Goal: Information Seeking & Learning: Learn about a topic

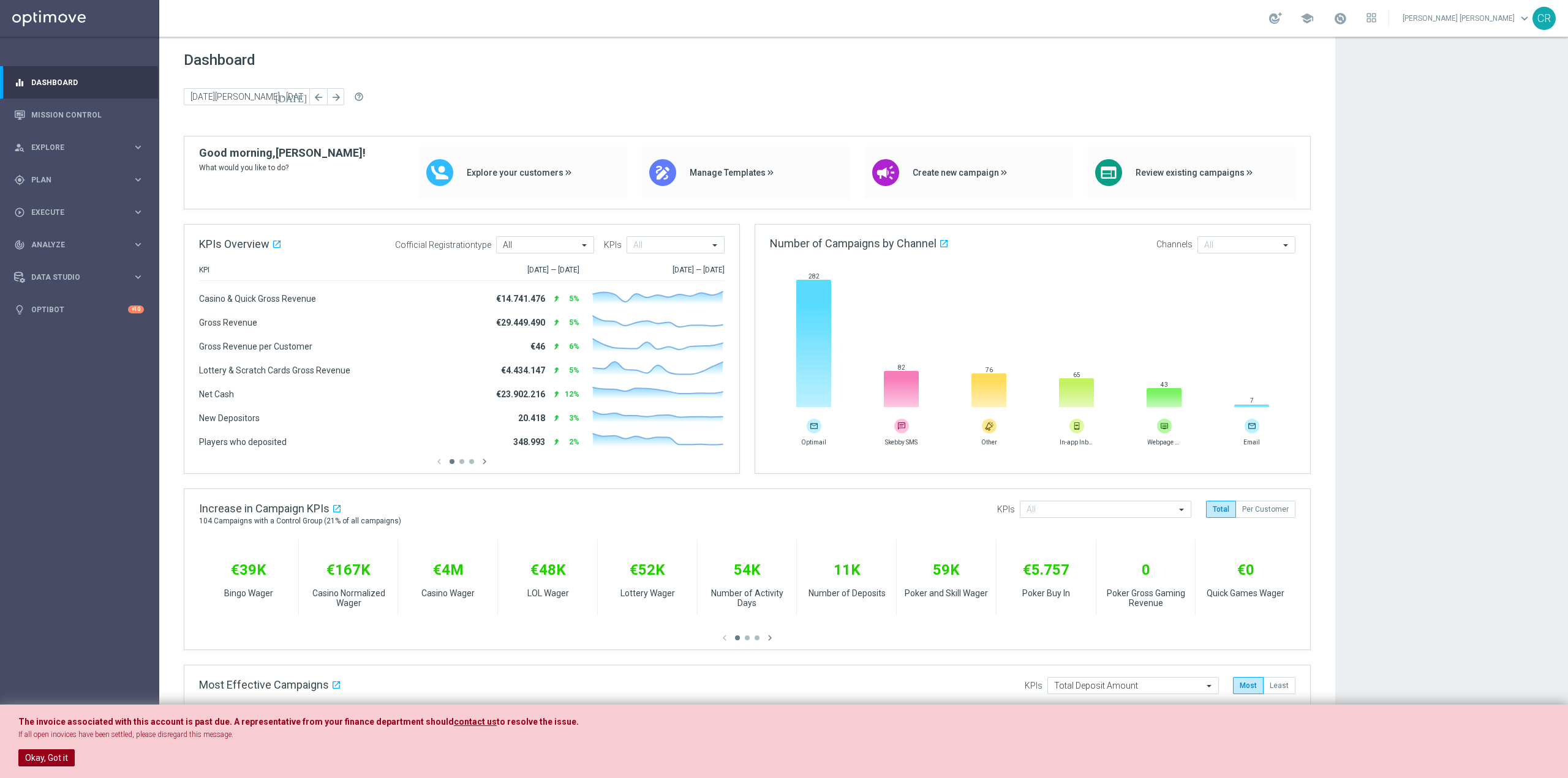
click at [29, 749] on button "Okay, Got it" at bounding box center [46, 758] width 56 height 17
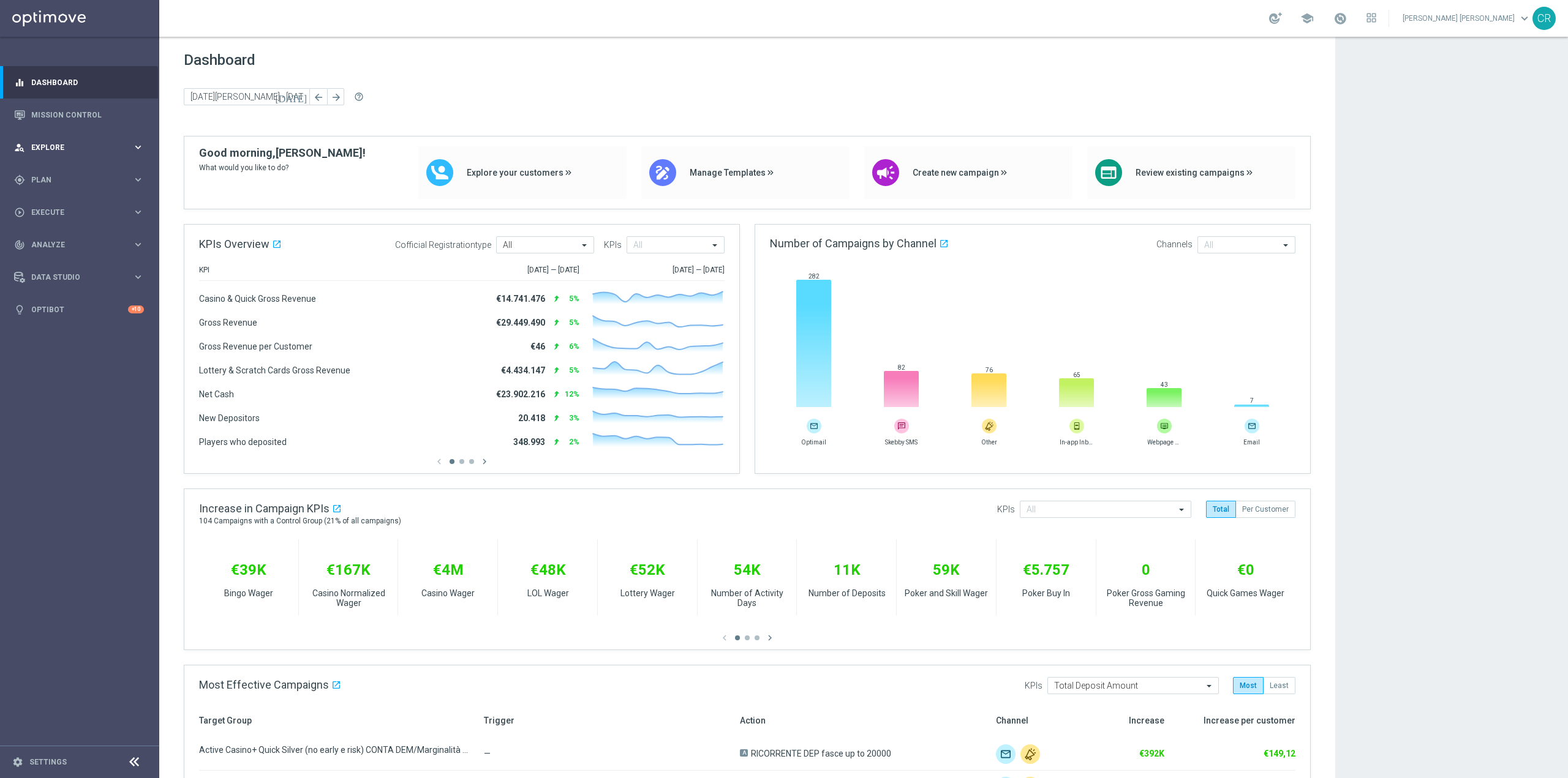
click at [55, 144] on span "Explore" at bounding box center [81, 148] width 101 height 8
click at [58, 172] on link "Customer Explorer" at bounding box center [80, 172] width 96 height 10
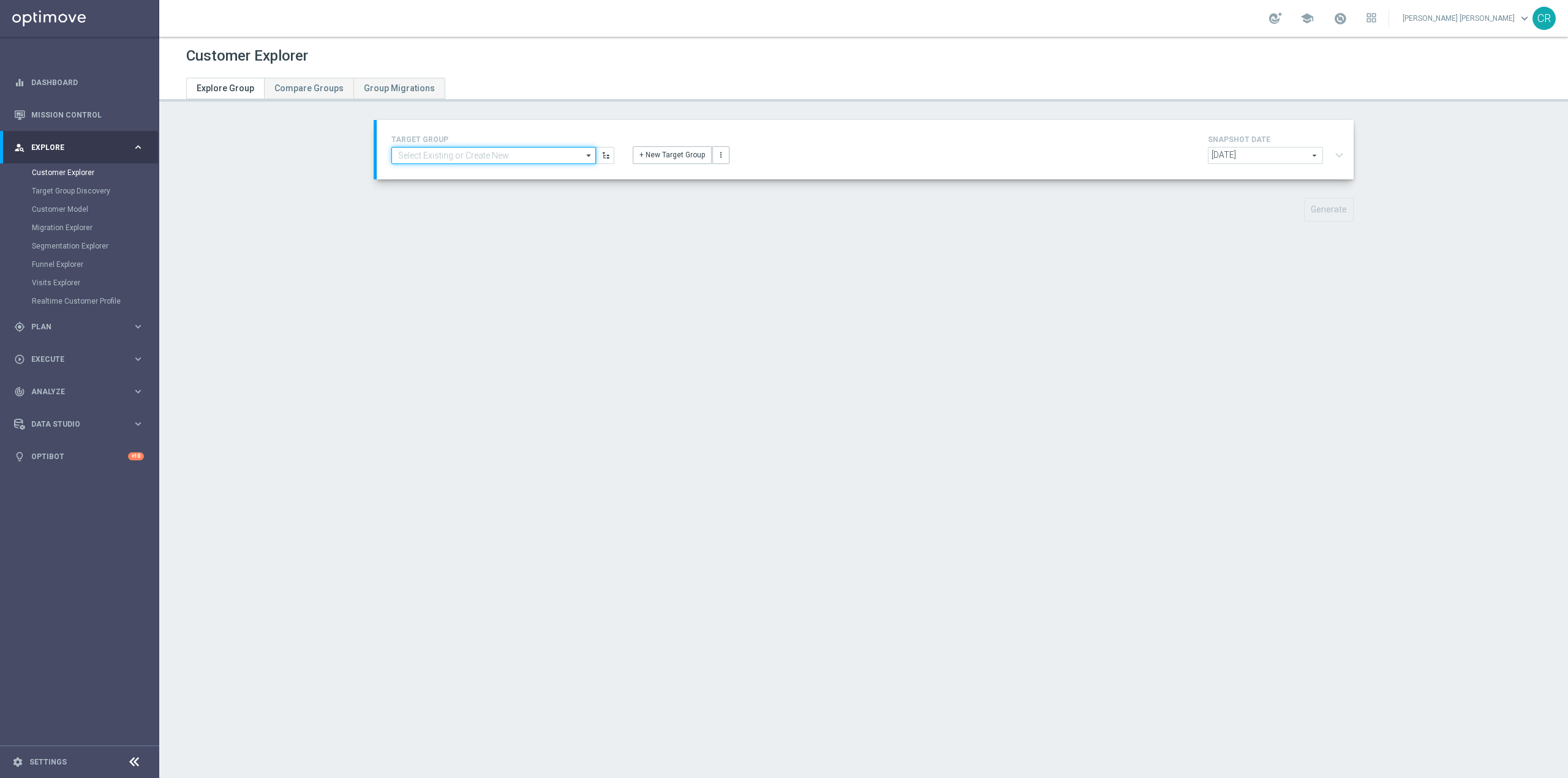
click at [444, 162] on input at bounding box center [494, 155] width 205 height 17
paste input "DEPOSLOTGEV0608"
type input "DEPOSLOTGEV0608"
click at [68, 208] on link "Customer Model" at bounding box center [80, 209] width 96 height 10
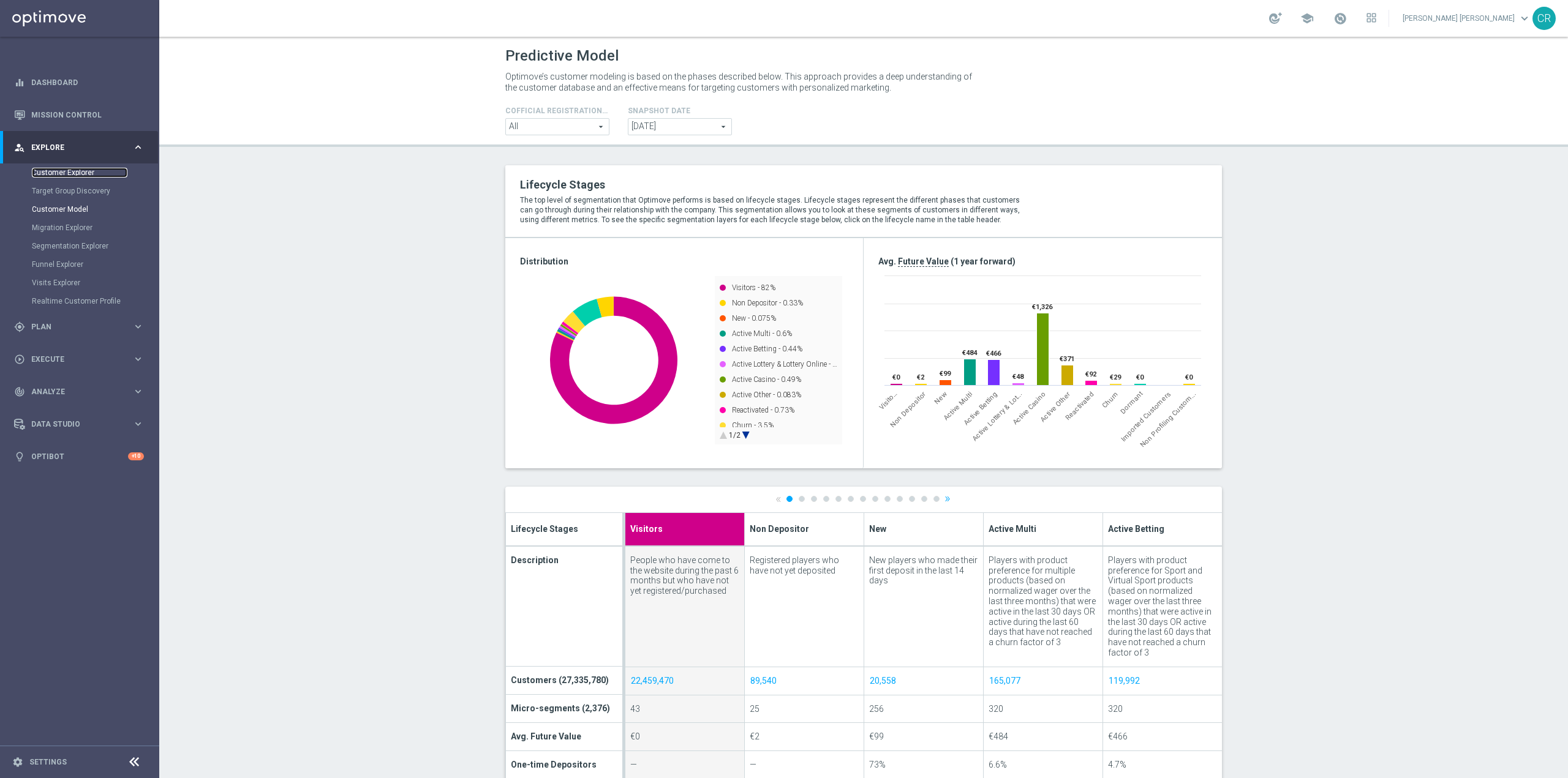
click at [33, 170] on link "Customer Explorer" at bounding box center [80, 172] width 96 height 10
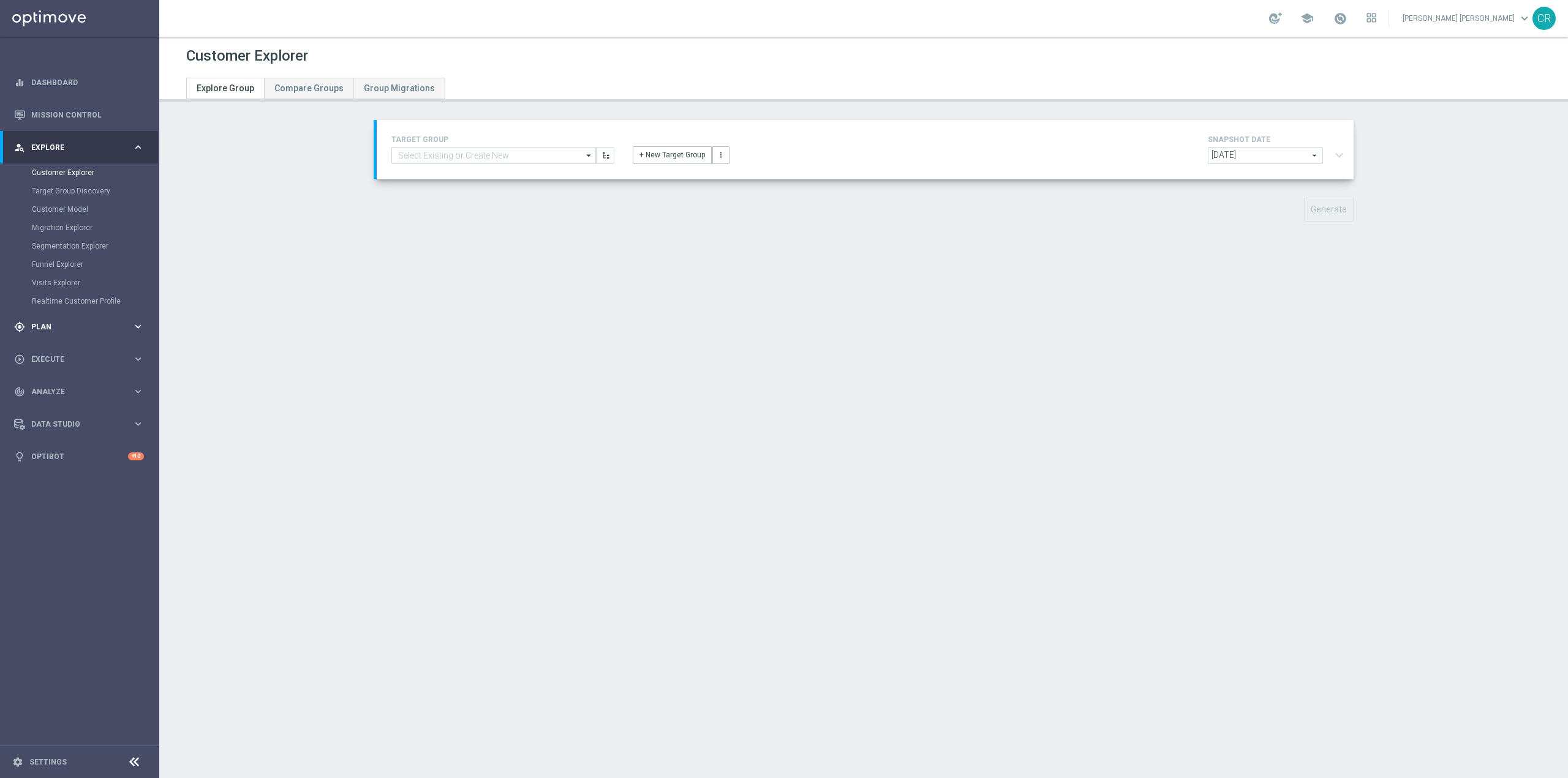
click at [81, 320] on div "gps_fixed Plan keyboard_arrow_right" at bounding box center [79, 326] width 158 height 33
click at [70, 202] on link "Target Groups" at bounding box center [80, 205] width 96 height 10
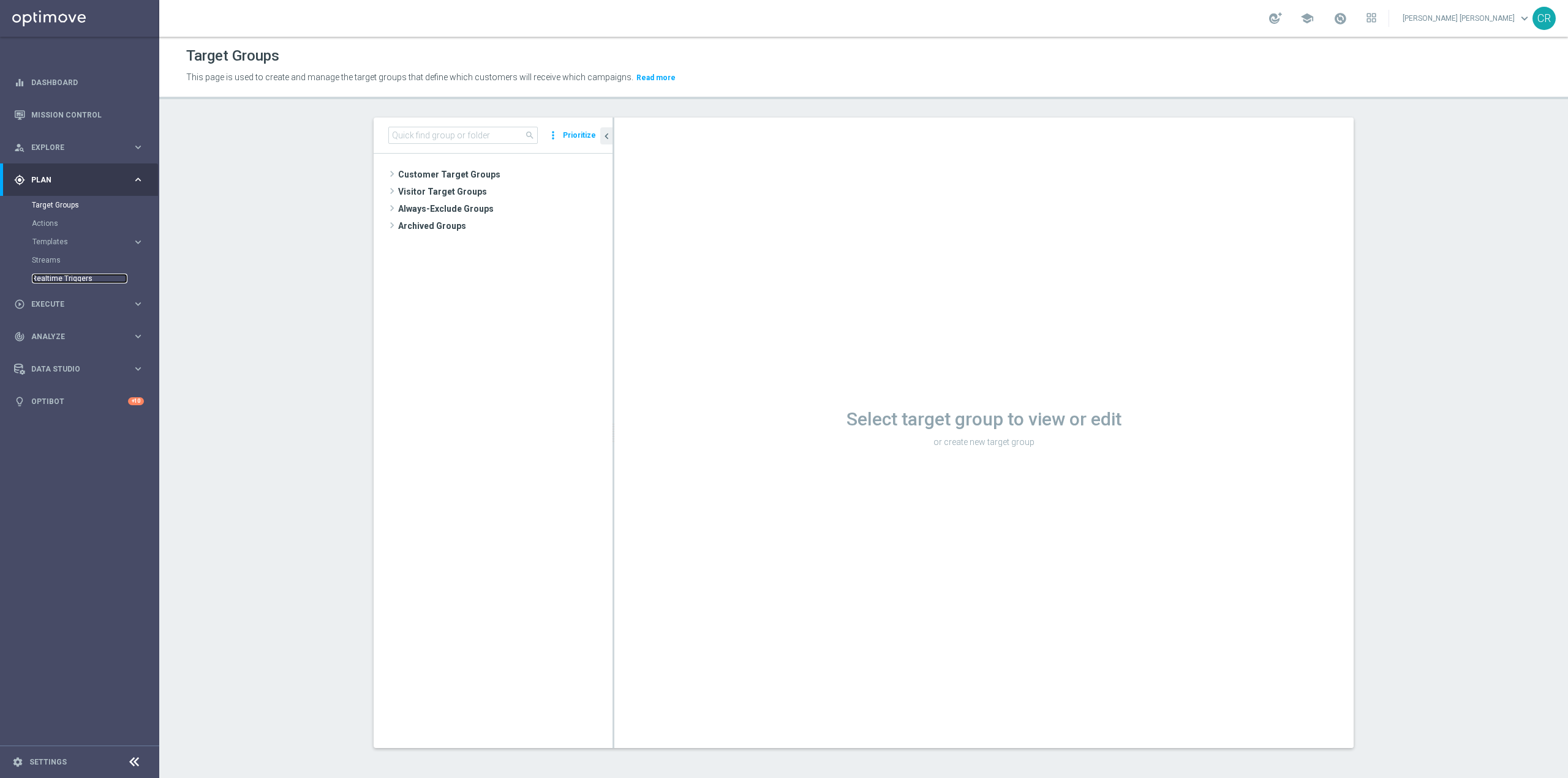
click at [55, 281] on link "Realtime Triggers" at bounding box center [80, 278] width 96 height 10
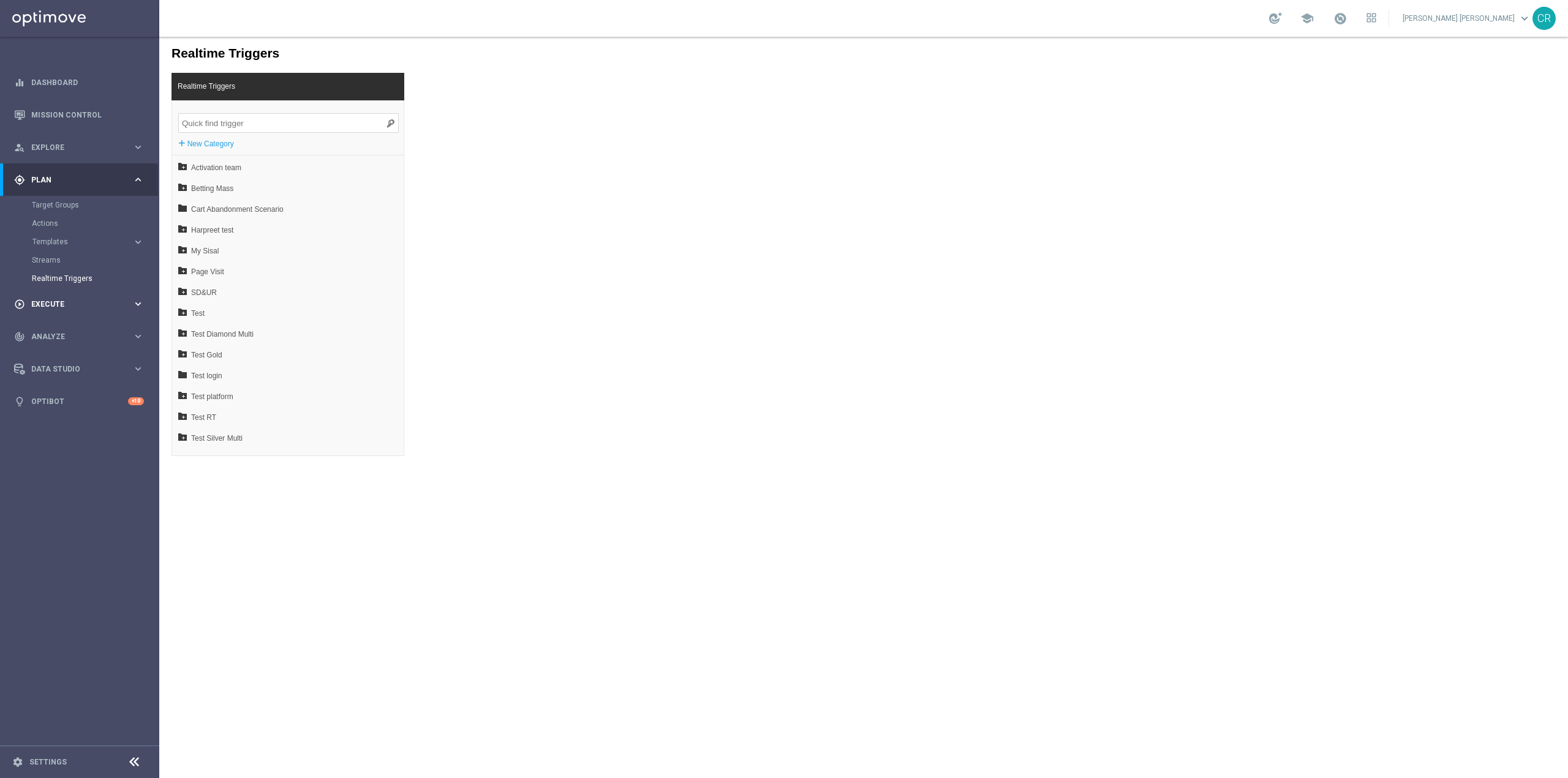
click at [54, 304] on span "Execute" at bounding box center [81, 304] width 101 height 8
click at [82, 276] on div "track_changes Analyze" at bounding box center [74, 281] width 118 height 11
click at [46, 271] on link "Customer 360" at bounding box center [80, 270] width 96 height 10
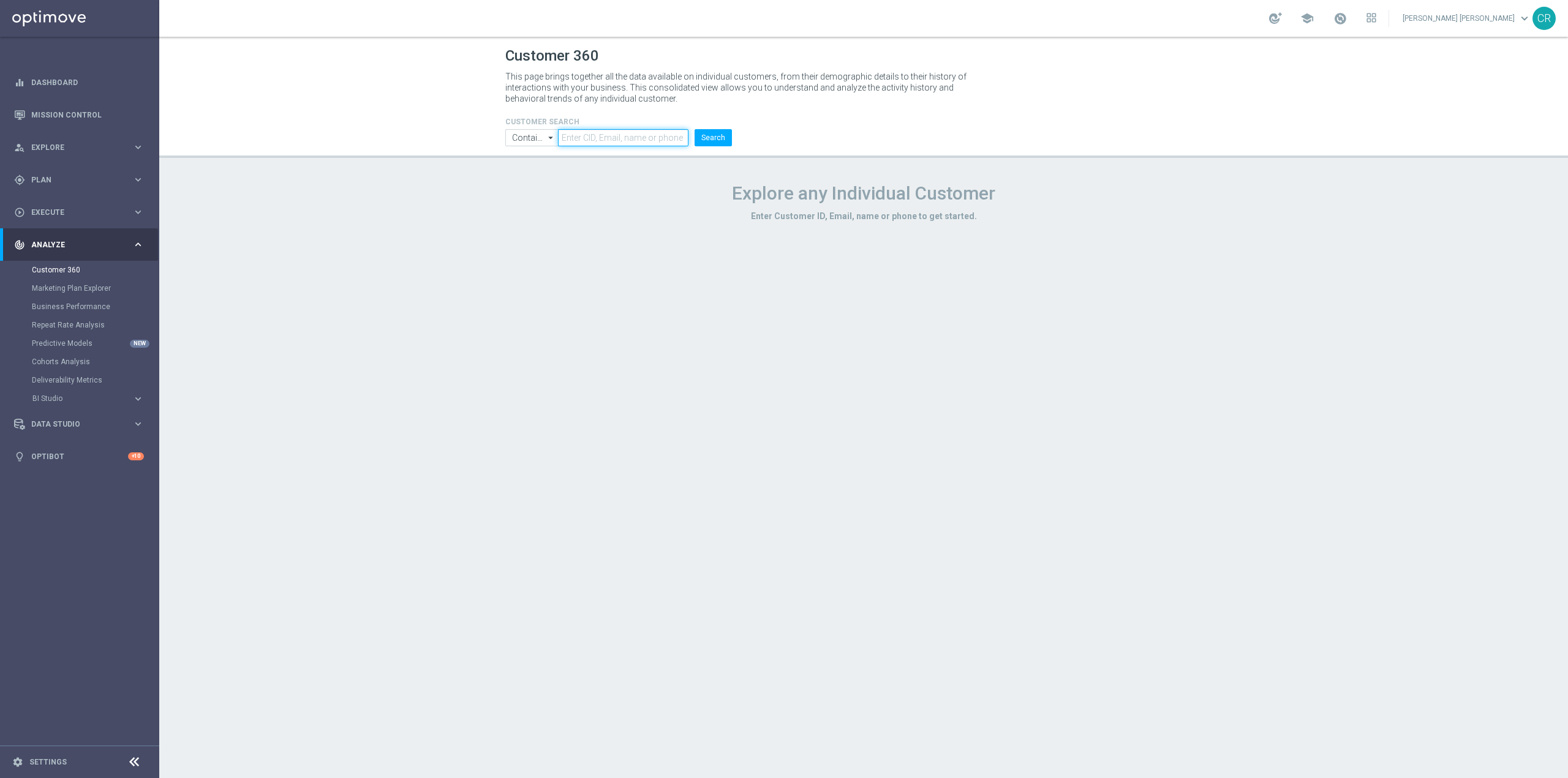
click at [641, 138] on input "text" at bounding box center [624, 137] width 130 height 17
paste input "DEPOSLOTGEV0608"
type input "DEPOSLOTGEV0608"
click at [713, 144] on button "Search" at bounding box center [713, 137] width 37 height 17
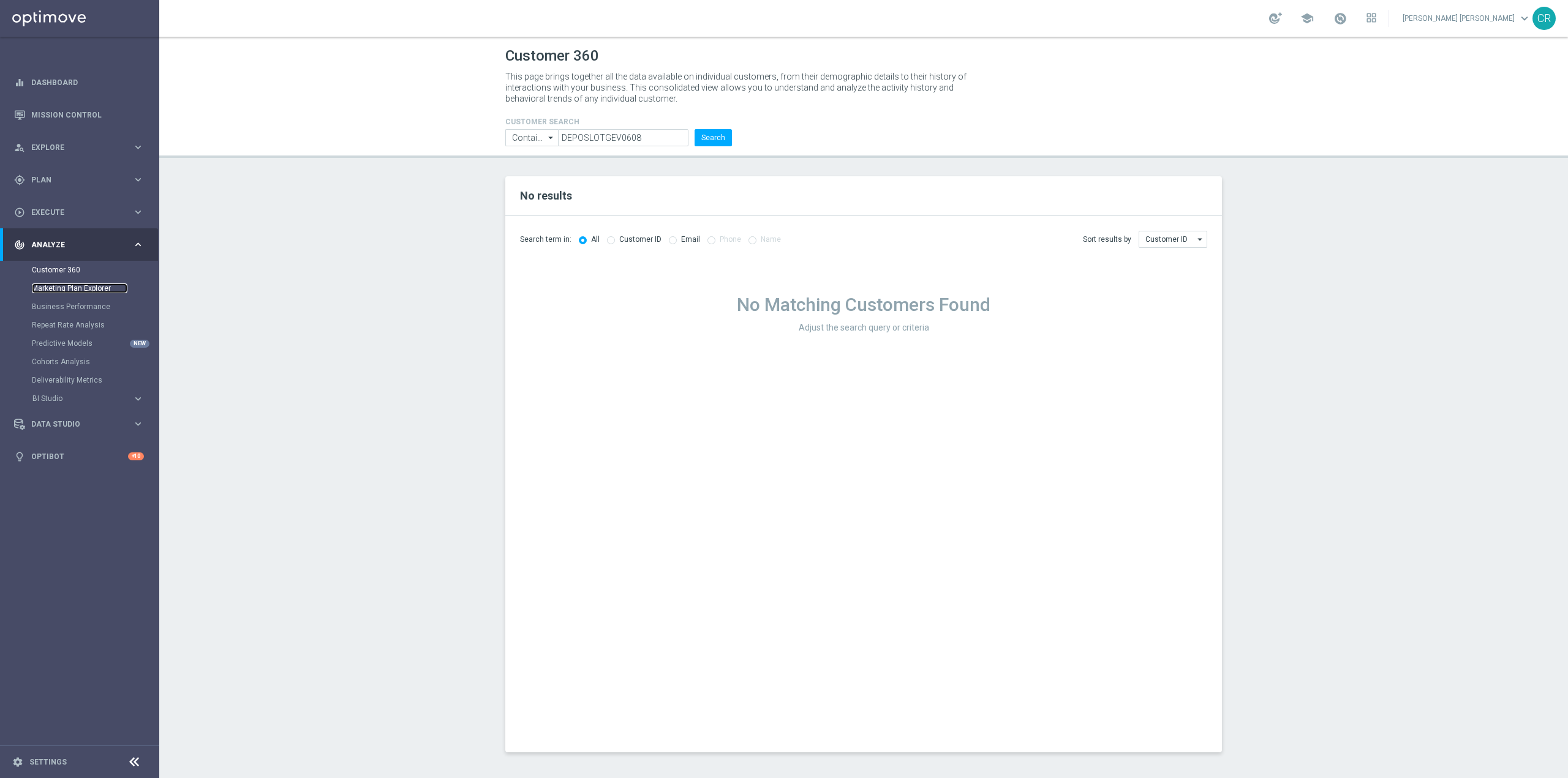
click at [99, 290] on link "Marketing Plan Explorer" at bounding box center [80, 288] width 96 height 10
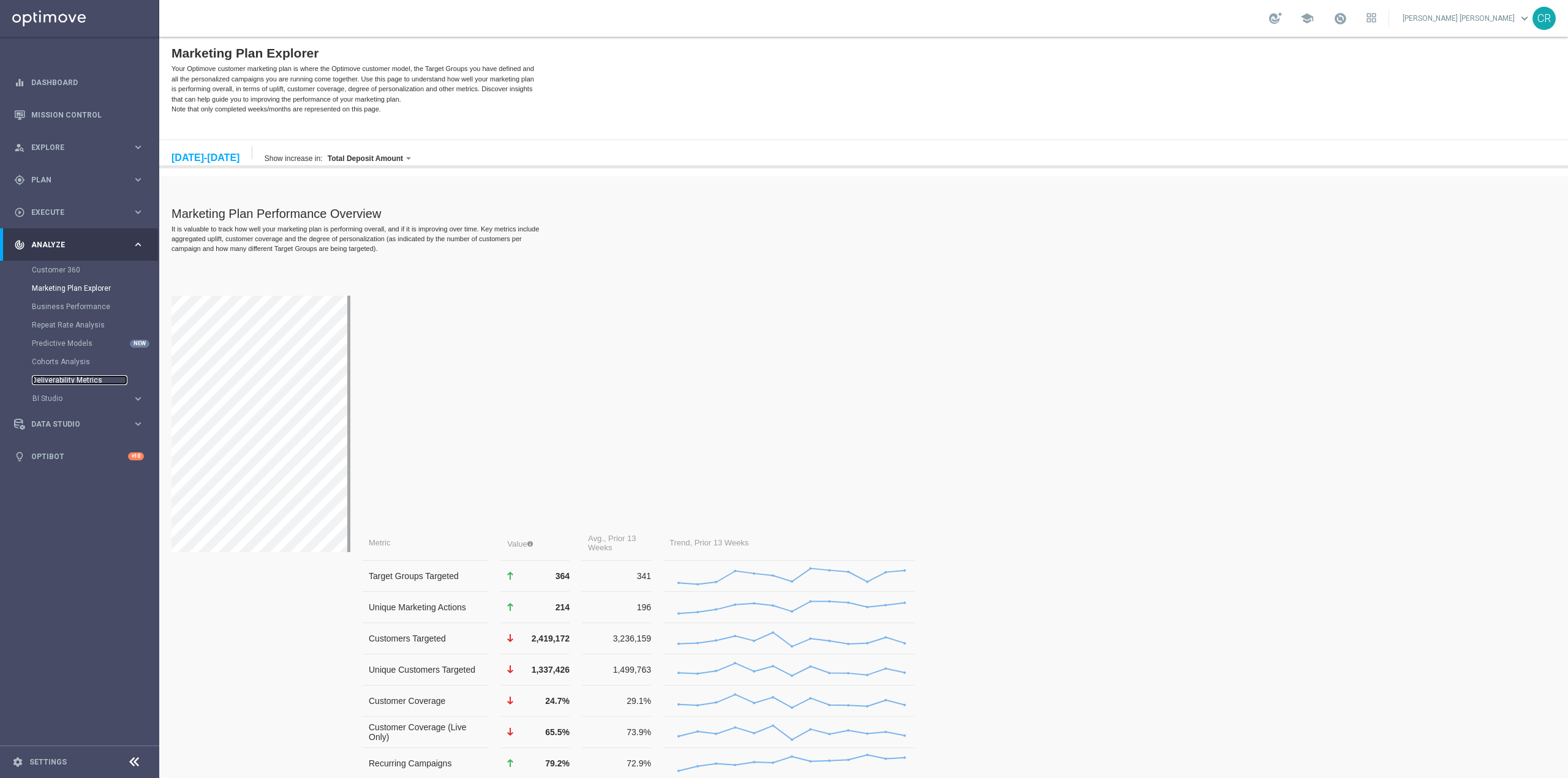
click at [69, 375] on link "Deliverability Metrics" at bounding box center [80, 380] width 96 height 10
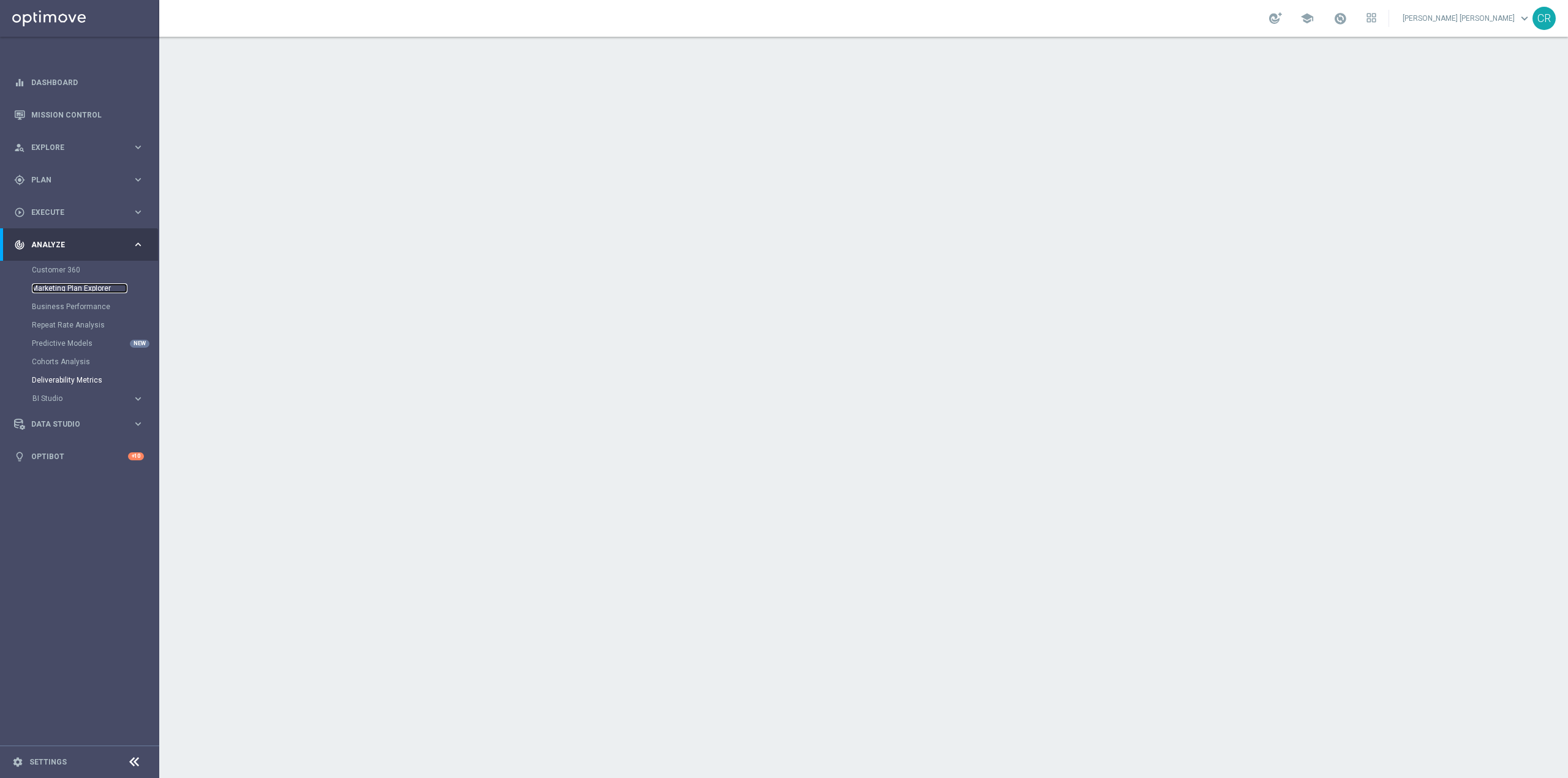
click at [67, 284] on link "Marketing Plan Explorer" at bounding box center [80, 288] width 96 height 10
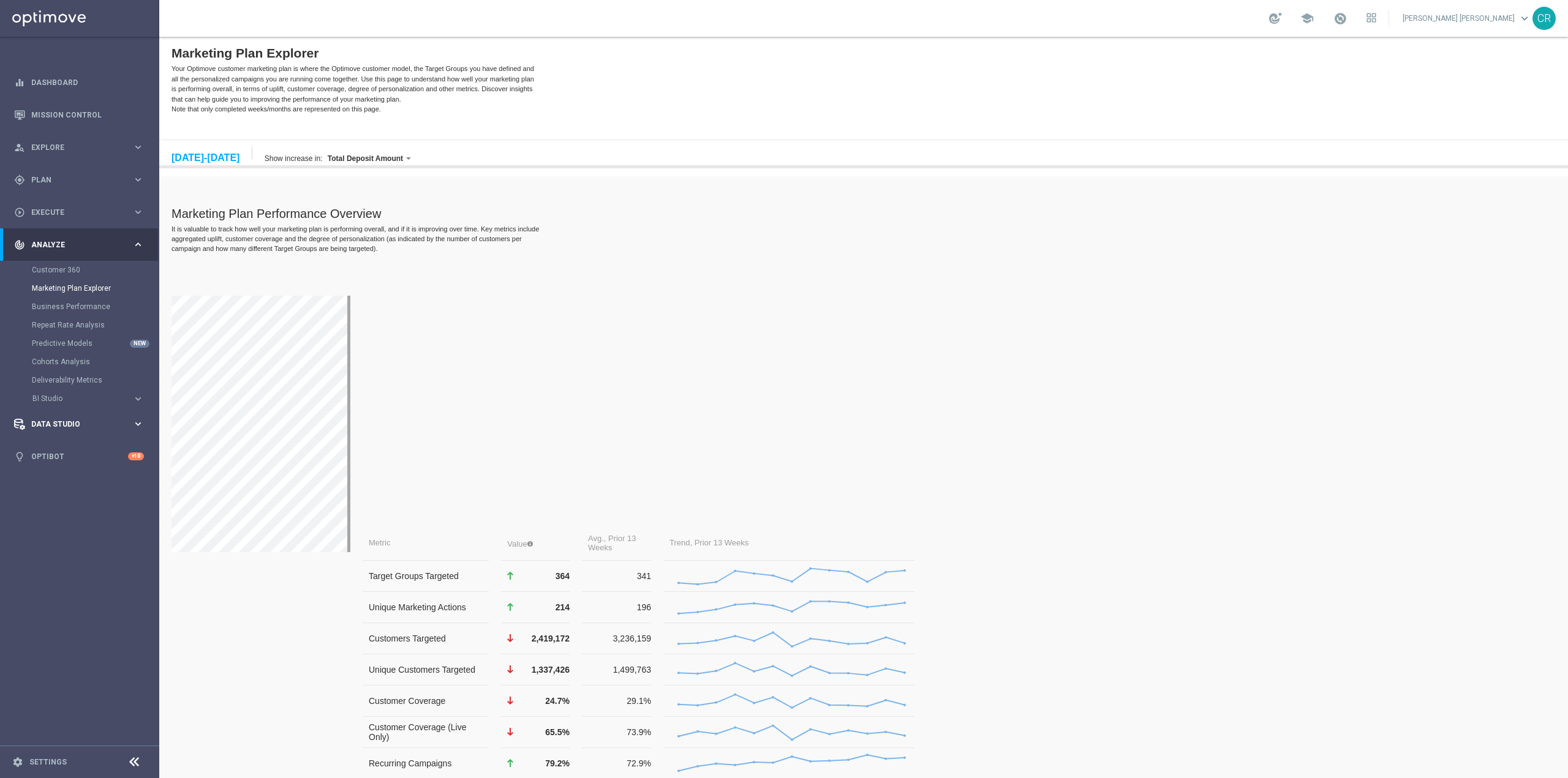
click at [68, 425] on span "Data Studio" at bounding box center [81, 425] width 101 height 8
click at [56, 302] on link "Attributes" at bounding box center [80, 302] width 96 height 10
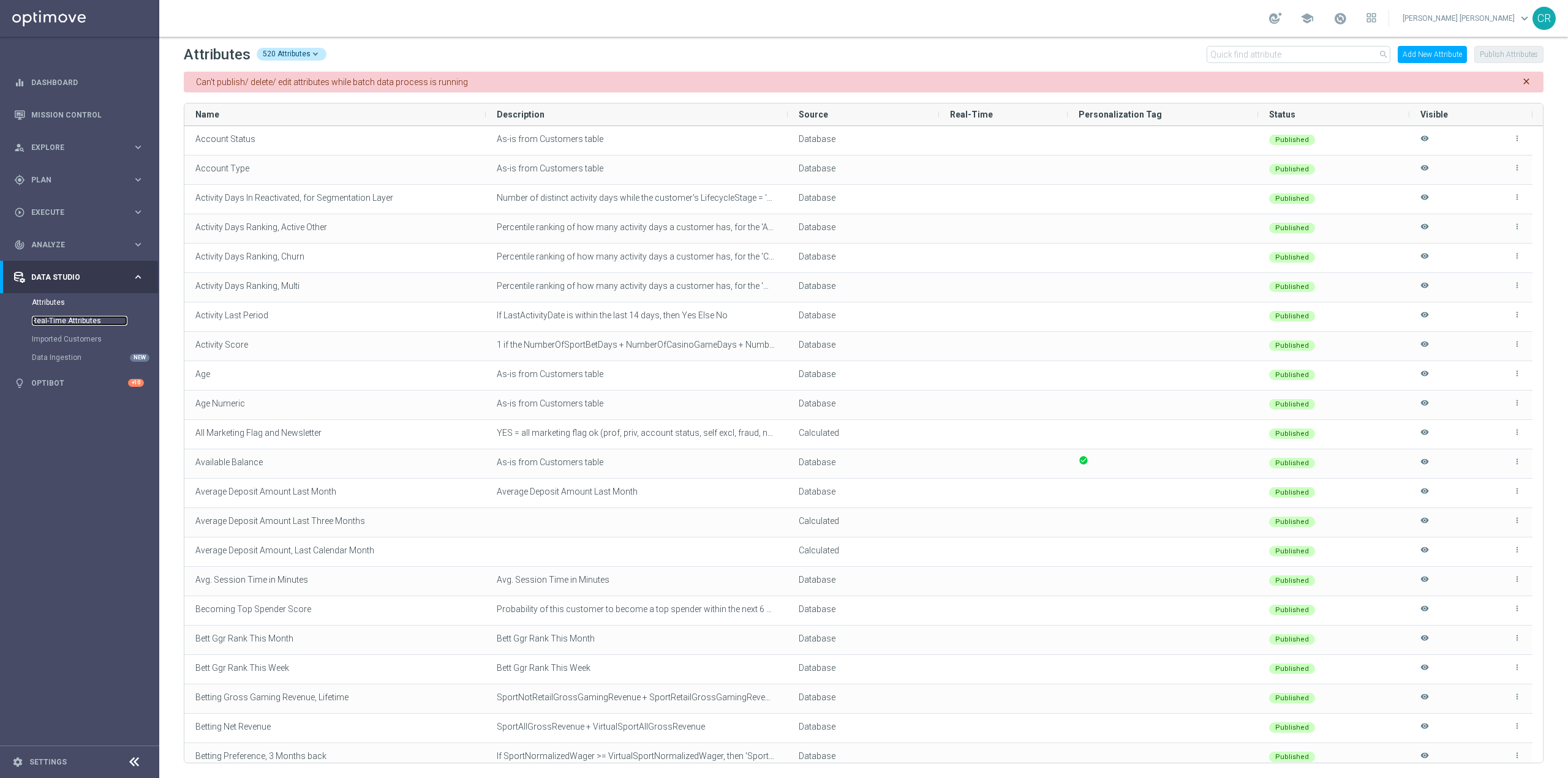
click at [56, 322] on link "Real-Time Attributes" at bounding box center [80, 321] width 96 height 10
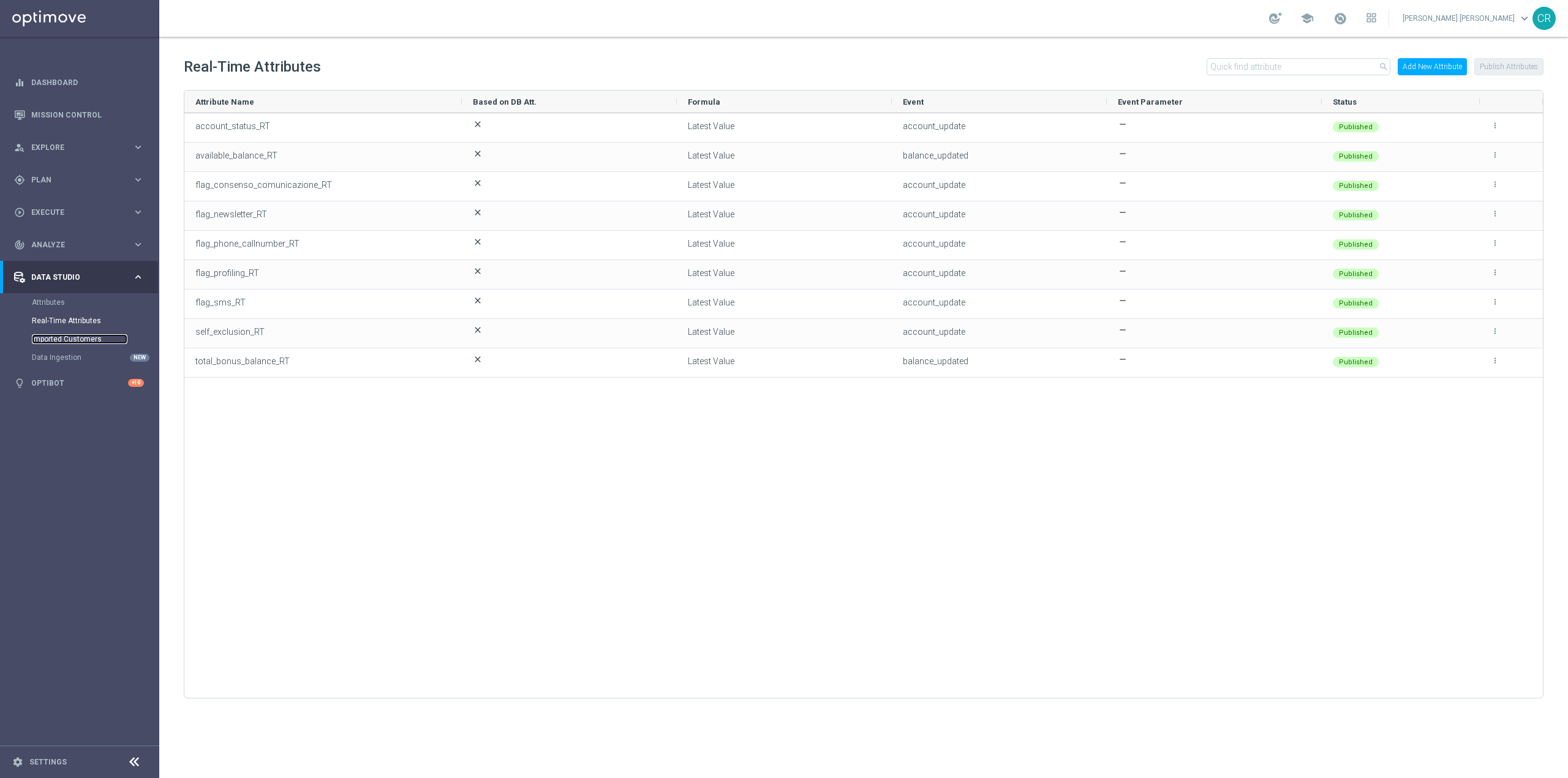
click at [55, 334] on link "Imported Customers" at bounding box center [80, 339] width 96 height 10
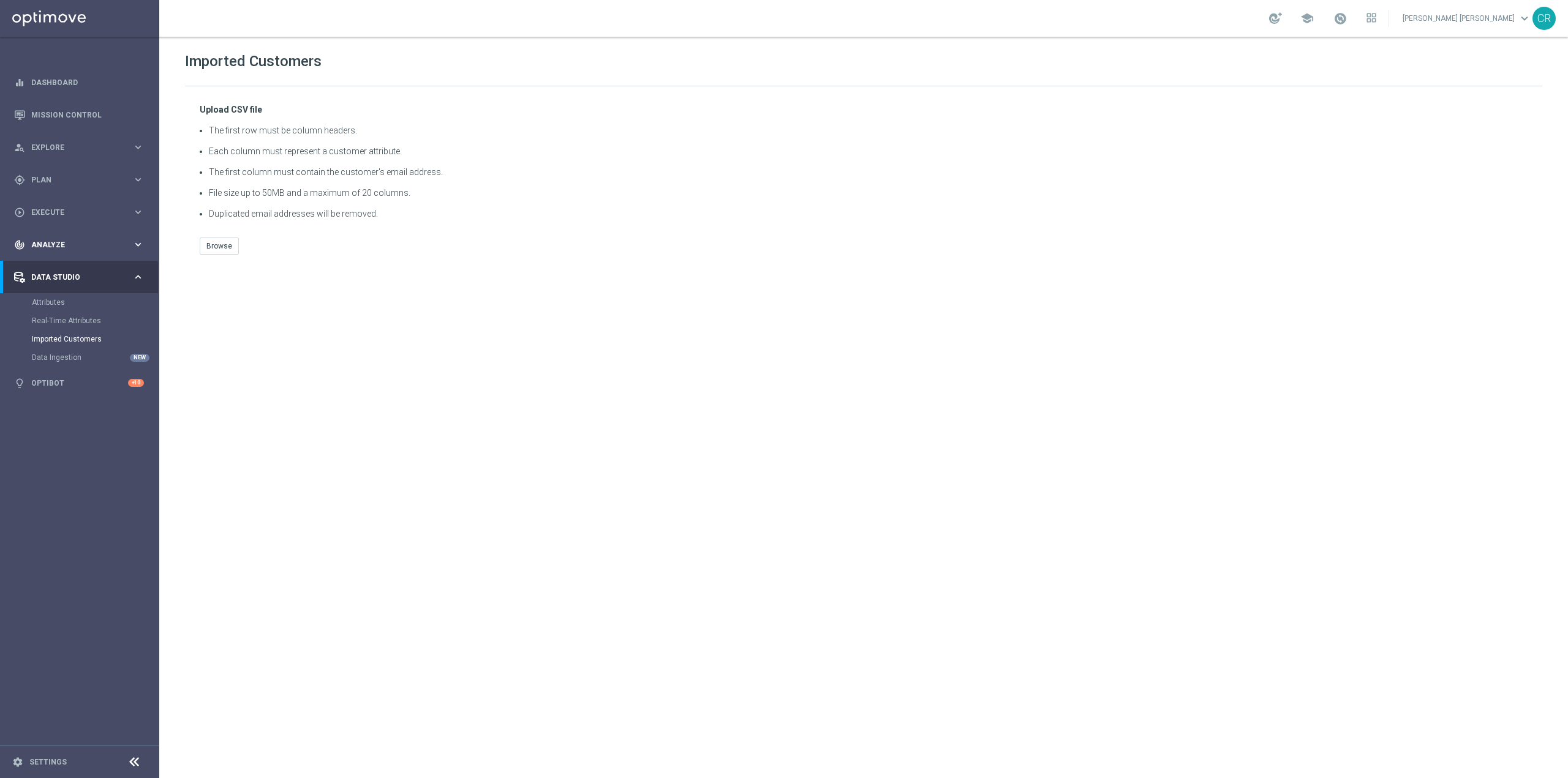
click at [91, 235] on div "track_changes Analyze keyboard_arrow_right" at bounding box center [79, 244] width 158 height 33
click at [66, 268] on link "Customer 360" at bounding box center [80, 270] width 96 height 10
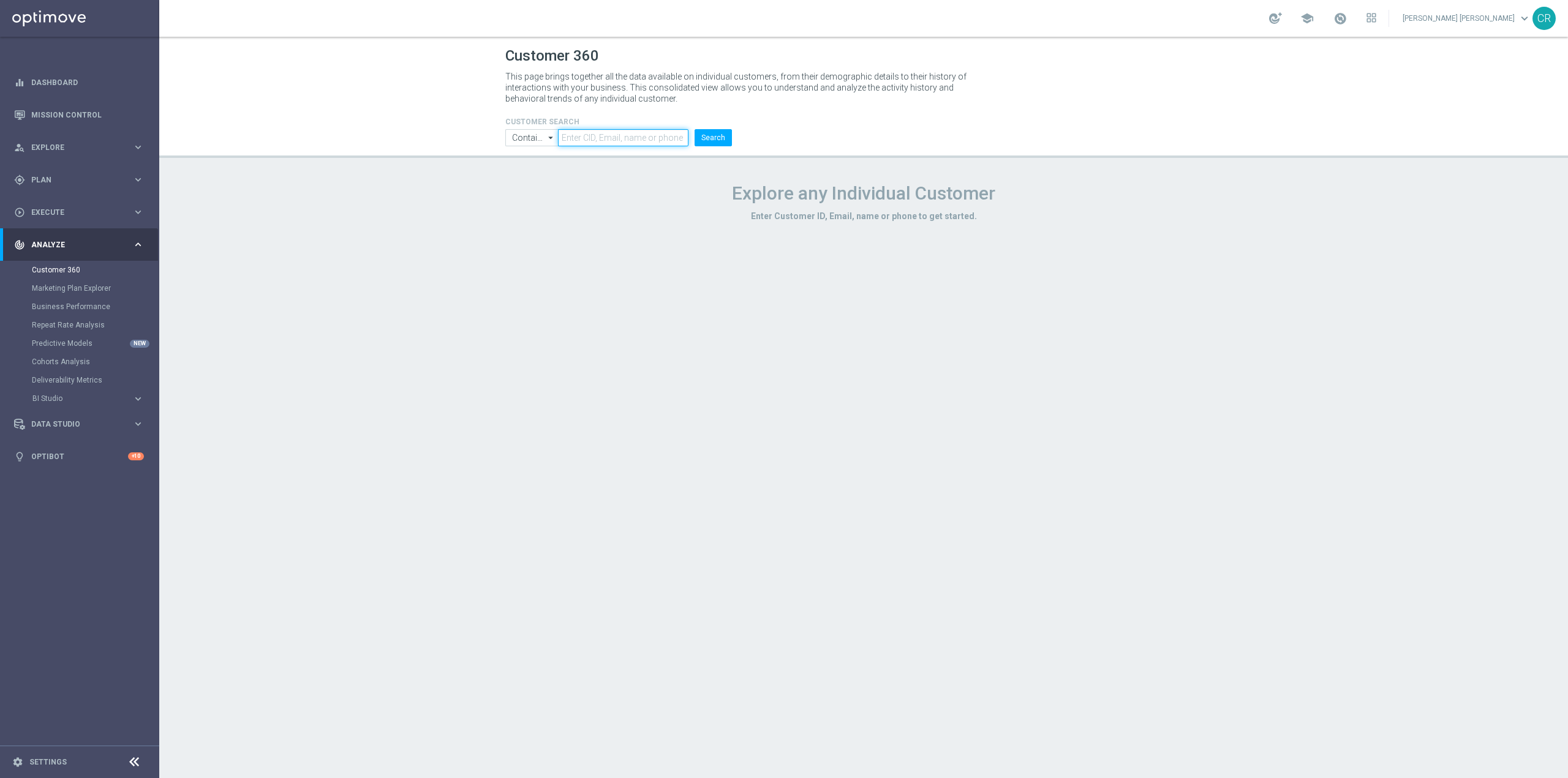
click at [635, 134] on input "text" at bounding box center [624, 137] width 130 height 17
paste input "DEPOSLOTGEV0608"
click at [724, 145] on button "Search" at bounding box center [713, 137] width 37 height 17
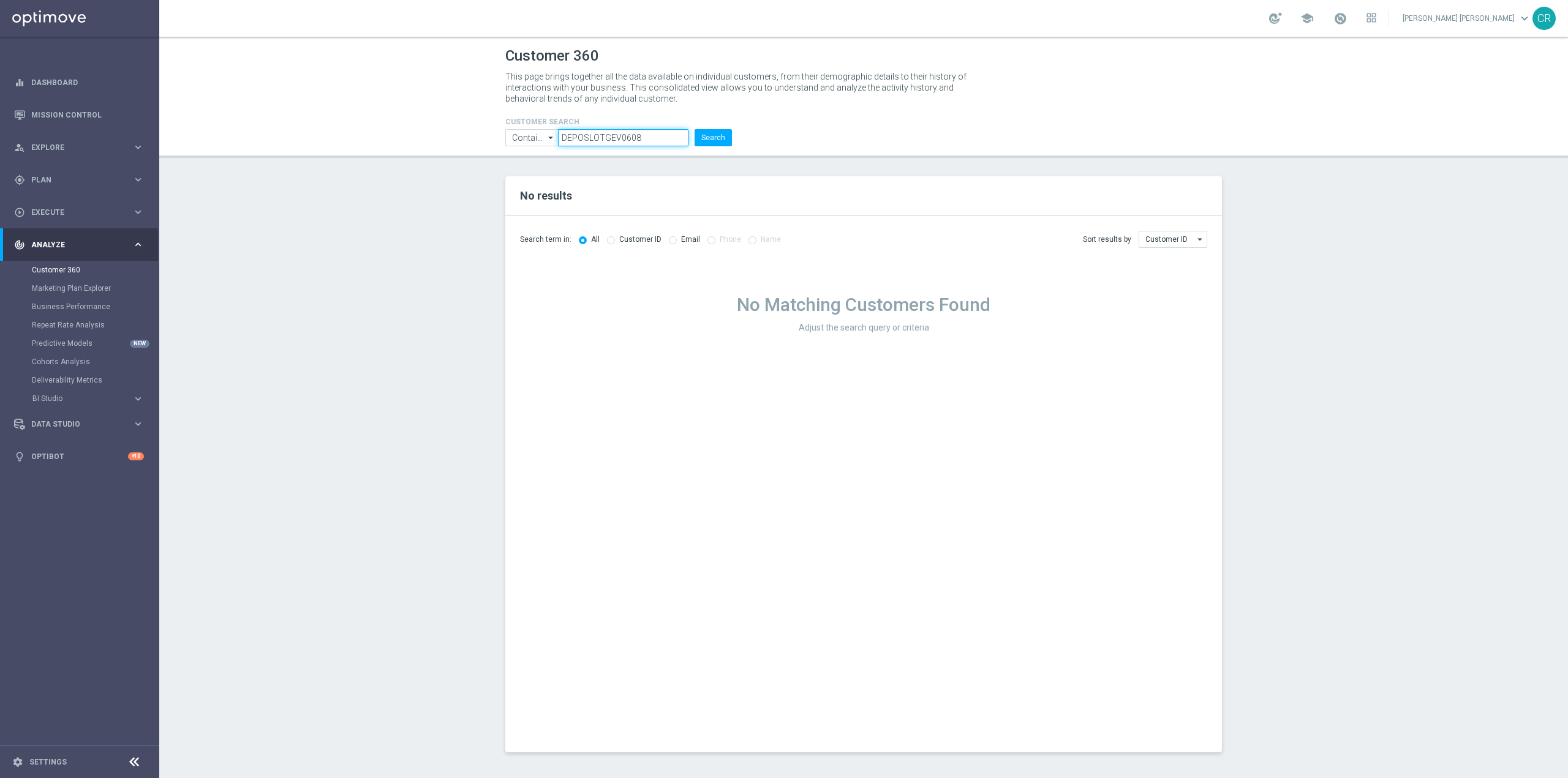
drag, startPoint x: 664, startPoint y: 137, endPoint x: 464, endPoint y: 142, distance: 200.1
click at [464, 142] on header "Customer 360 This page brings together all the data available on individual cus…" at bounding box center [863, 97] width 1409 height 121
type input "master low"
click at [695, 129] on button "Search" at bounding box center [713, 137] width 37 height 17
click at [50, 86] on link "Dashboard" at bounding box center [87, 82] width 113 height 33
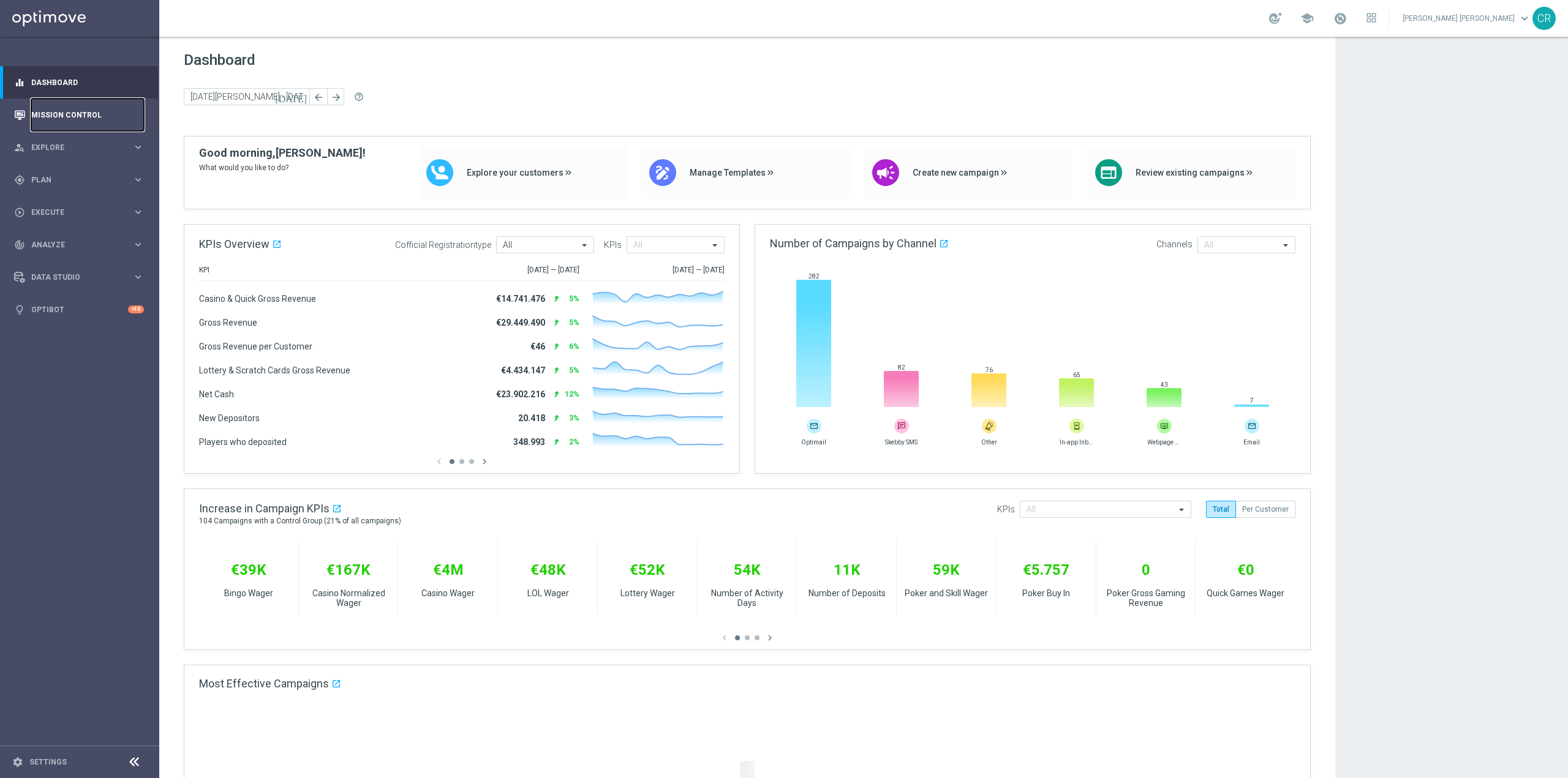
click at [52, 116] on link "Mission Control" at bounding box center [87, 115] width 113 height 33
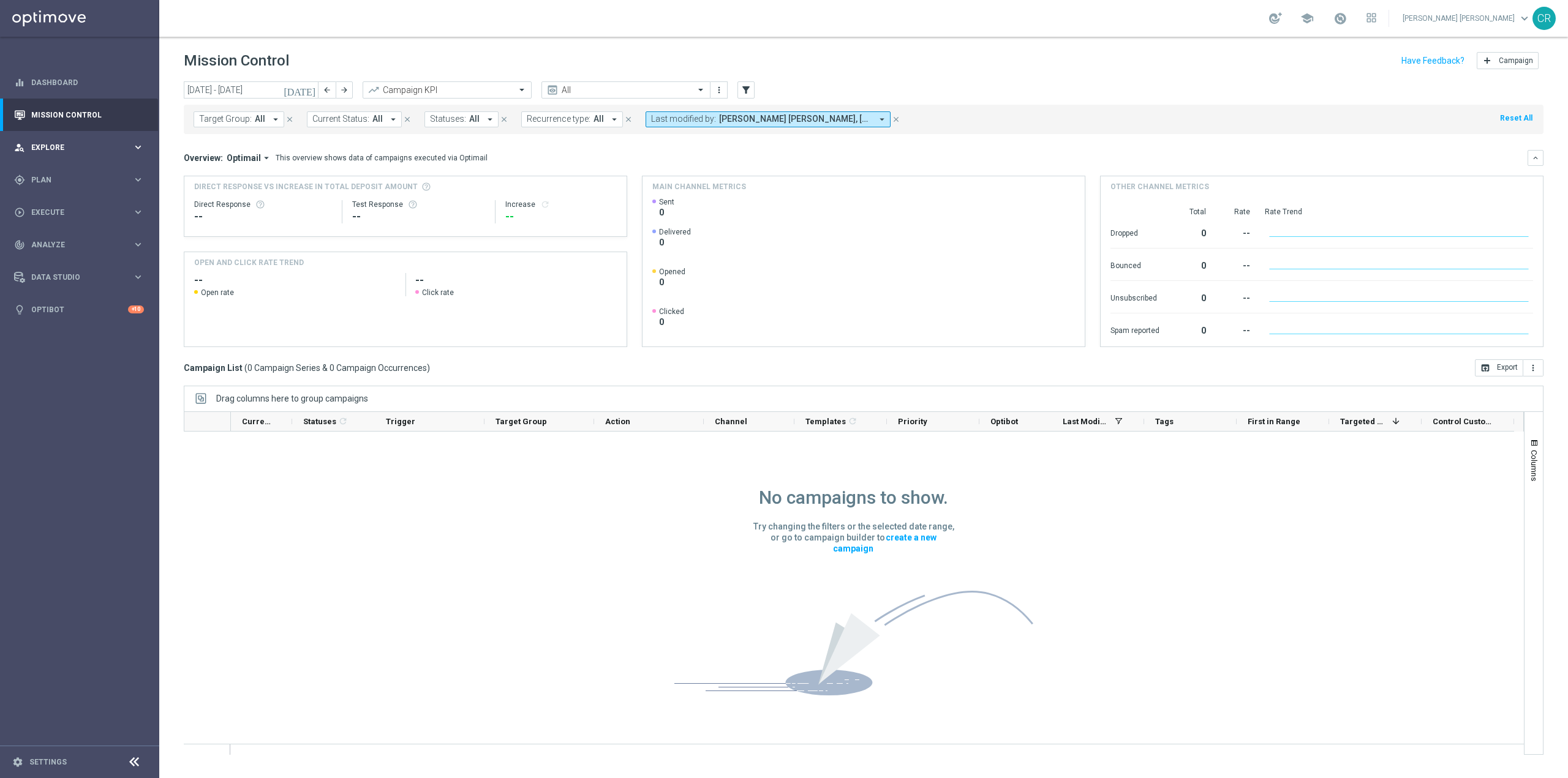
click at [55, 149] on span "Explore" at bounding box center [81, 148] width 101 height 8
click at [68, 170] on link "Customer Explorer" at bounding box center [80, 172] width 96 height 10
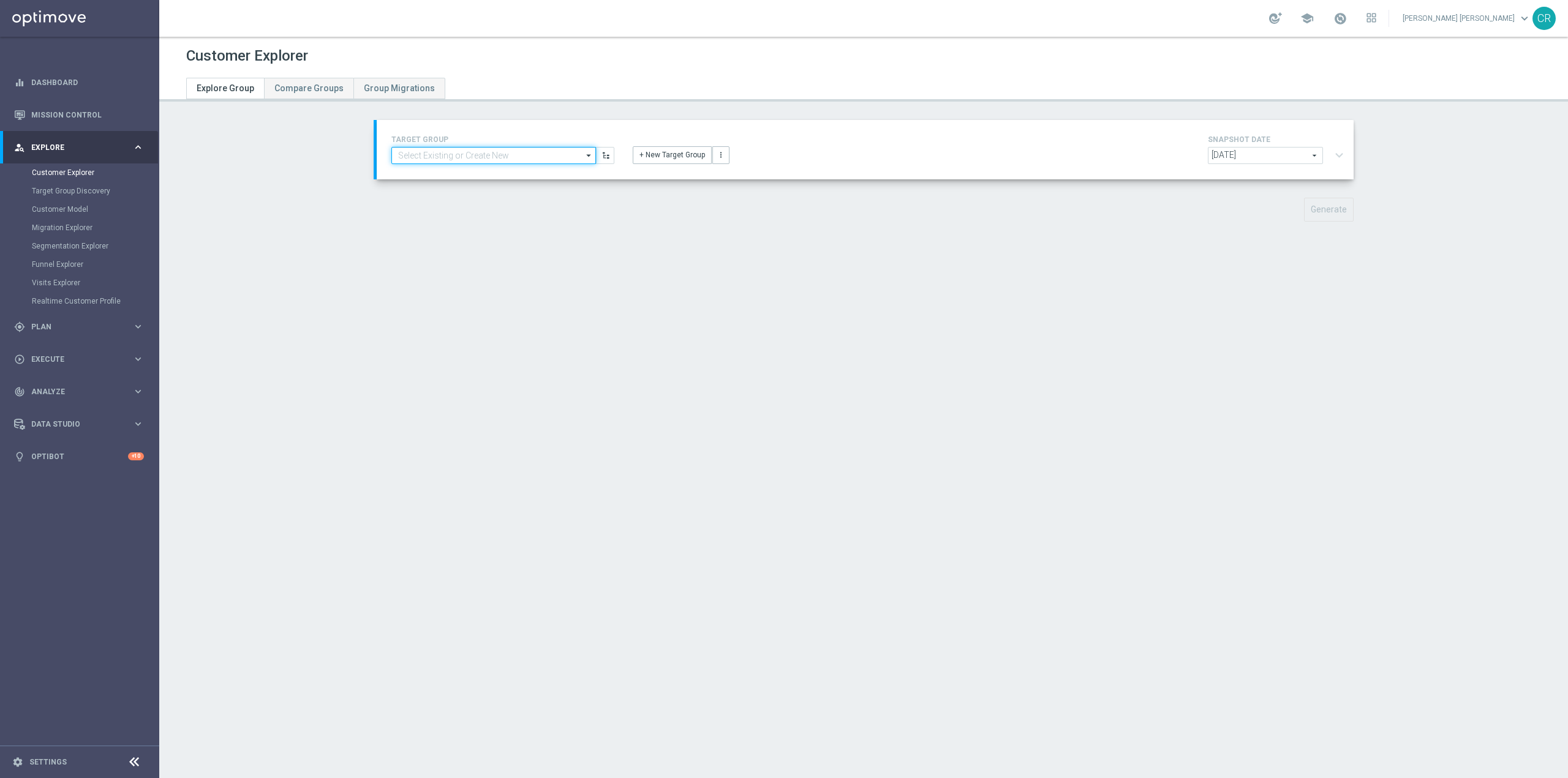
click at [439, 149] on input at bounding box center [494, 155] width 205 height 17
paste input "DEPOSLOTGEV0608"
type input "DEPOSLOTGEV0608"
click at [654, 361] on div "Customer Explorer Explore Group Compare Groups Group Migrations TARGET GROUP DE…" at bounding box center [863, 407] width 1409 height 742
click at [89, 188] on link "Target Group Discovery" at bounding box center [80, 190] width 96 height 10
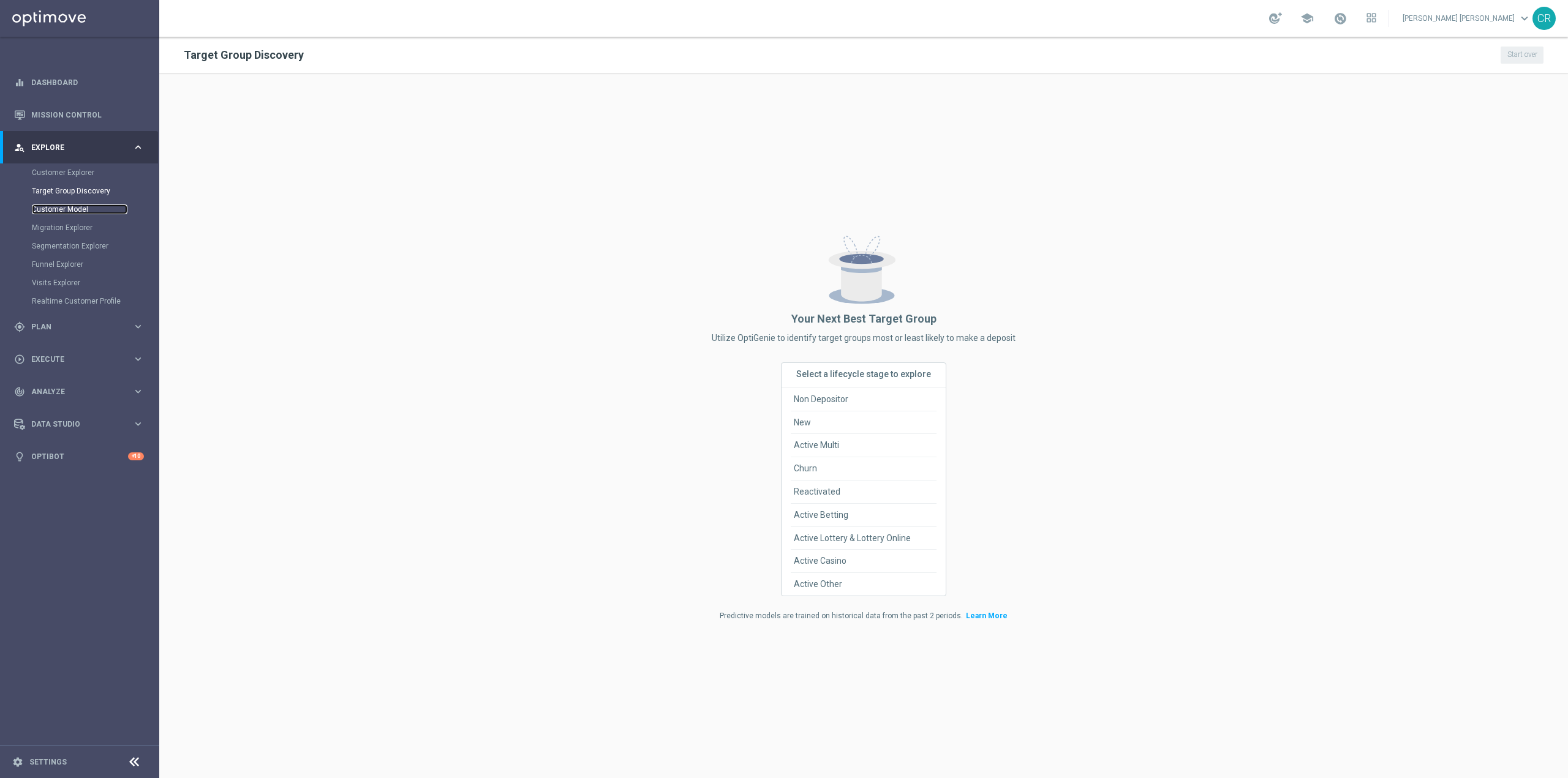
click at [78, 207] on link "Customer Model" at bounding box center [80, 209] width 96 height 10
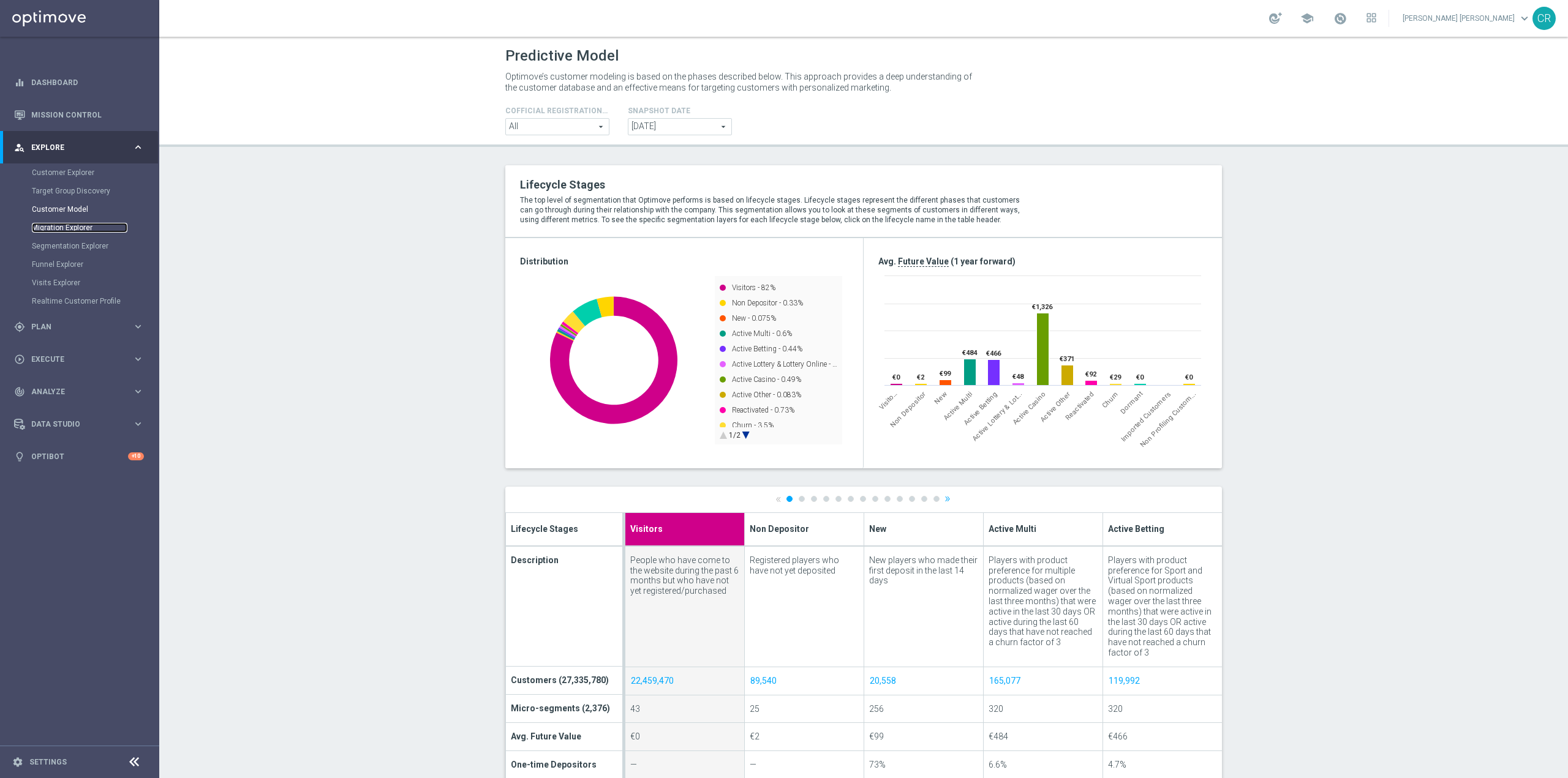
click at [78, 227] on link "Migration Explorer" at bounding box center [80, 227] width 96 height 10
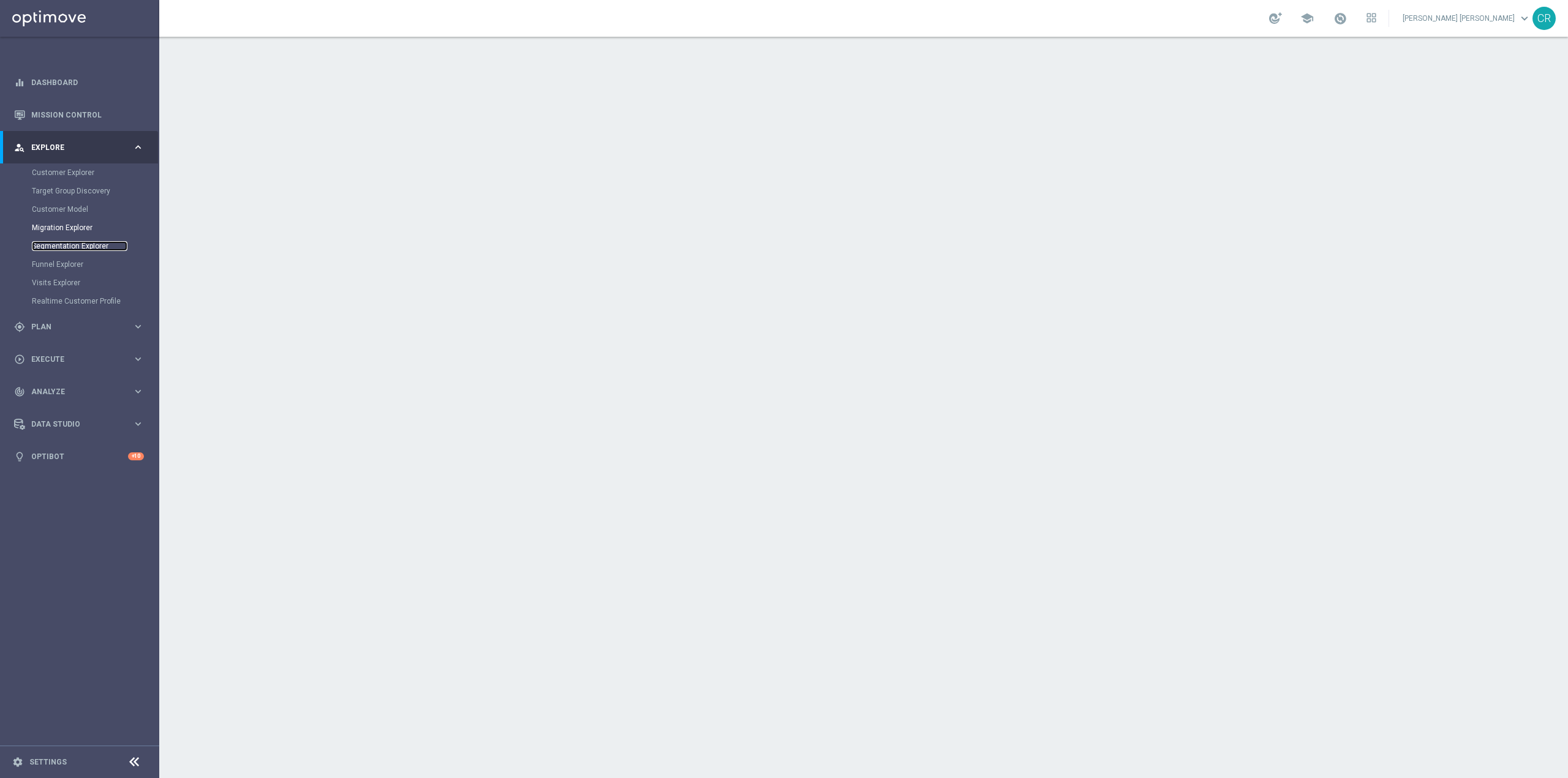
click at [78, 246] on link "Segmentation Explorer" at bounding box center [80, 246] width 96 height 10
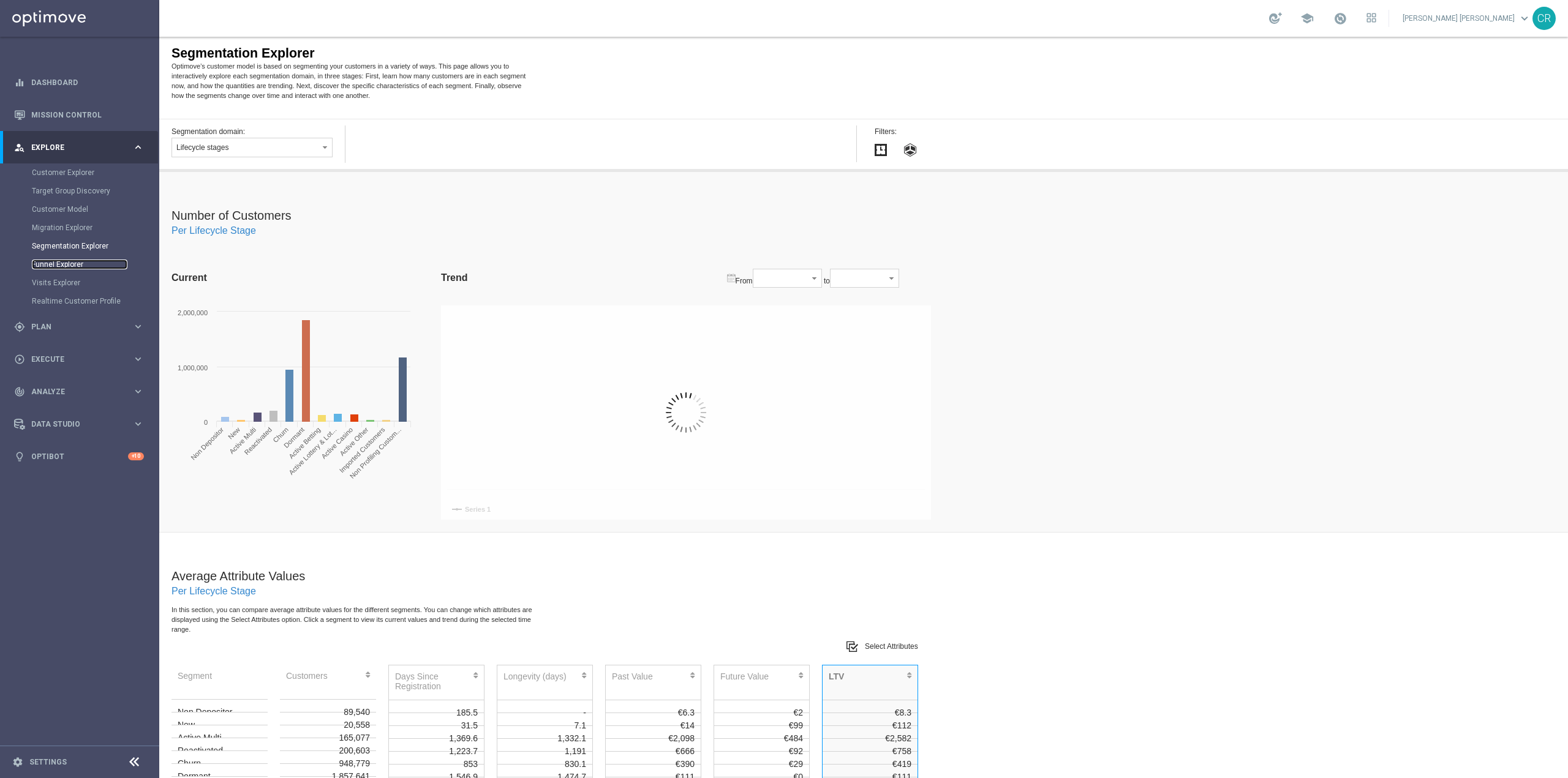
click at [65, 262] on link "Funnel Explorer" at bounding box center [80, 264] width 96 height 10
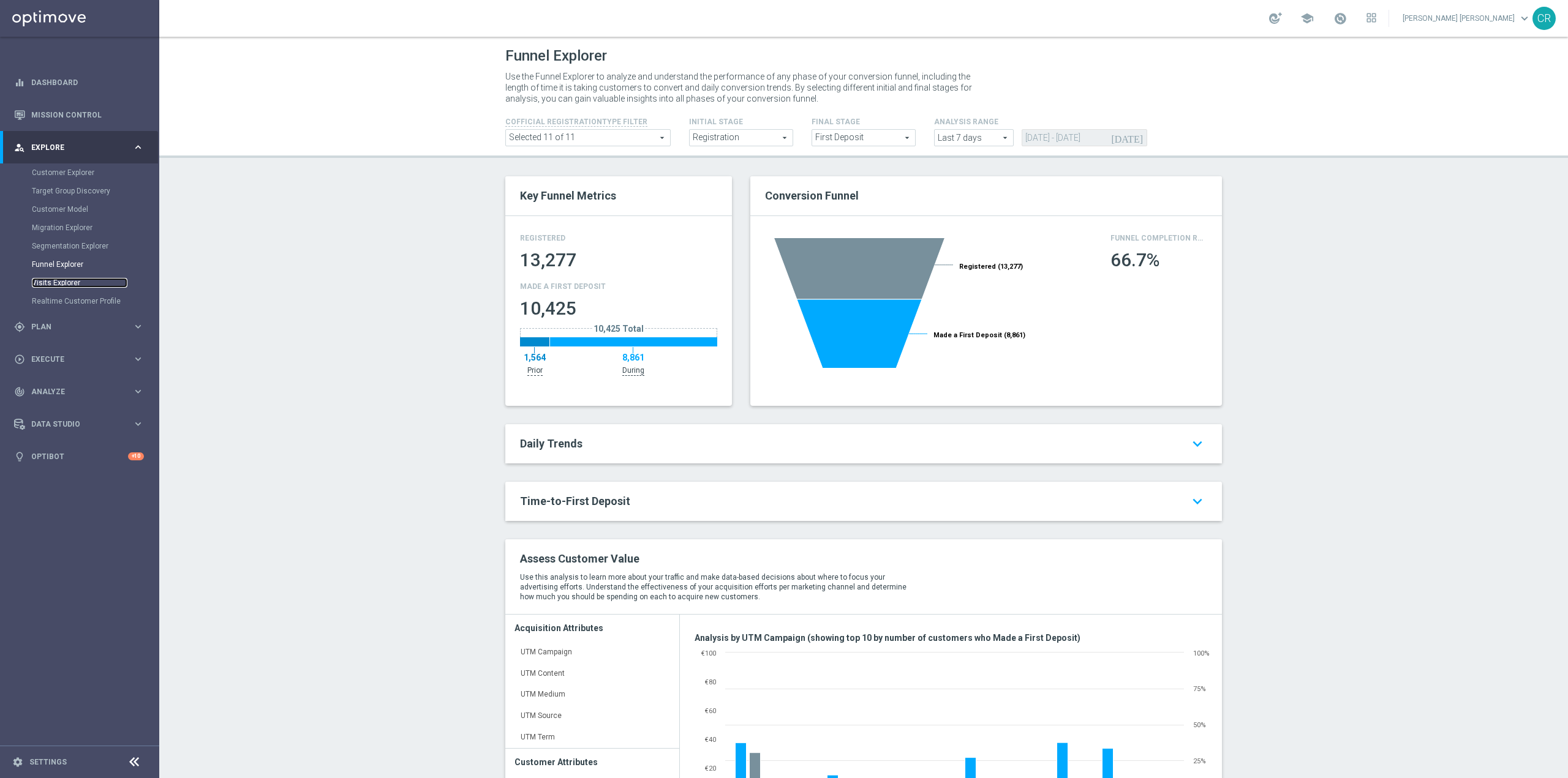
click at [65, 281] on link "Visits Explorer" at bounding box center [80, 283] width 96 height 10
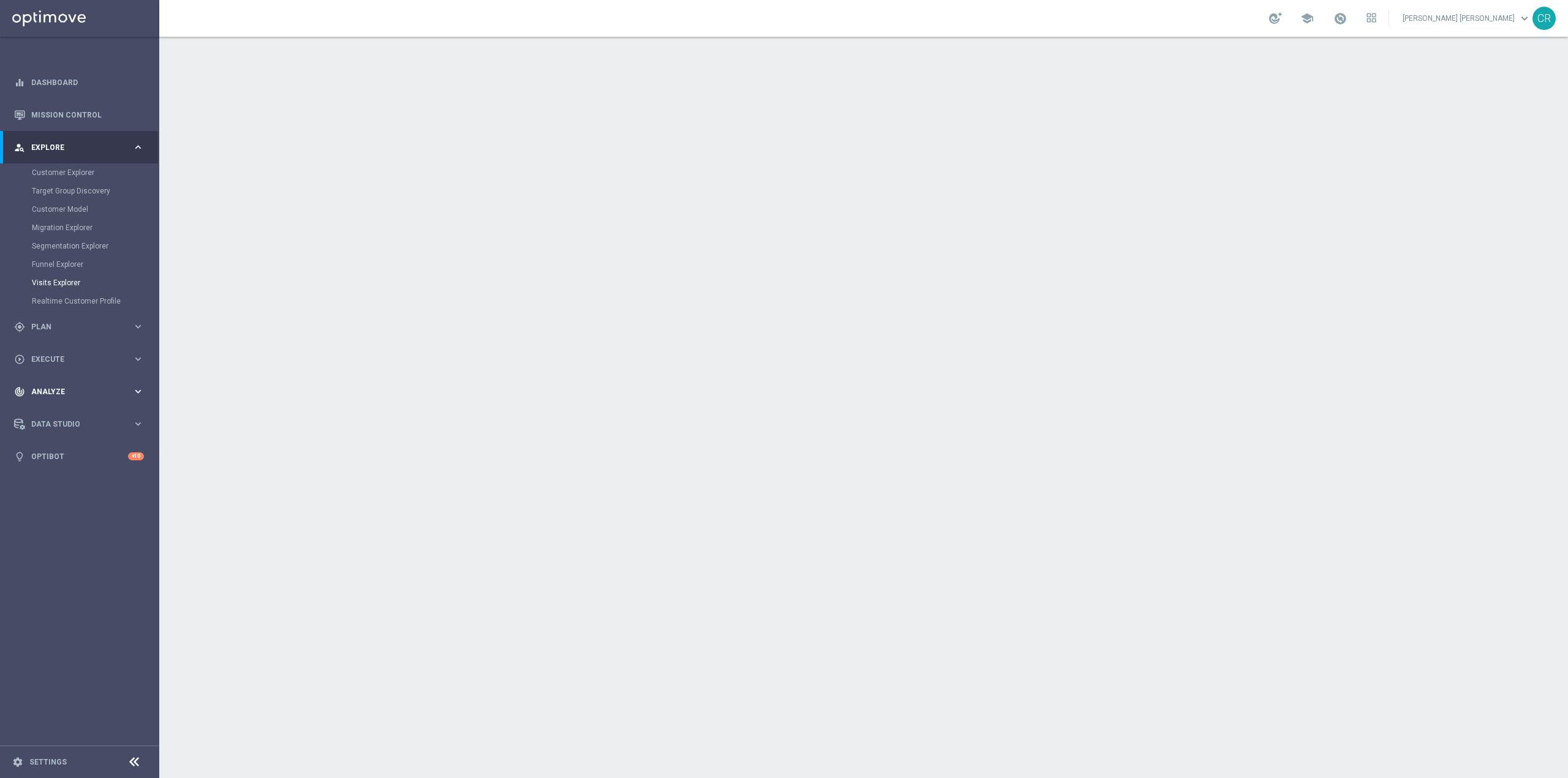
click at [93, 395] on span "Analyze" at bounding box center [81, 392] width 101 height 8
click at [94, 302] on link "Business Performance" at bounding box center [80, 306] width 96 height 10
click at [74, 287] on link "Marketing Plan Explorer" at bounding box center [80, 288] width 96 height 10
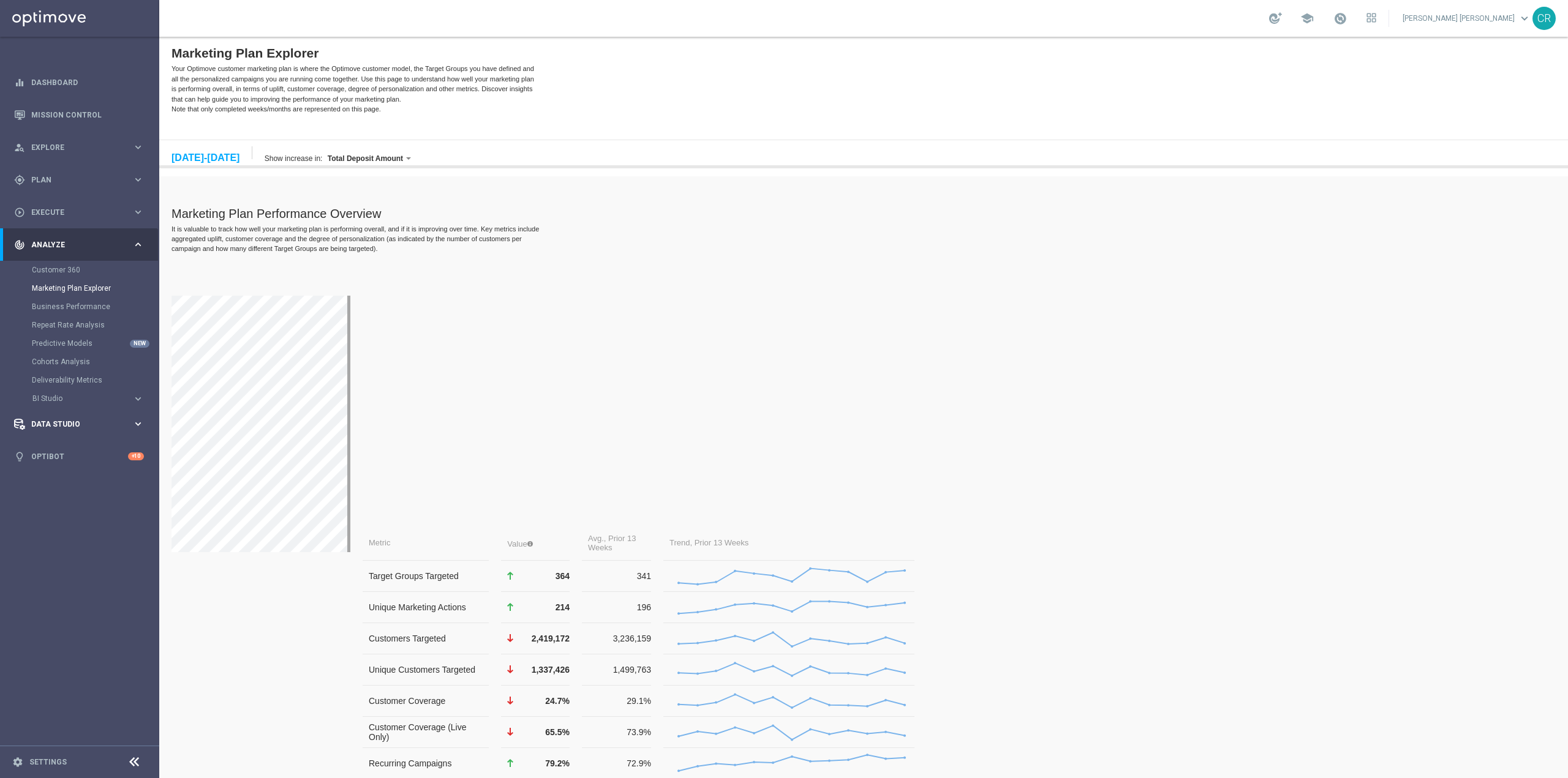
click at [64, 425] on span "Data Studio" at bounding box center [81, 425] width 101 height 8
click at [45, 304] on link "Attributes" at bounding box center [80, 302] width 96 height 10
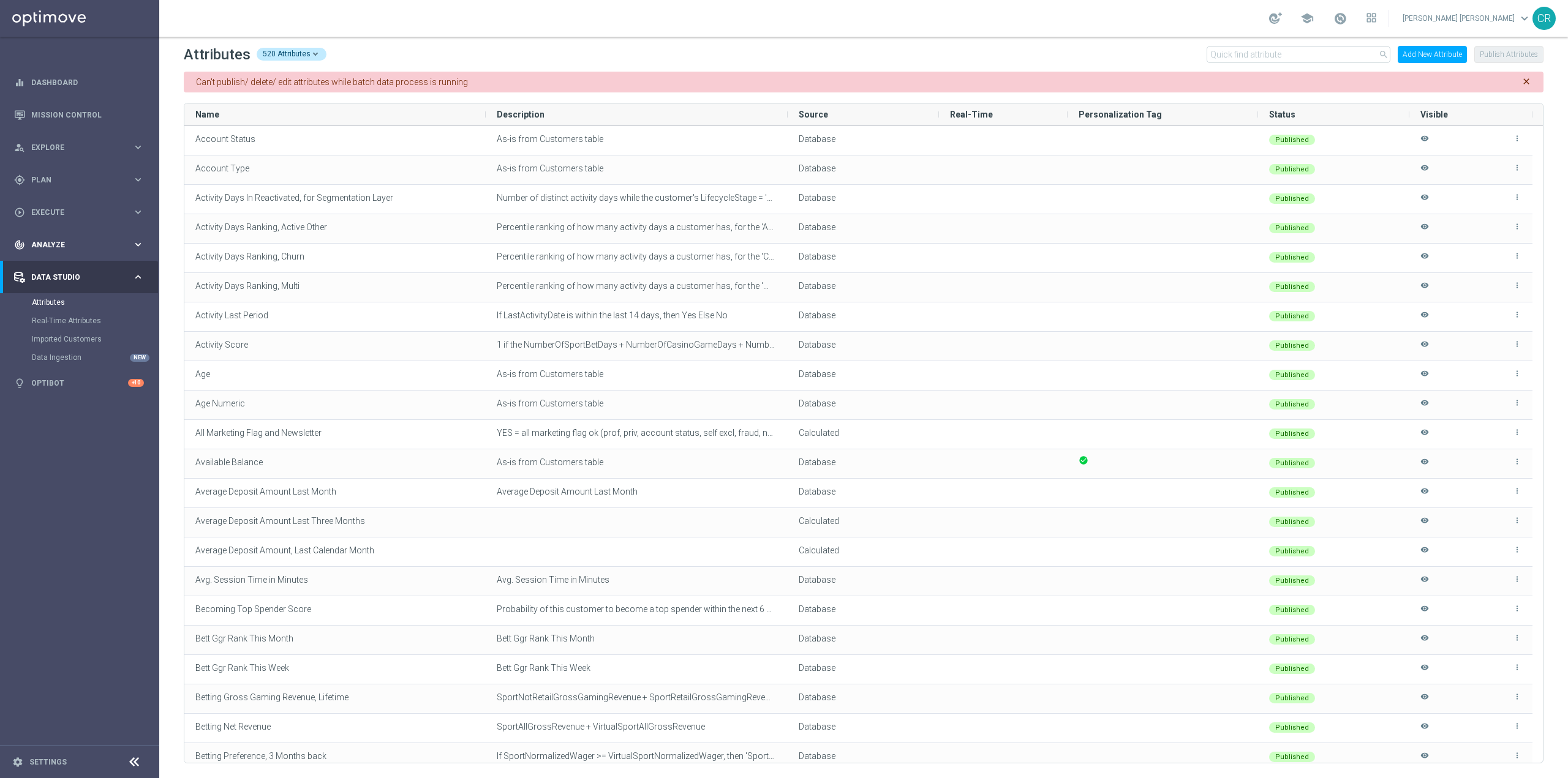
click at [48, 246] on span "Analyze" at bounding box center [81, 245] width 101 height 8
click at [50, 274] on link "Customer 360" at bounding box center [80, 270] width 96 height 10
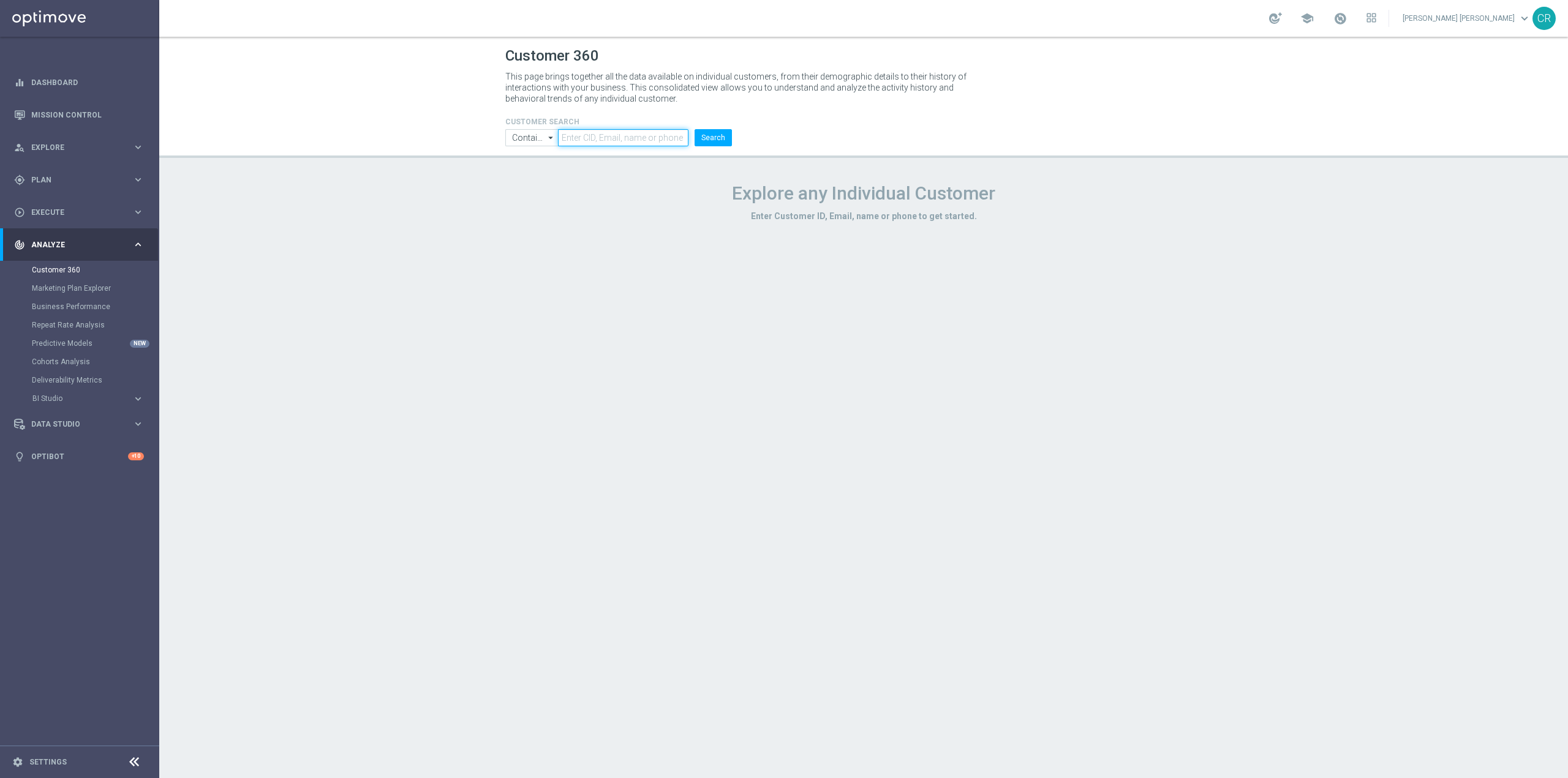
click at [624, 135] on input "text" at bounding box center [624, 137] width 130 height 17
type input "3339401411"
click at [695, 129] on button "Search" at bounding box center [713, 137] width 37 height 17
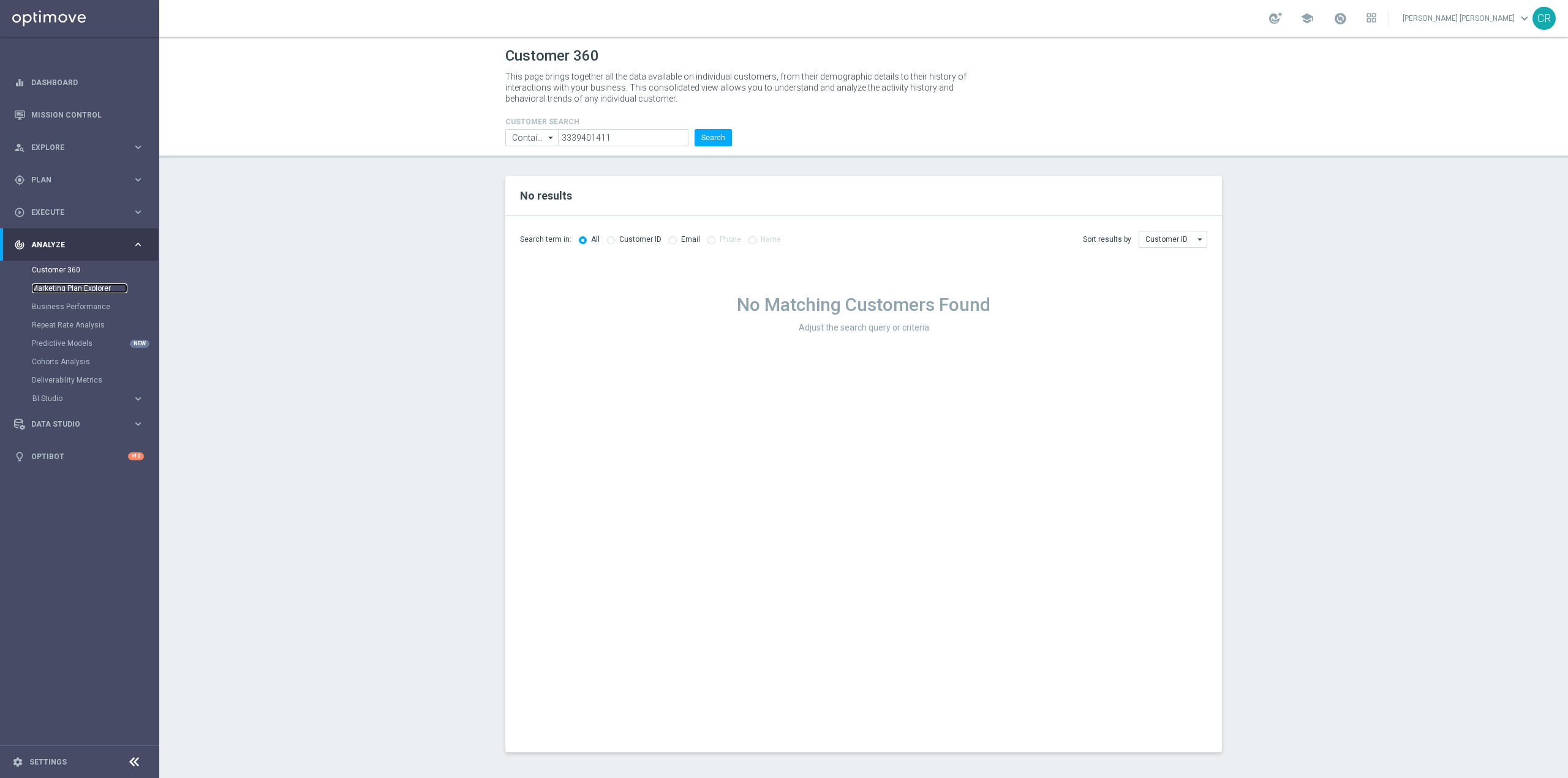
click at [46, 287] on link "Marketing Plan Explorer" at bounding box center [80, 288] width 96 height 10
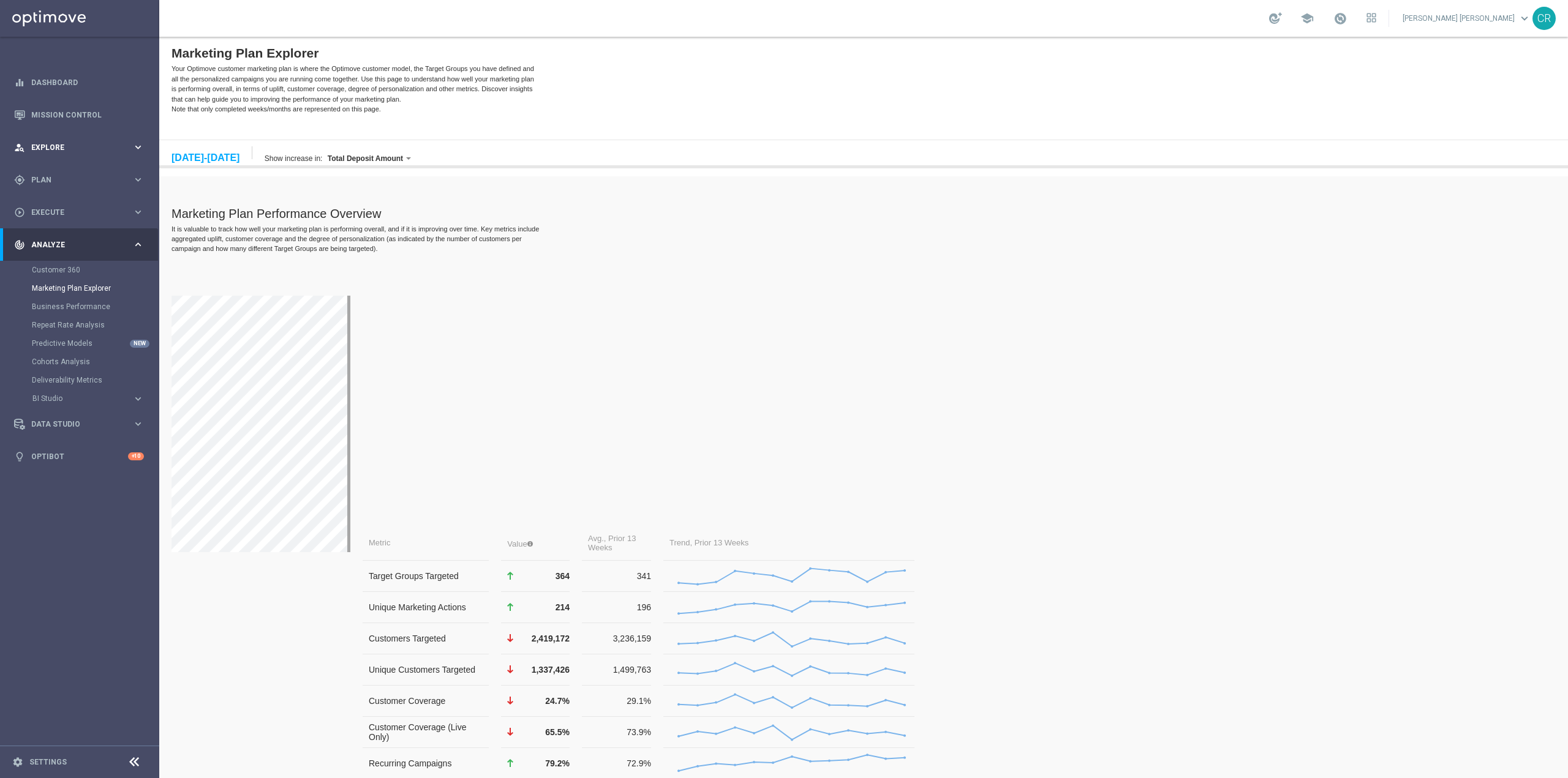
click at [84, 145] on span "Explore" at bounding box center [81, 148] width 101 height 8
click at [87, 190] on link "Target Group Discovery" at bounding box center [80, 190] width 96 height 10
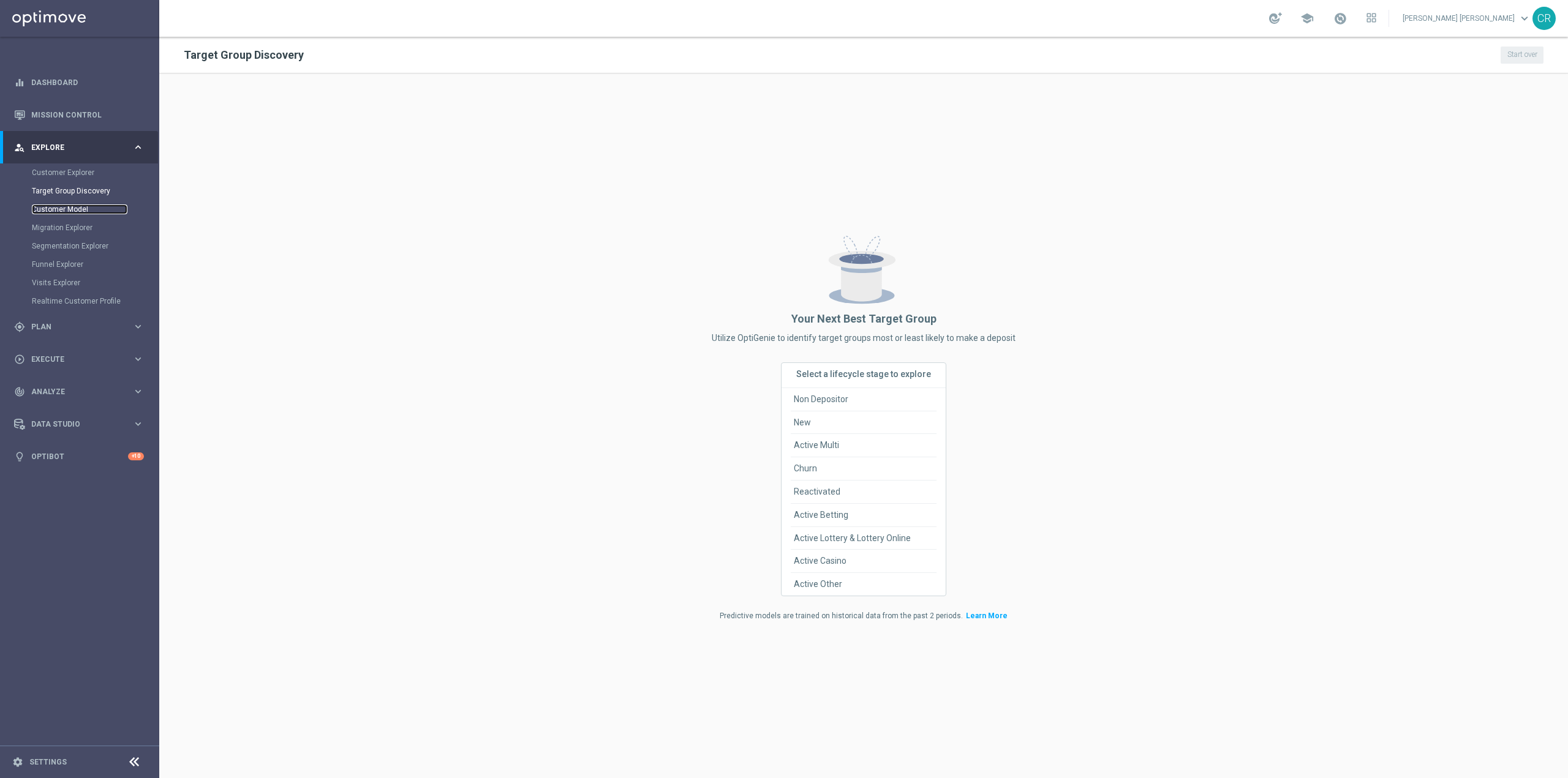
click at [52, 209] on link "Customer Model" at bounding box center [80, 209] width 96 height 10
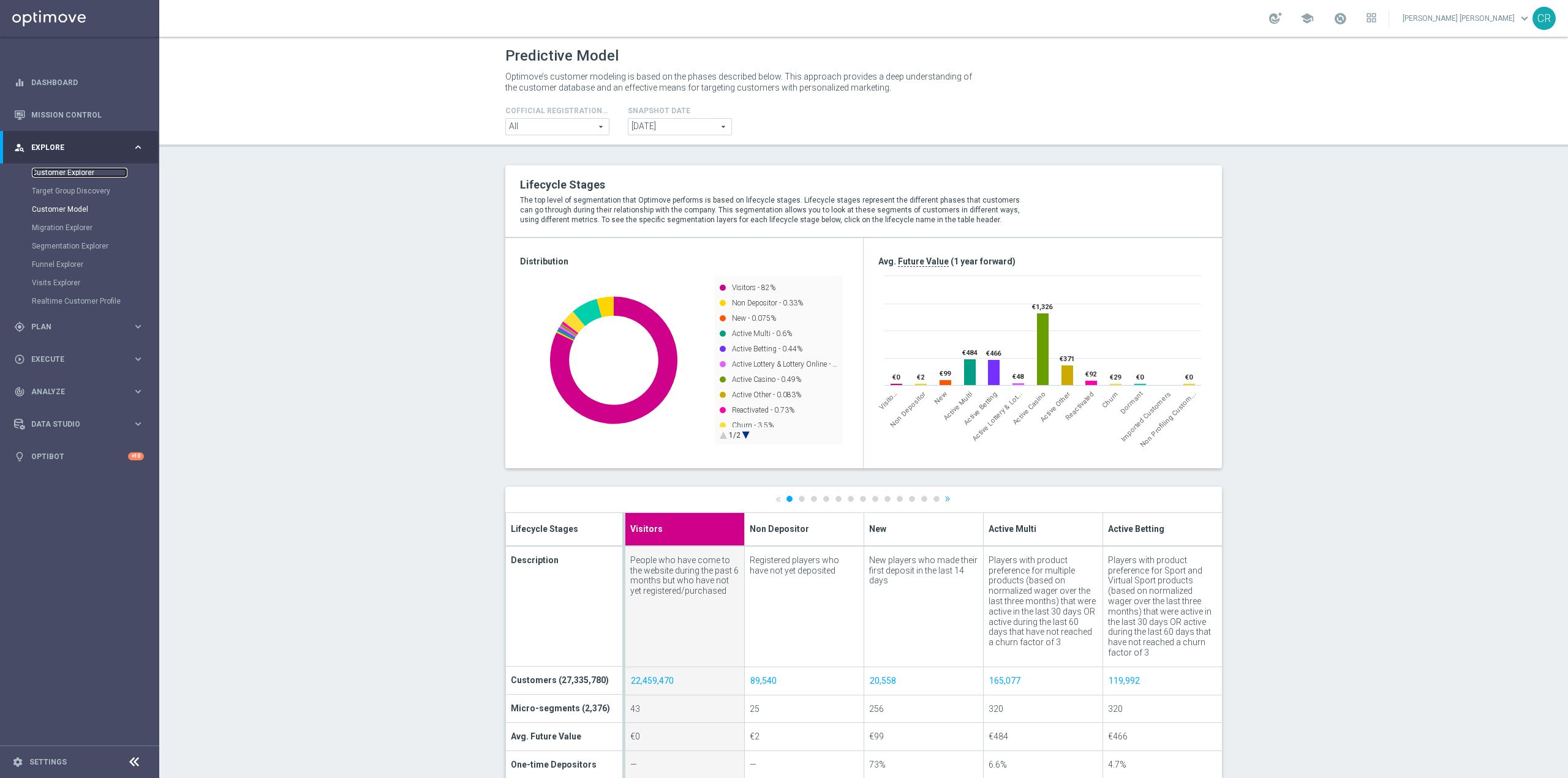
click at [56, 168] on link "Customer Explorer" at bounding box center [80, 172] width 96 height 10
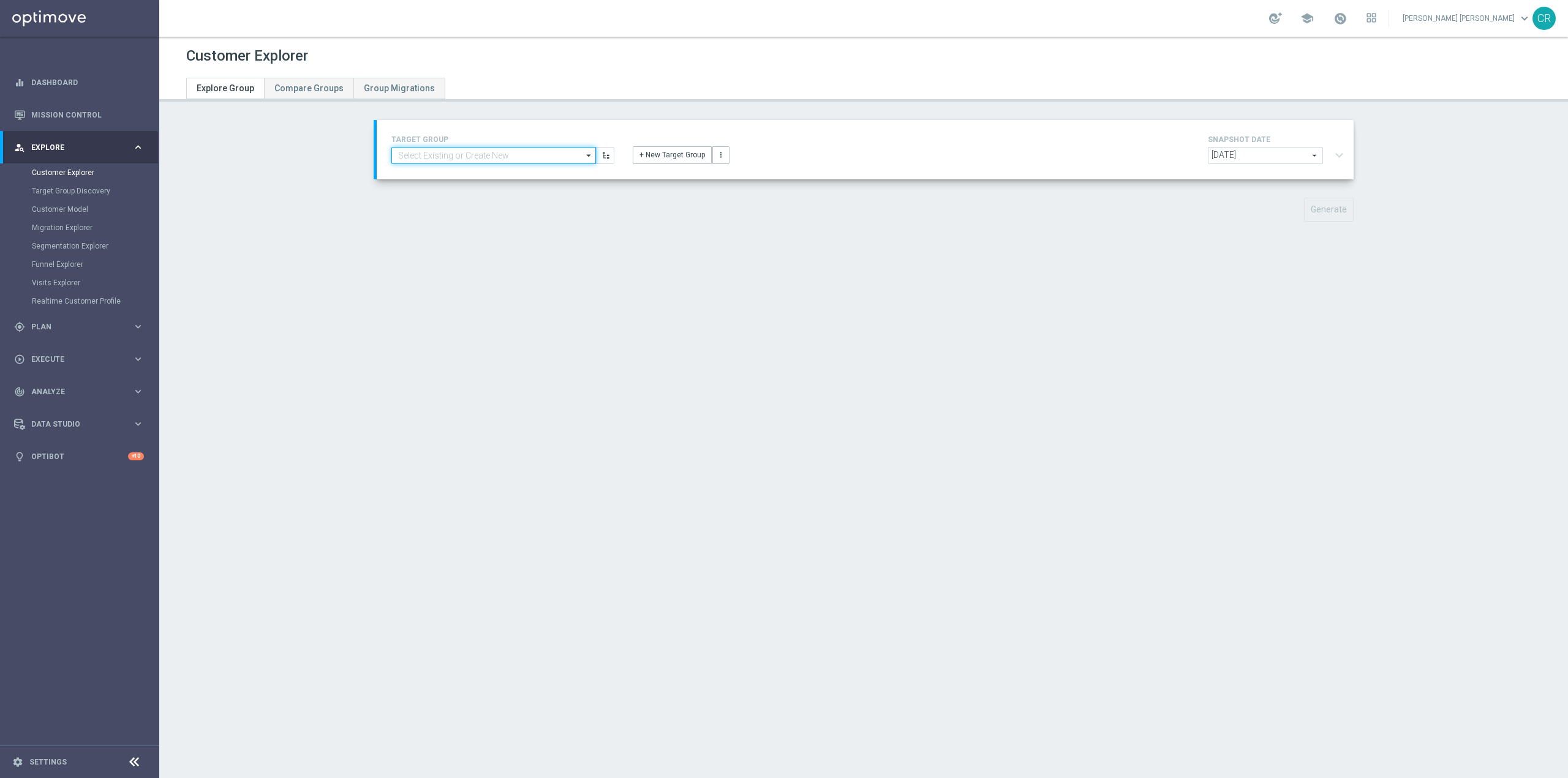
click at [464, 157] on input at bounding box center [494, 155] width 205 height 17
paste input "Multi Talent ggr nb lm > 0 1st Casino & GeV lm saldo"
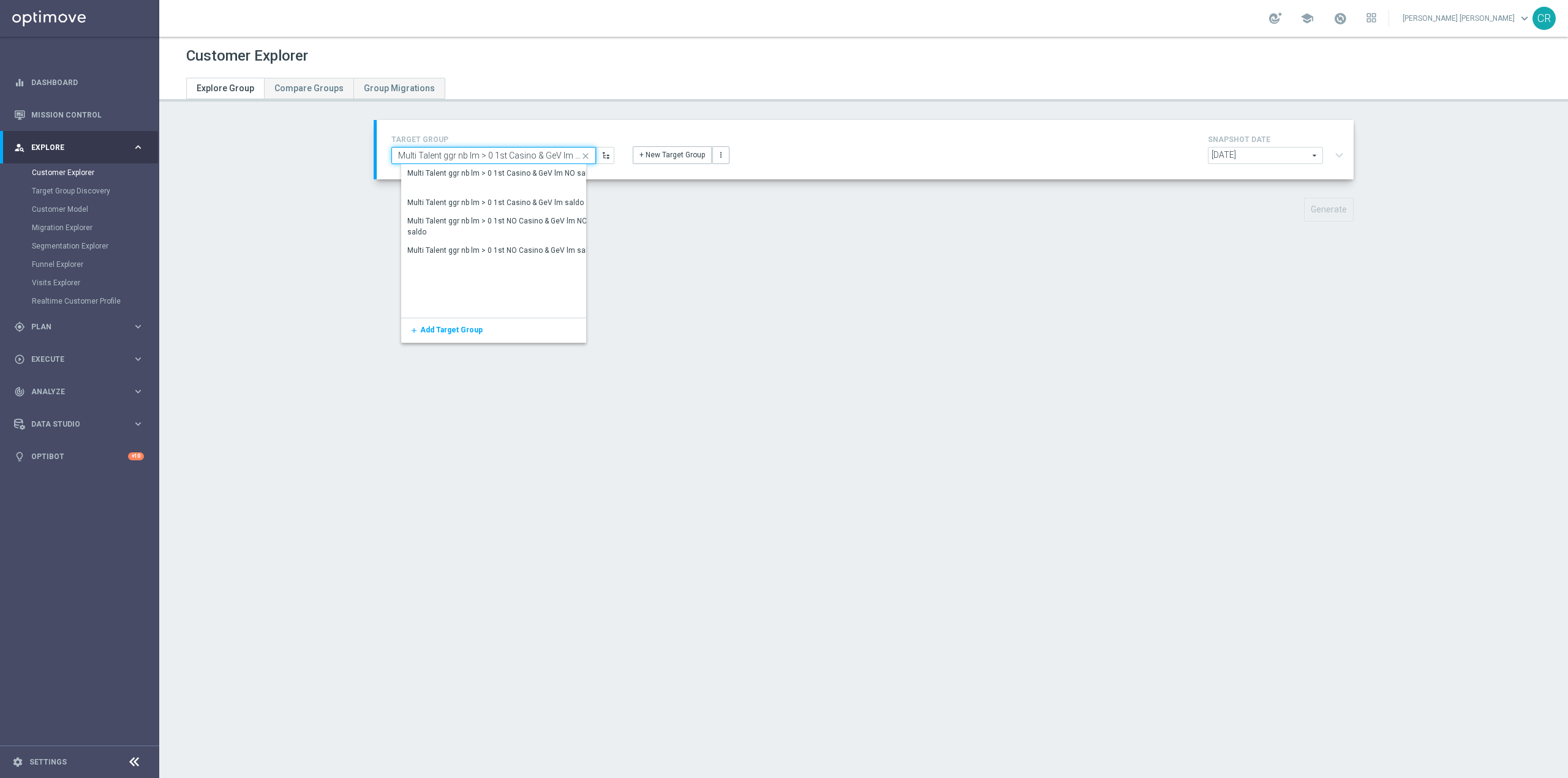
scroll to position [0, 11]
type input "Multi Talent ggr nb lm > 0 1st Casino & GeV lm saldo"
click at [737, 249] on div "Customer Explorer Explore Group Compare Groups Group Migrations TARGET GROUP Mu…" at bounding box center [863, 407] width 1409 height 742
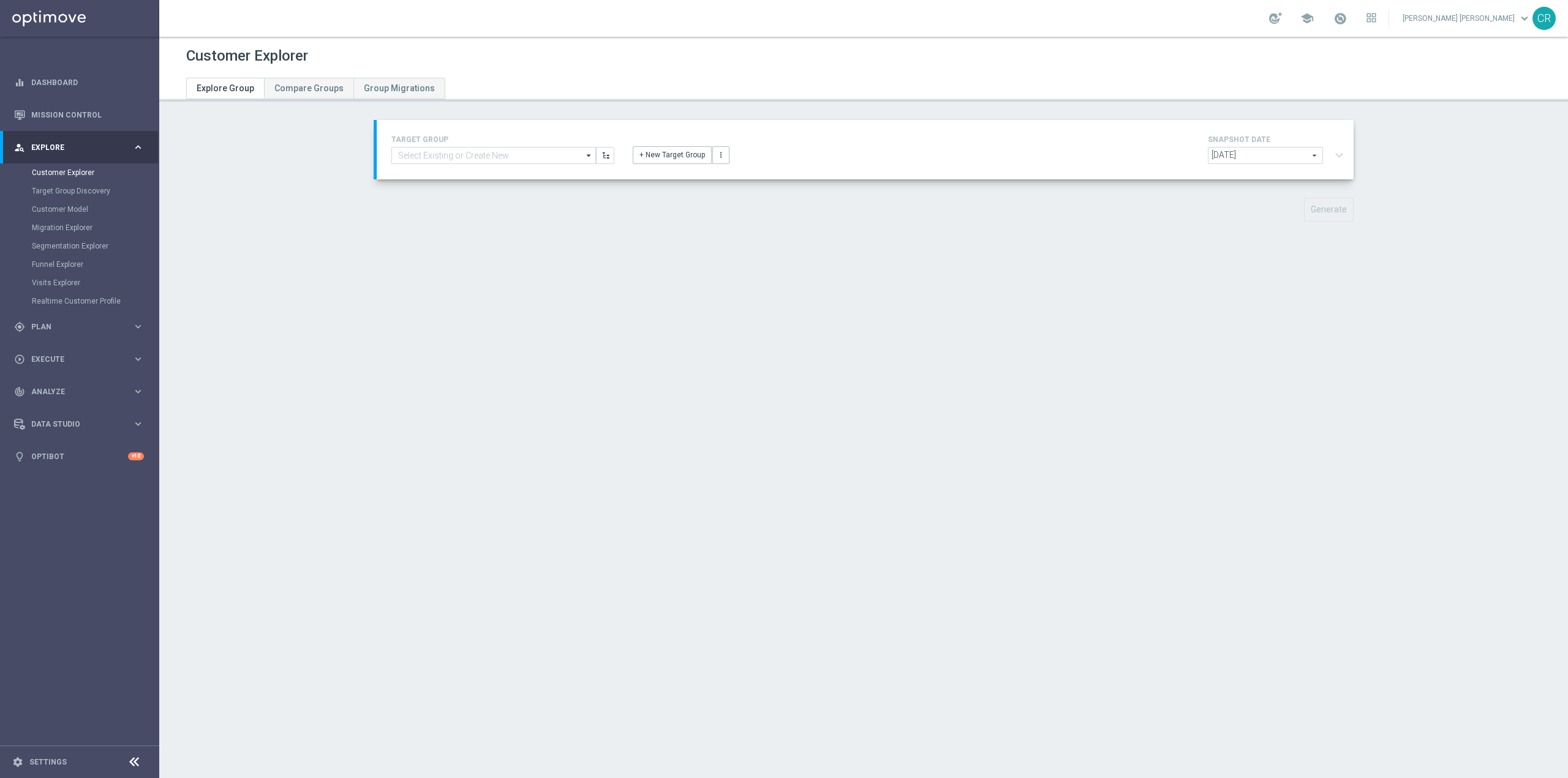
scroll to position [0, 0]
click at [531, 155] on input at bounding box center [494, 155] width 205 height 17
paste input "Multi Talent ggr nb lm > 0 1st Casino & GeV lm saldo"
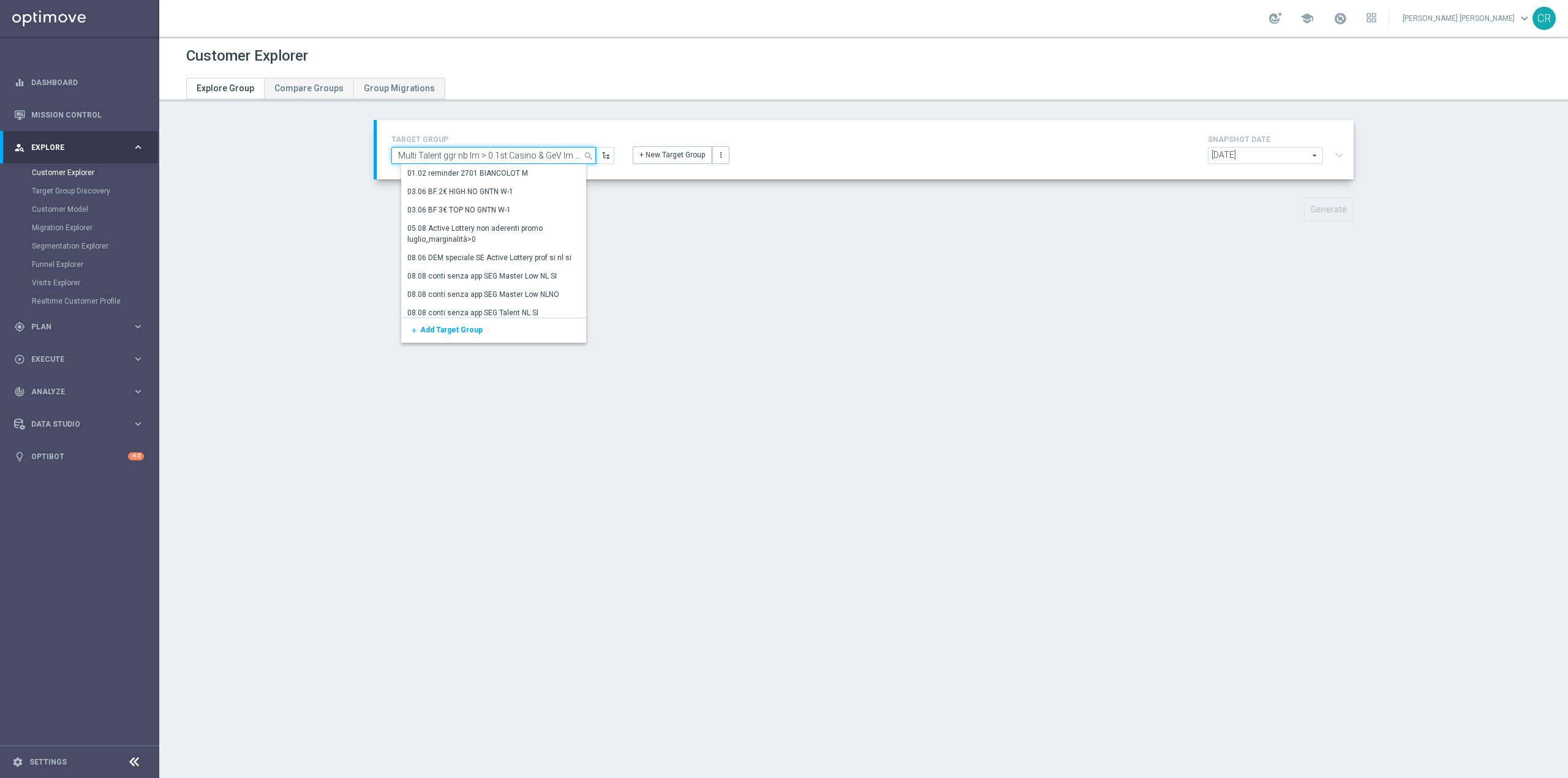
scroll to position [0, 11]
type input "Multi Talent ggr nb lm > 0 1st Casino & GeV lm saldo"
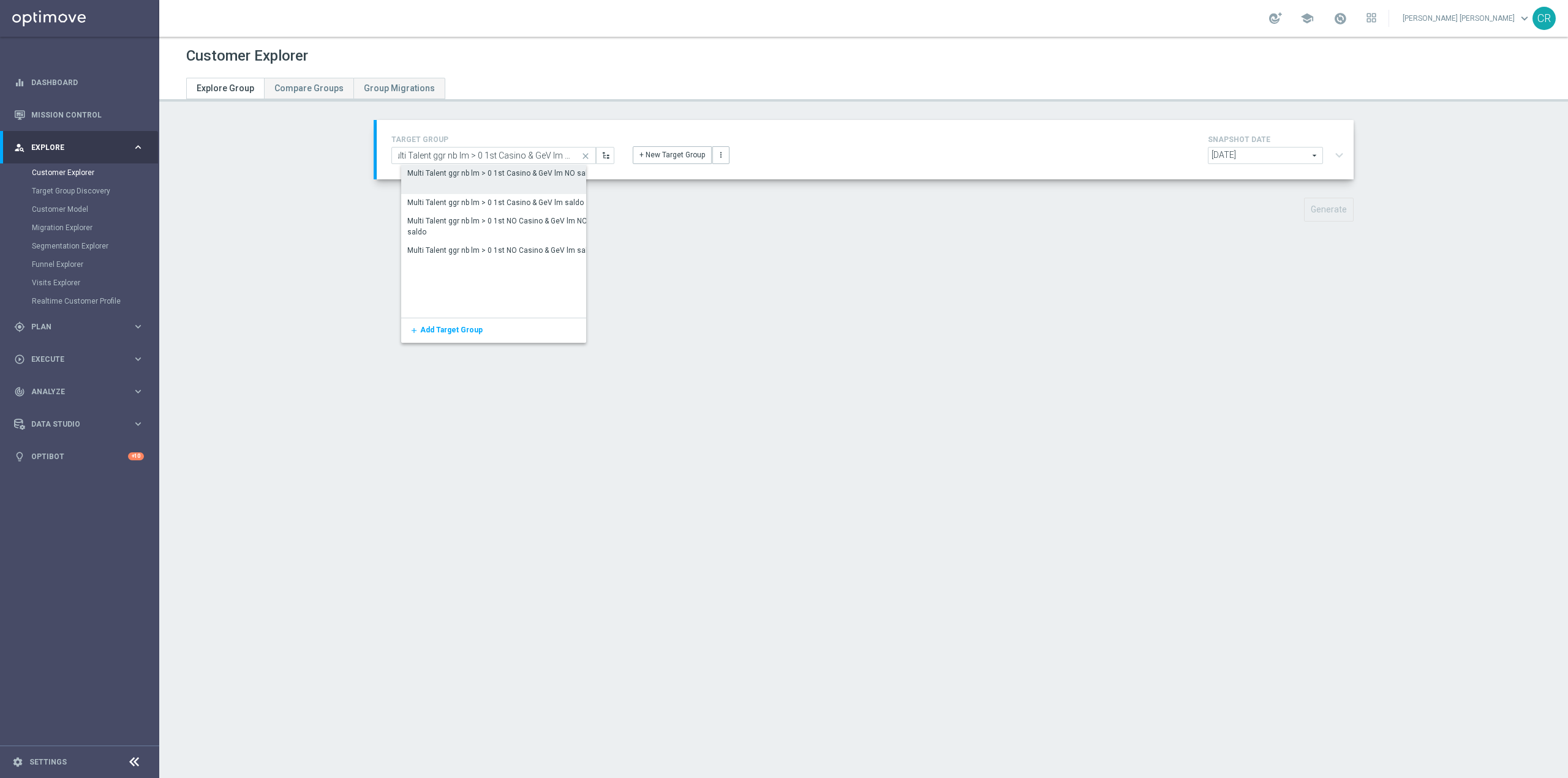
scroll to position [0, 0]
click at [543, 181] on div "Multi Talent ggr nb lm > 0 1st Casino & GeV lm NO saldo" at bounding box center [504, 173] width 205 height 17
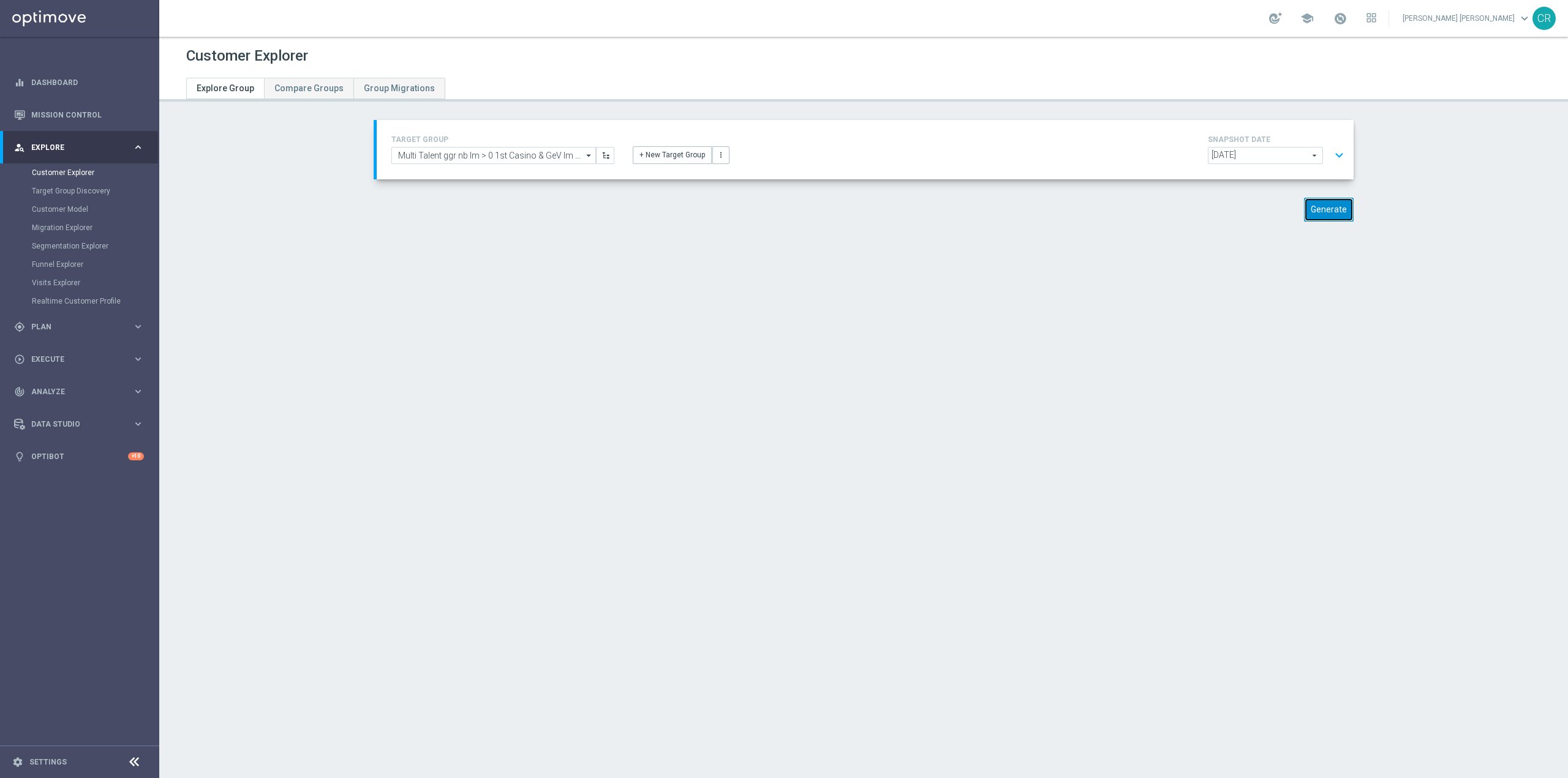
click at [1339, 208] on button "Generate" at bounding box center [1328, 209] width 49 height 24
click at [64, 244] on link "Segmentation Explorer" at bounding box center [80, 246] width 96 height 10
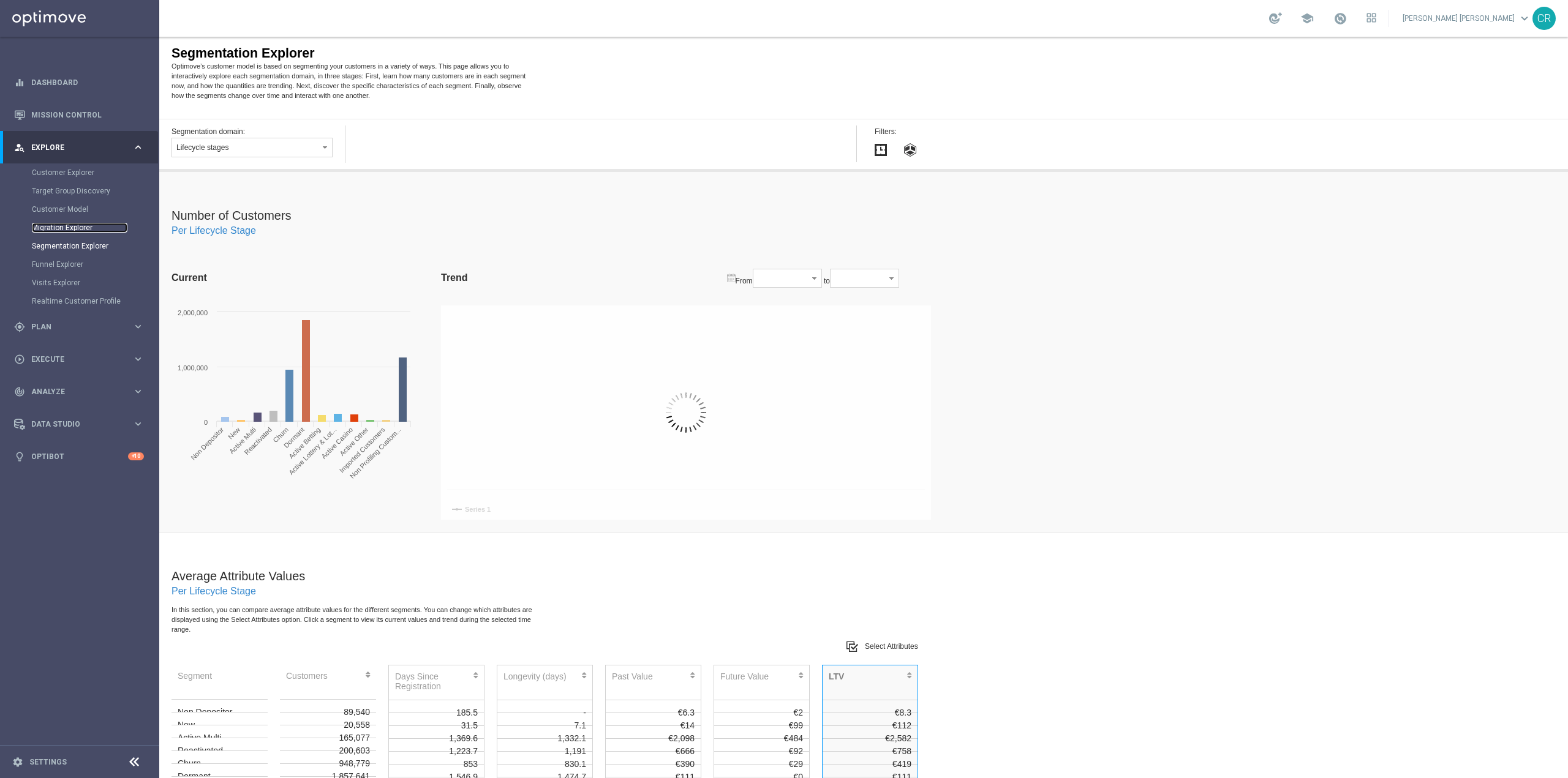
click at [76, 227] on link "Migration Explorer" at bounding box center [80, 227] width 96 height 10
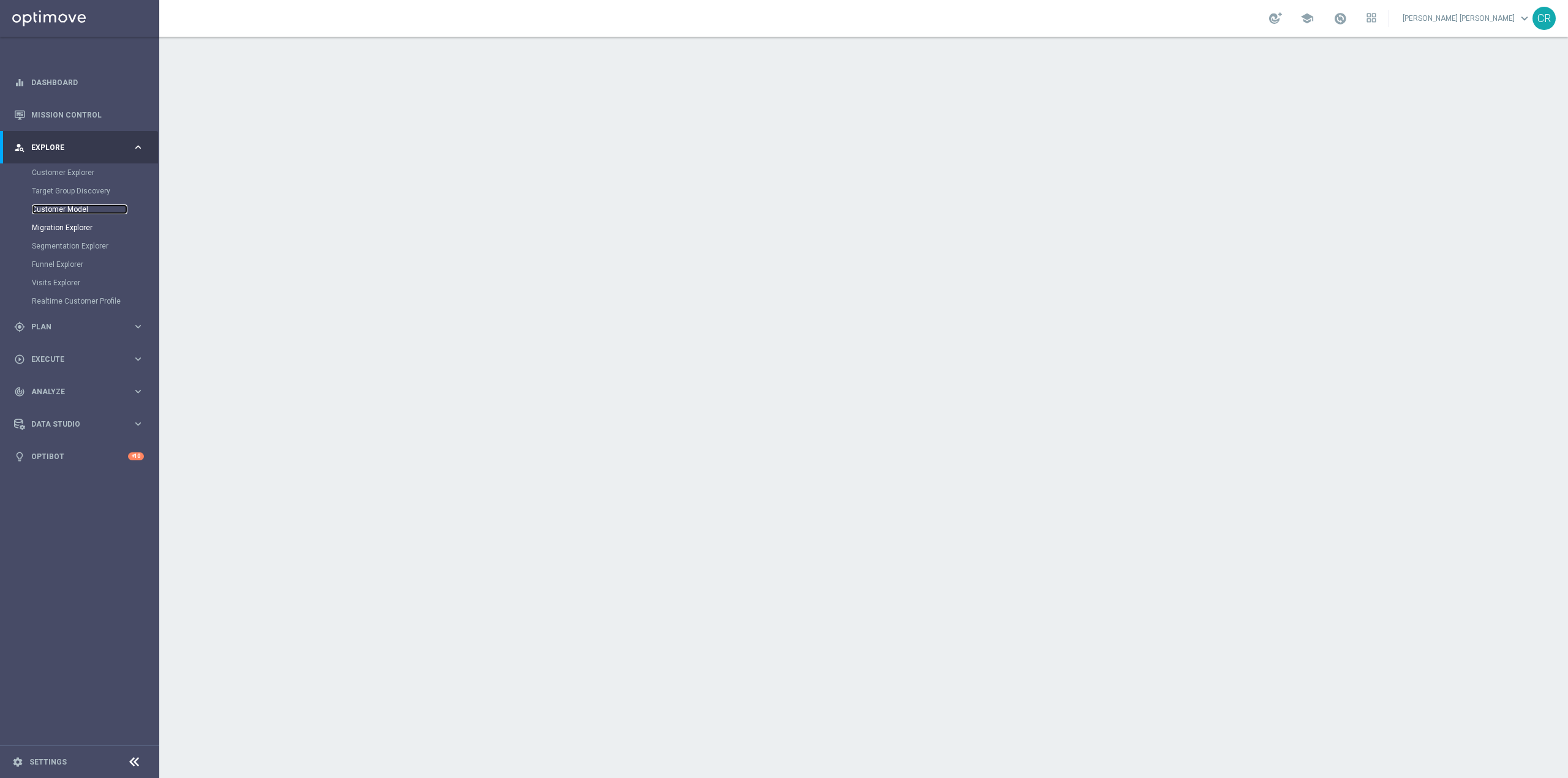
click at [81, 209] on link "Customer Model" at bounding box center [80, 209] width 96 height 10
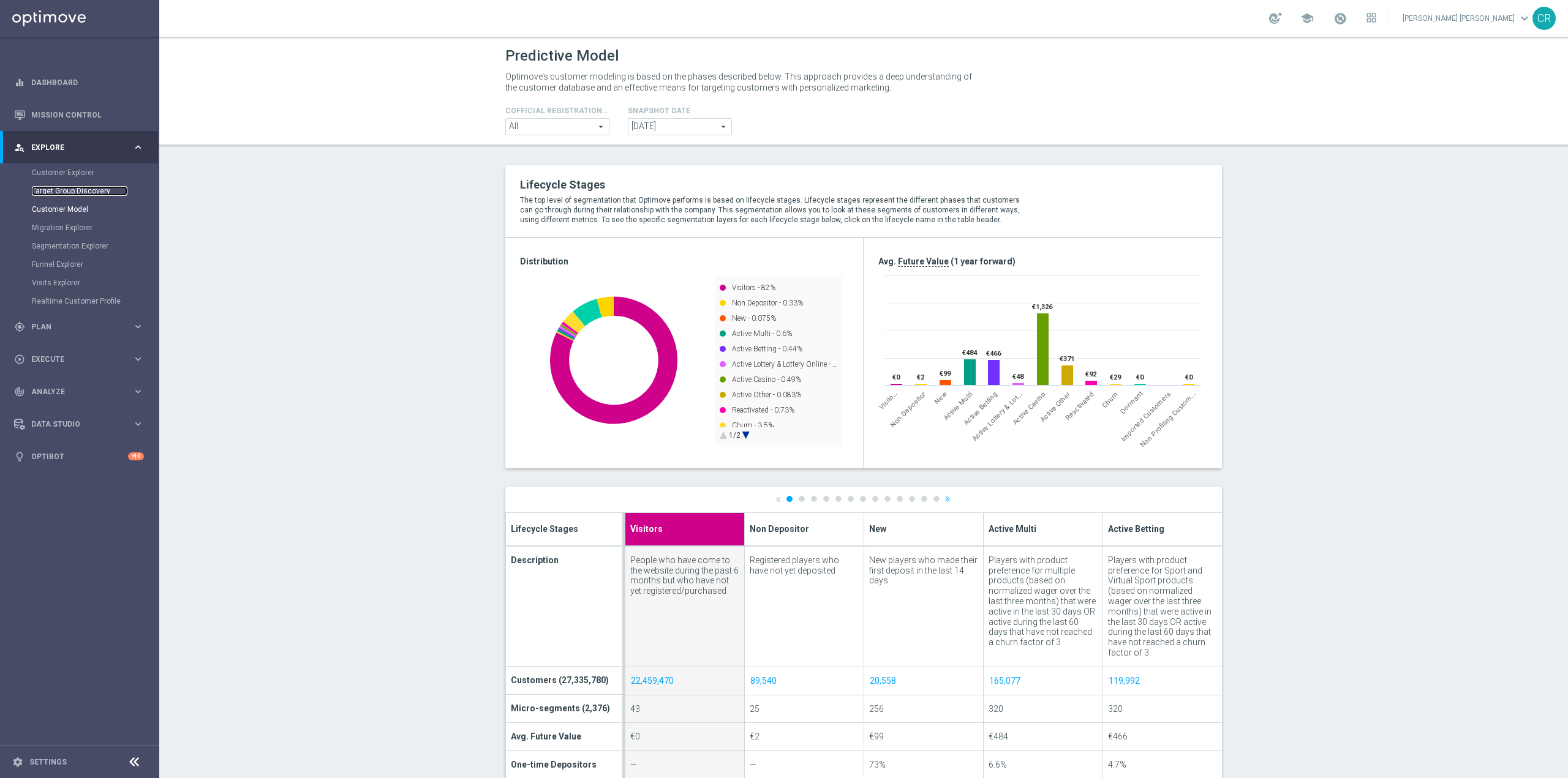
click at [71, 188] on link "Target Group Discovery" at bounding box center [80, 190] width 96 height 10
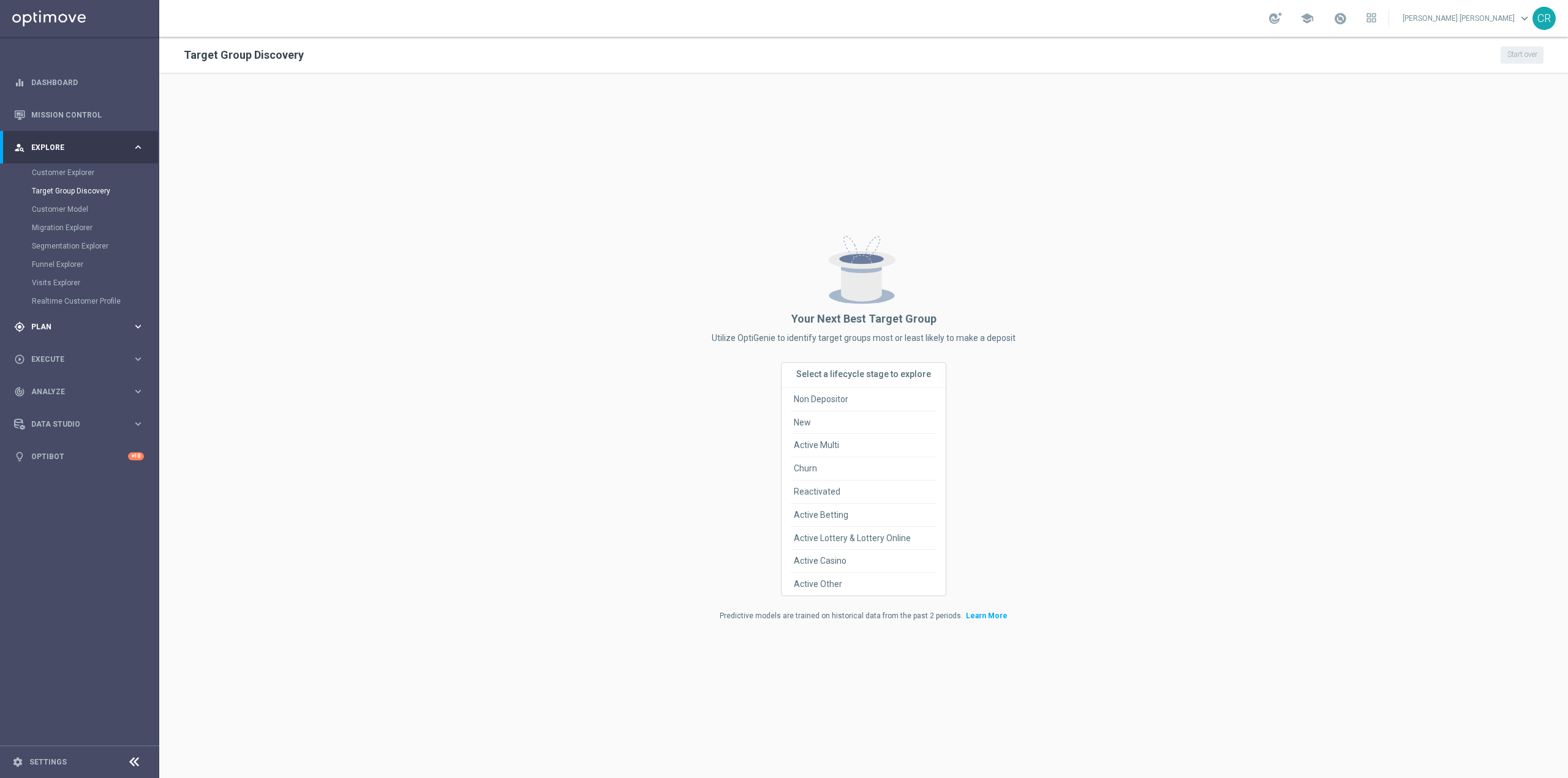
click at [65, 324] on span "Plan" at bounding box center [81, 327] width 101 height 8
click at [57, 200] on link "Target Groups" at bounding box center [80, 205] width 96 height 10
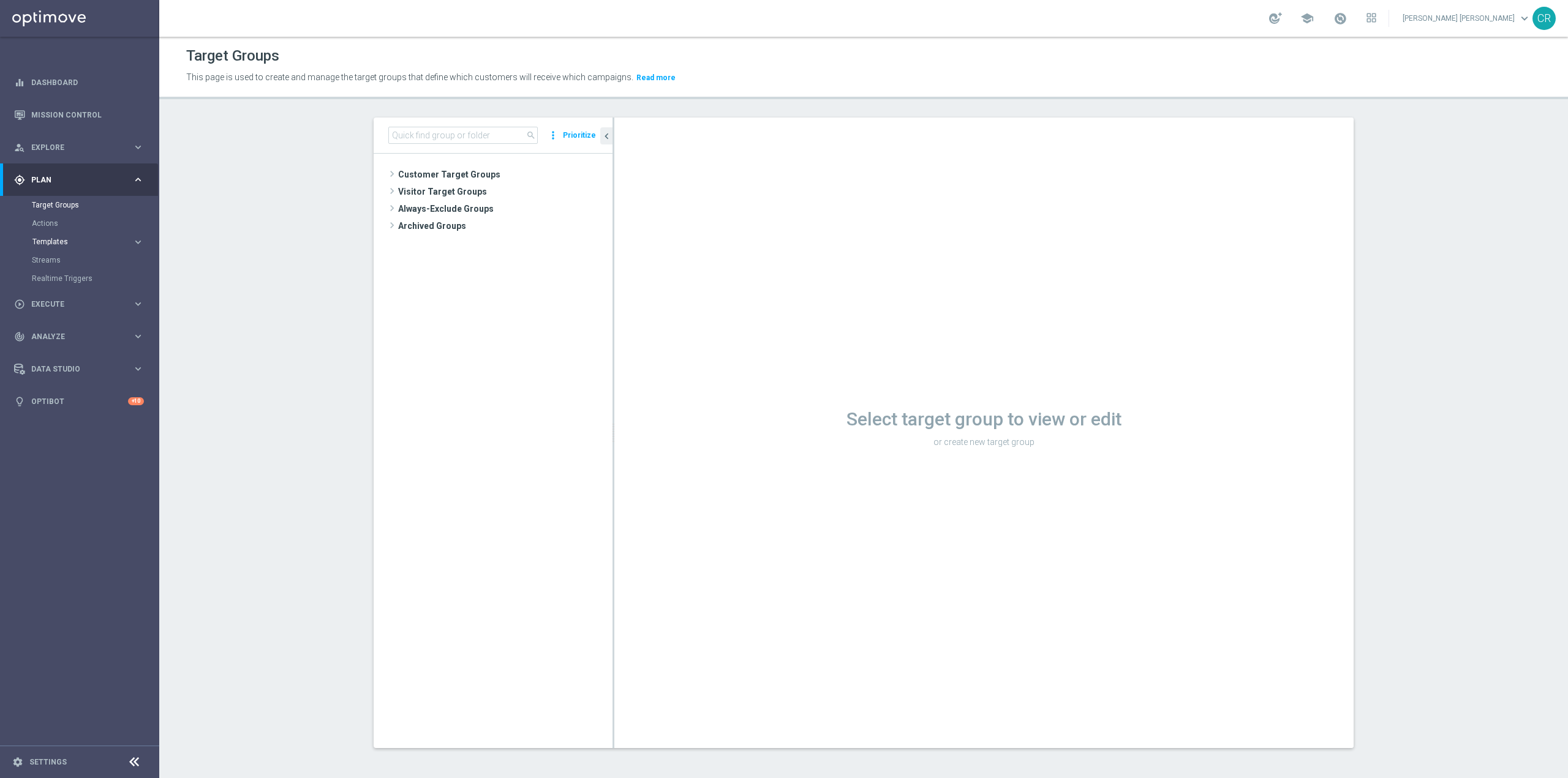
click at [71, 241] on span "Templates" at bounding box center [76, 242] width 87 height 8
click at [43, 221] on link "Actions" at bounding box center [80, 223] width 96 height 10
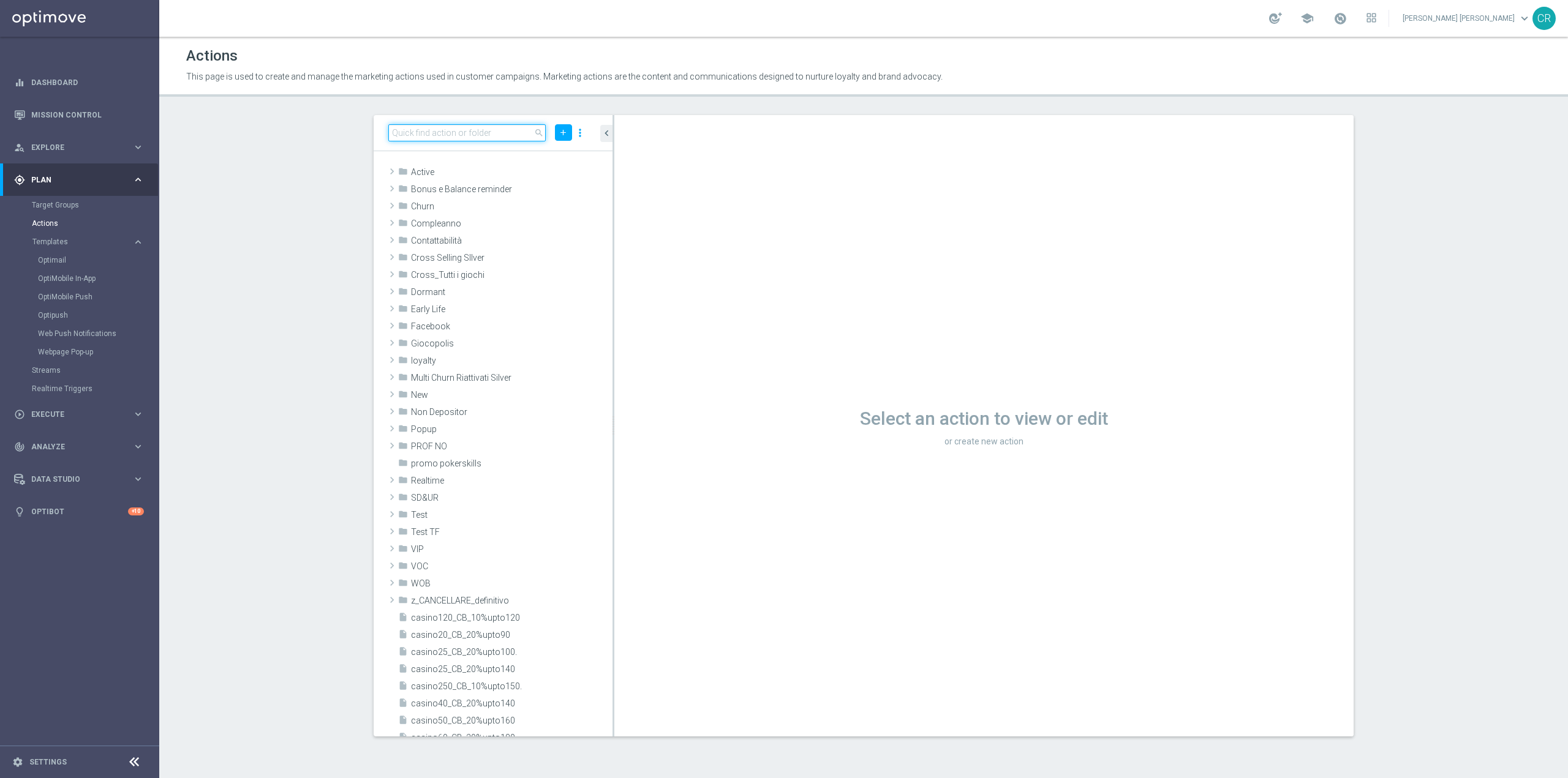
click at [488, 132] on input at bounding box center [467, 133] width 158 height 17
paste input "Multi Talent ggr nb lm > 0 1st Casino & GeV lm saldo"
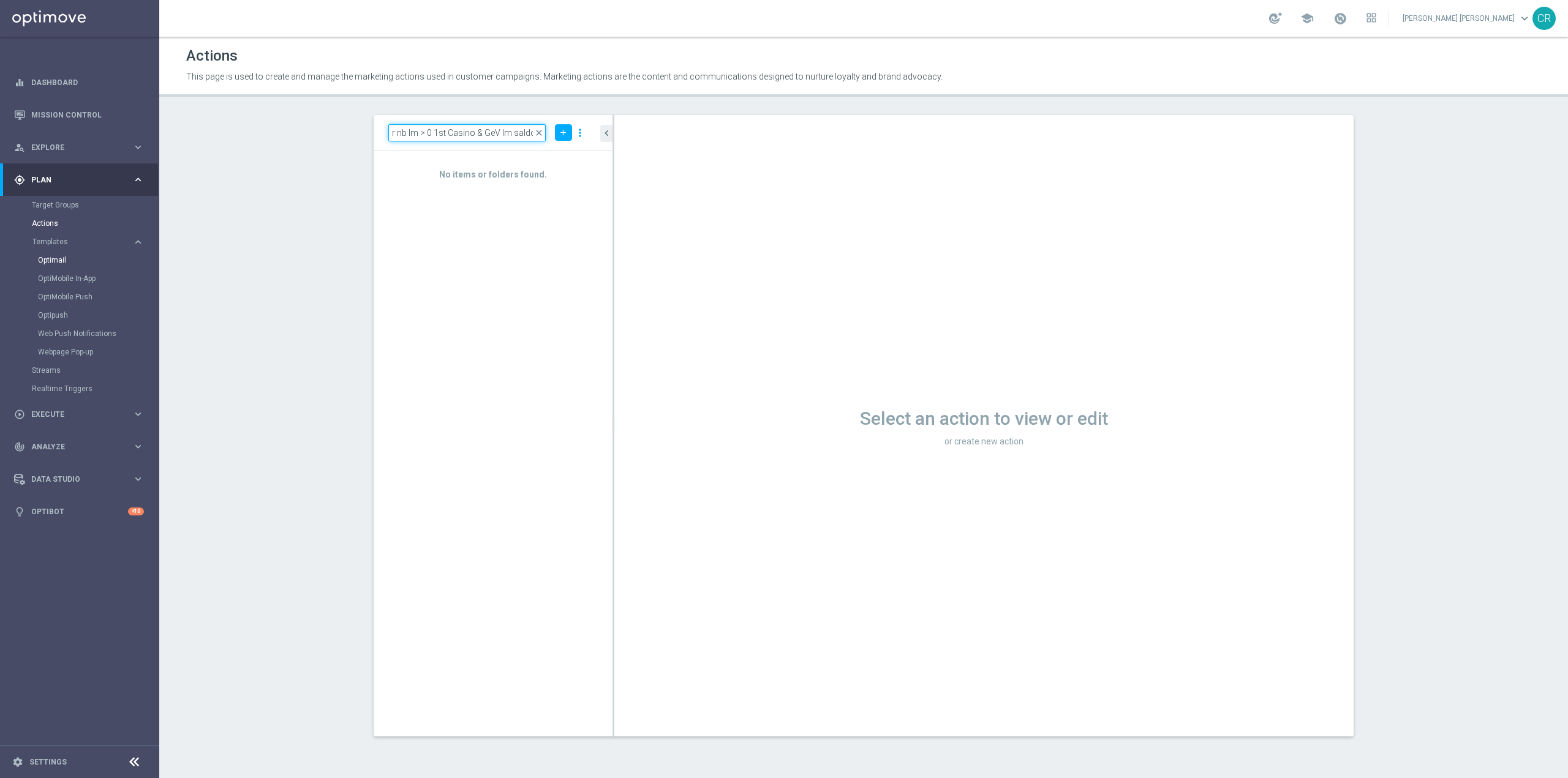
type input "Multi Talent ggr nb lm > 0 1st Casino & GeV lm saldo"
click at [78, 257] on link "Optimail" at bounding box center [83, 260] width 90 height 10
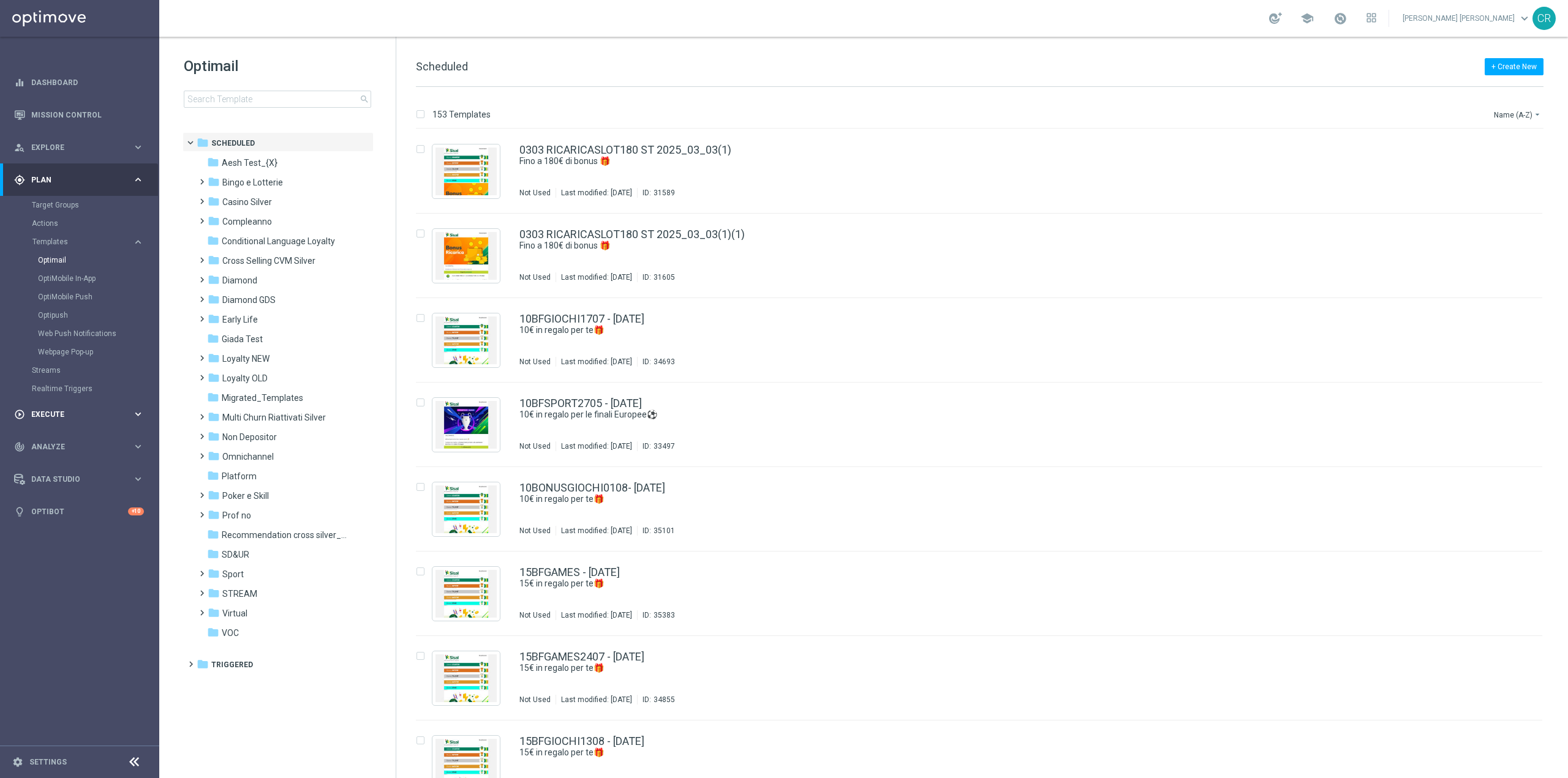
click at [87, 409] on div "play_circle_outline Execute" at bounding box center [74, 414] width 118 height 11
click at [74, 236] on link "Campaign Builder" at bounding box center [80, 237] width 96 height 10
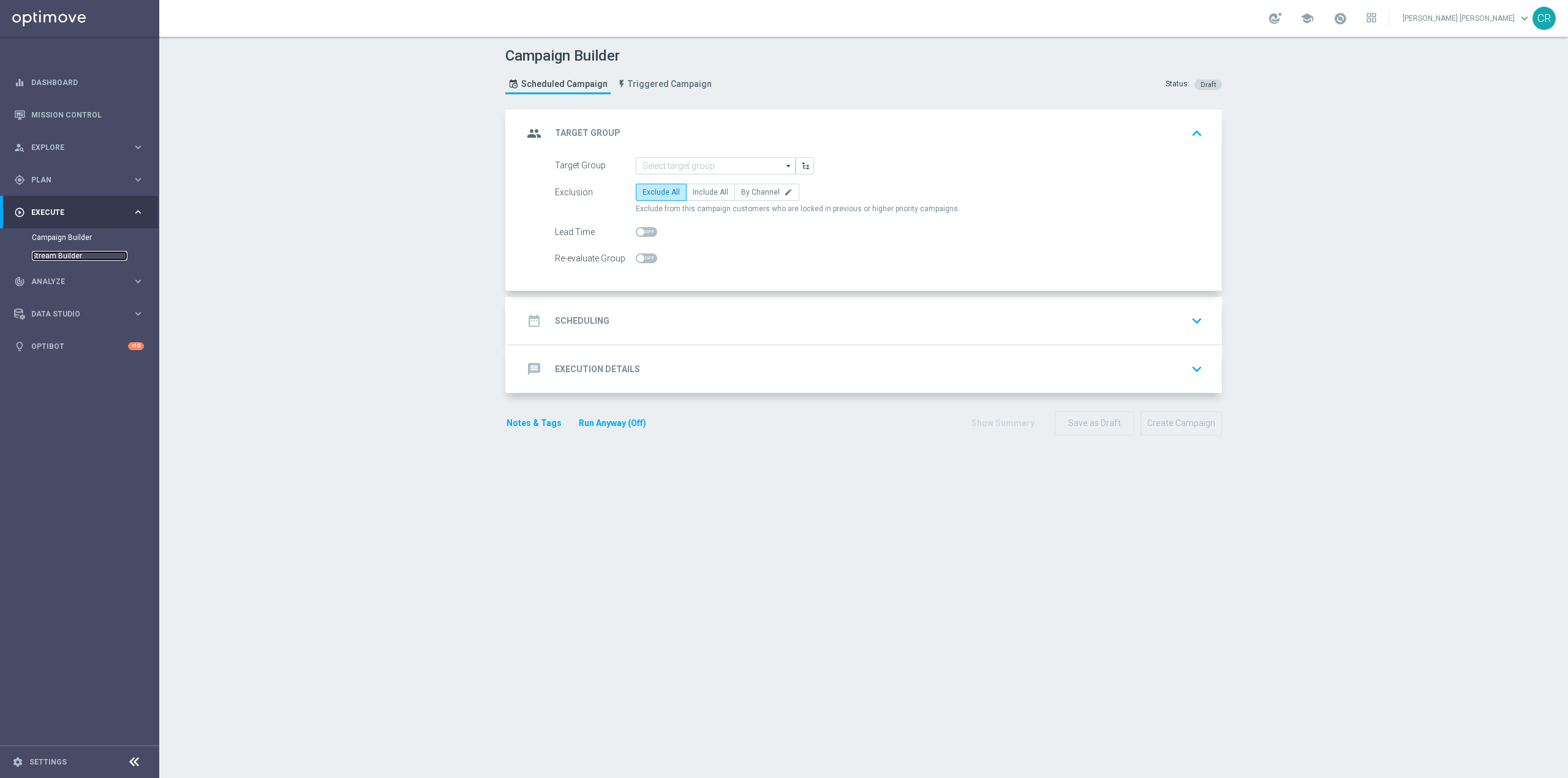
click at [65, 256] on link "Stream Builder" at bounding box center [80, 256] width 96 height 10
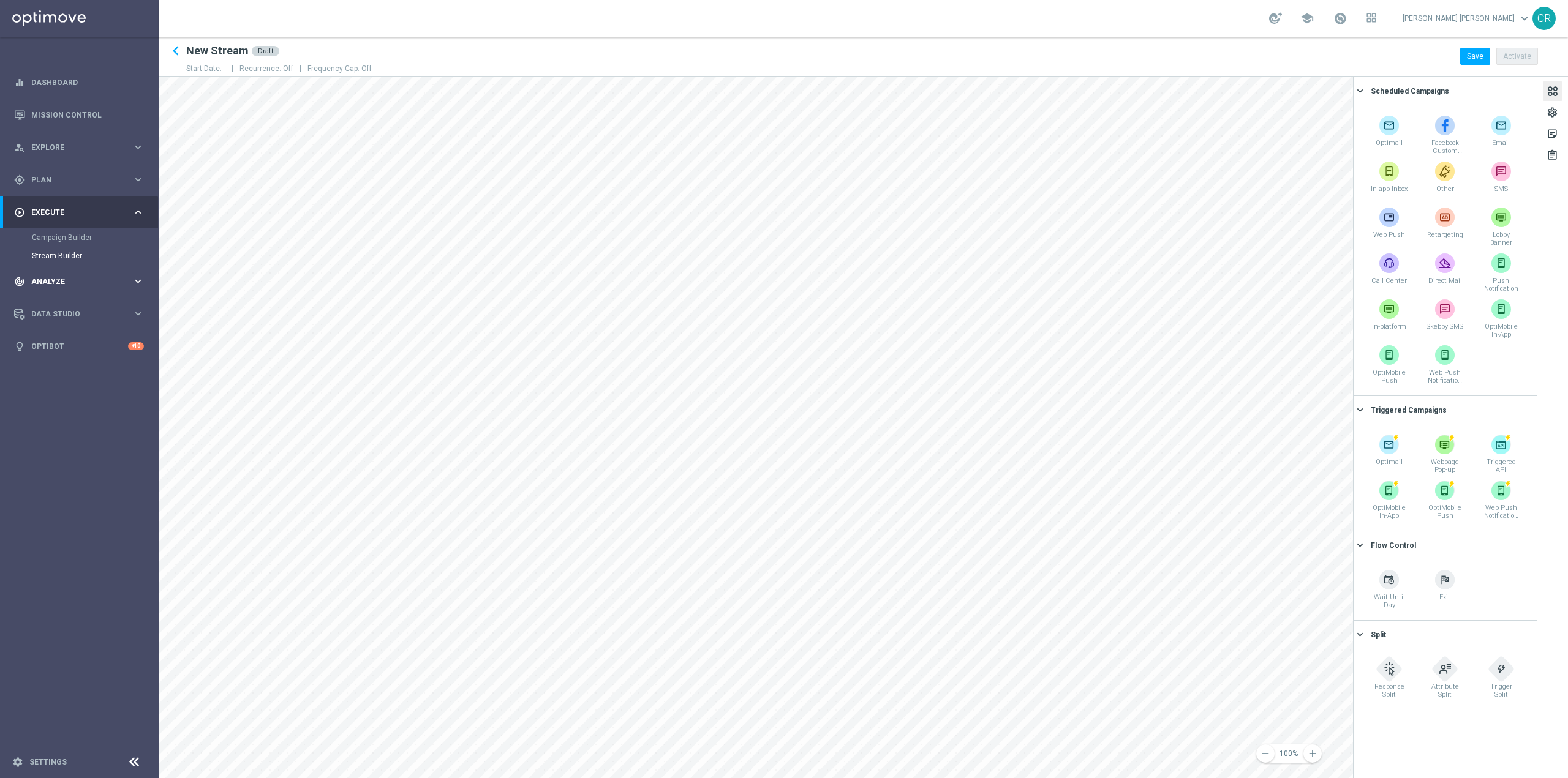
click at [112, 281] on span "Analyze" at bounding box center [81, 282] width 101 height 8
click at [64, 265] on link "Customer 360" at bounding box center [80, 270] width 96 height 10
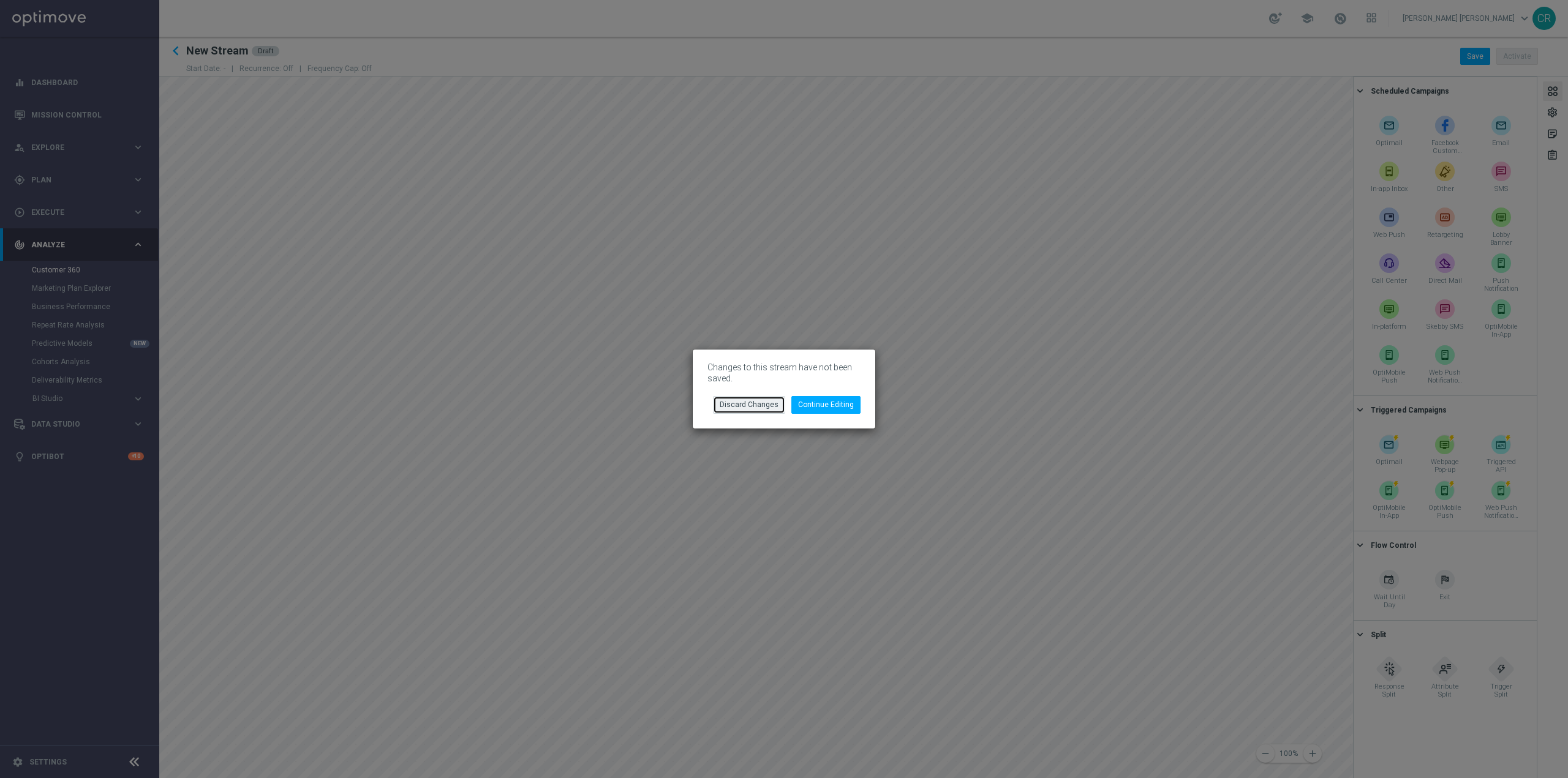
click at [756, 402] on button "Discard Changes" at bounding box center [749, 404] width 72 height 17
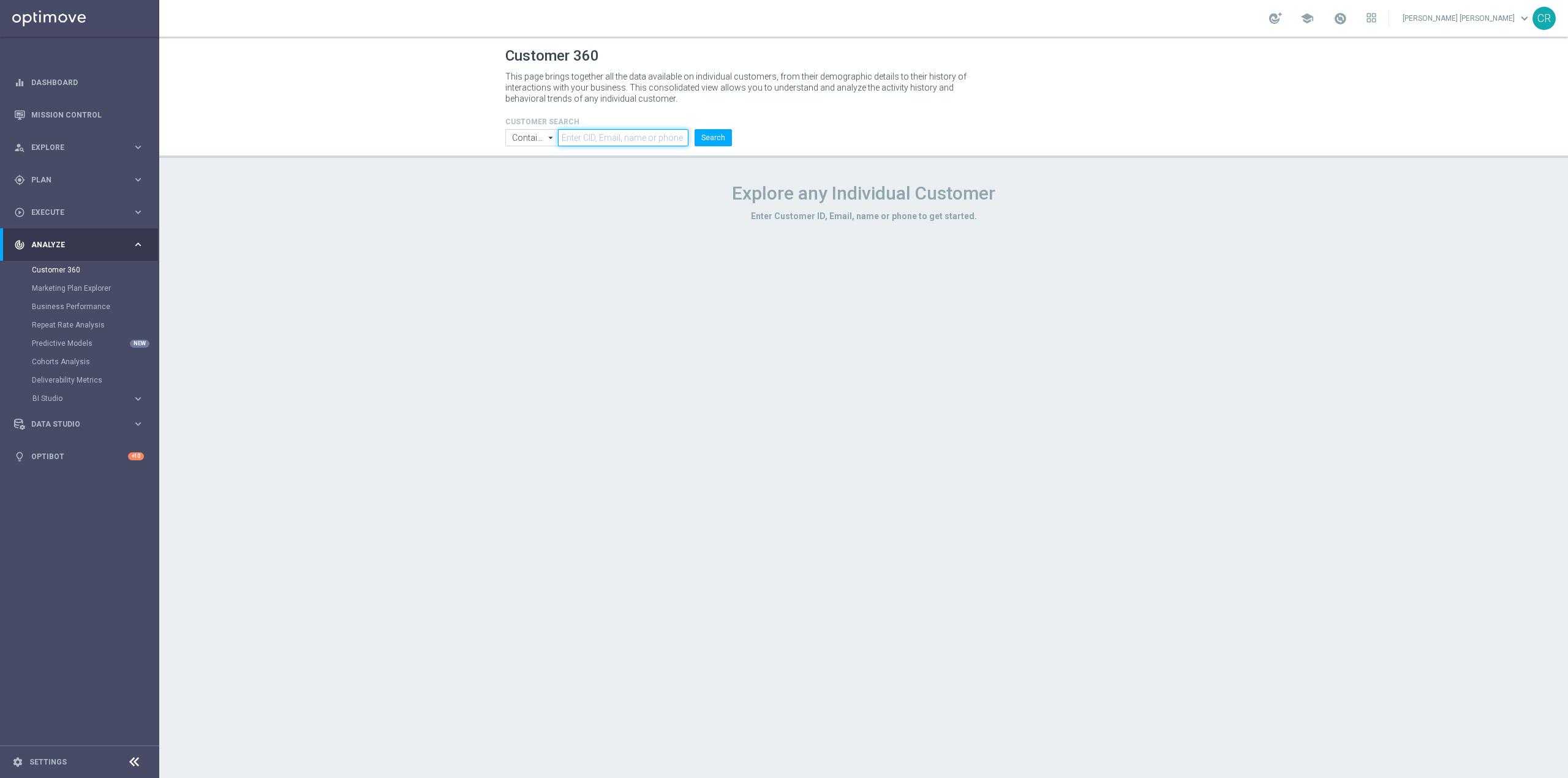
click at [627, 140] on input "text" at bounding box center [624, 137] width 130 height 17
click at [40, 284] on link "Marketing Plan Explorer" at bounding box center [80, 288] width 96 height 10
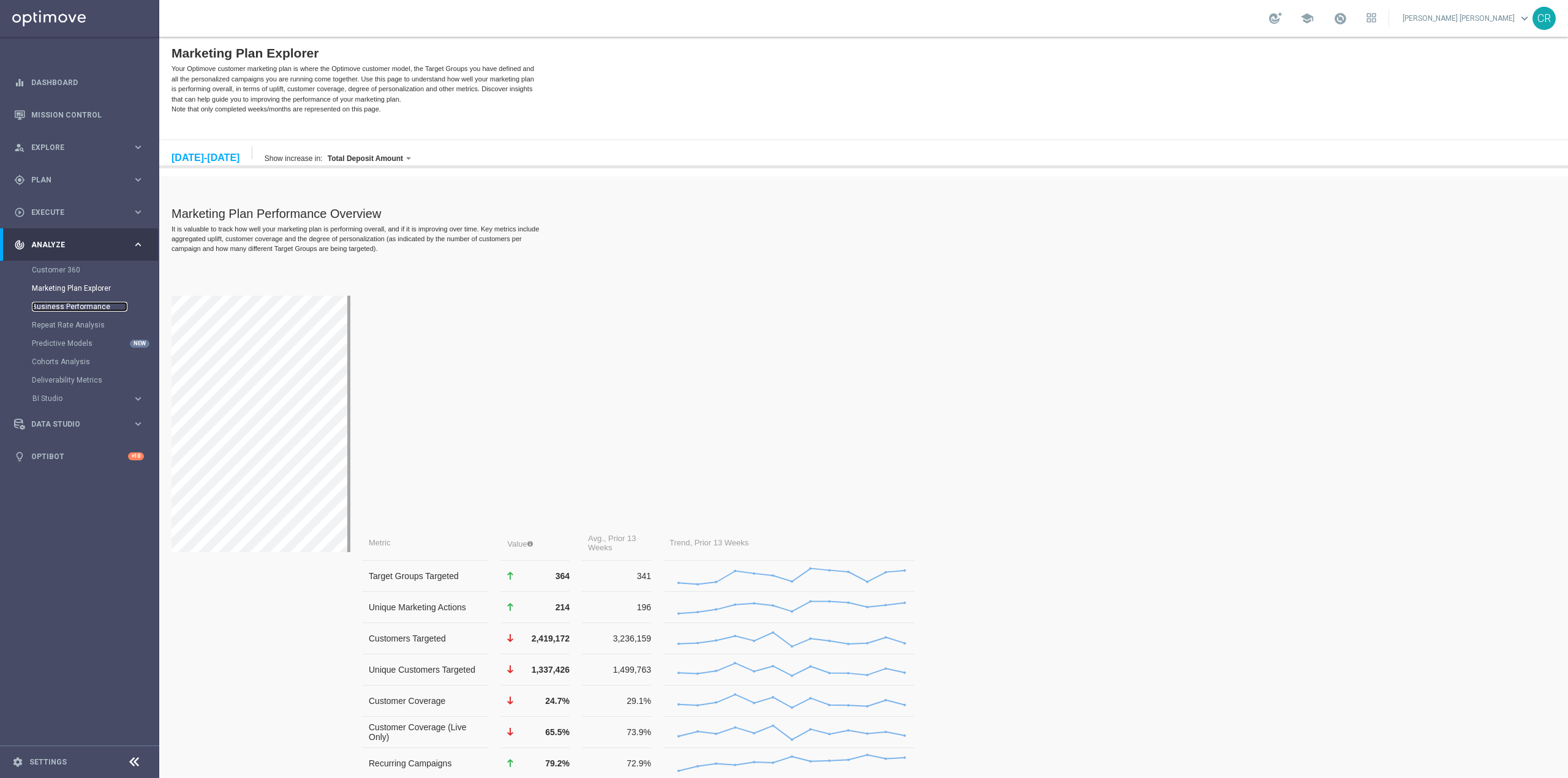
click at [39, 307] on link "Business Performance" at bounding box center [80, 306] width 96 height 10
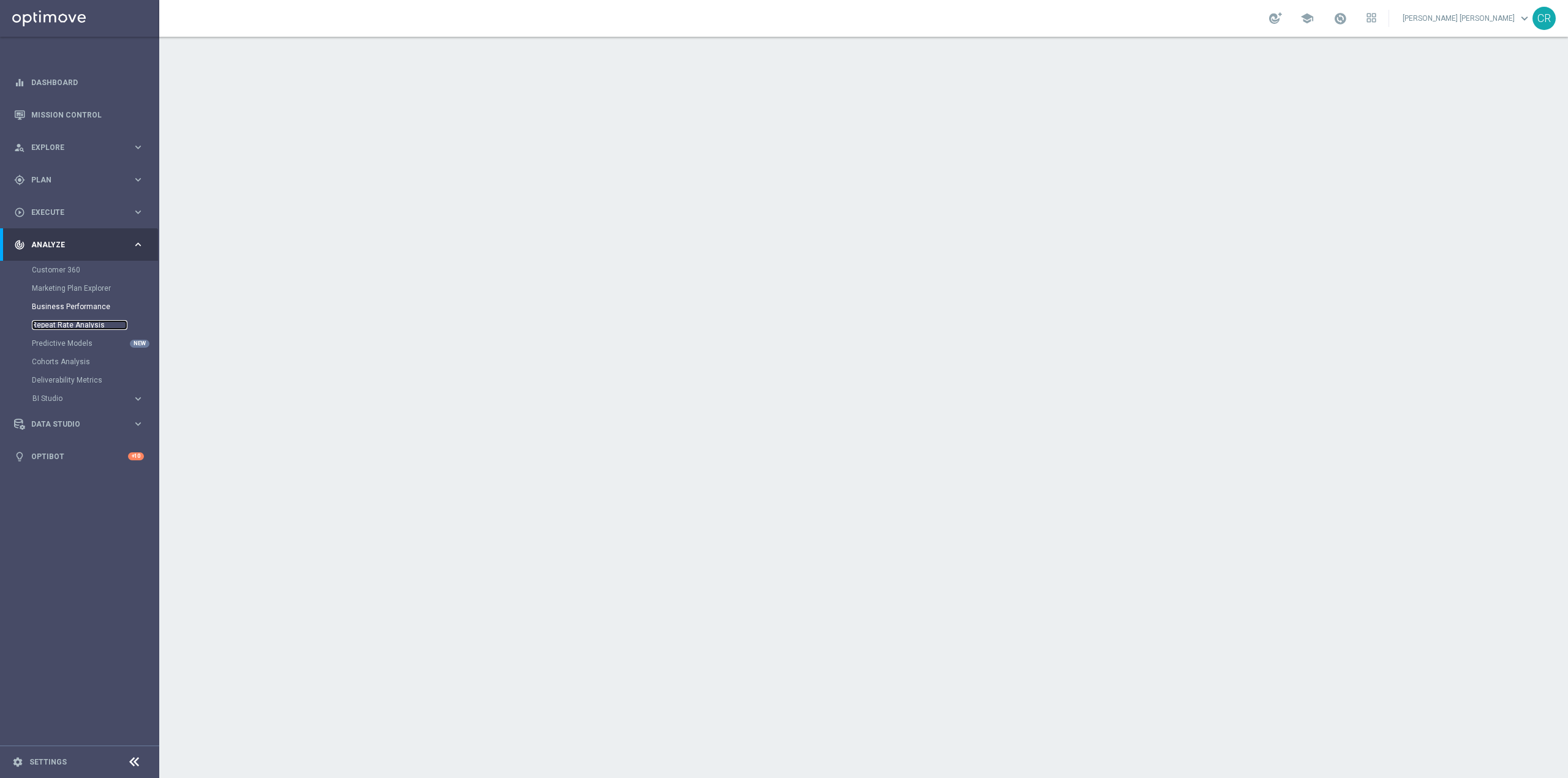
click at [41, 326] on link "Repeat Rate Analysis" at bounding box center [80, 325] width 96 height 10
click at [95, 419] on div "Data Studio" at bounding box center [74, 424] width 118 height 11
click at [50, 316] on link "Real-Time Attributes" at bounding box center [80, 321] width 96 height 10
click at [71, 142] on div "person_search Explore" at bounding box center [74, 147] width 118 height 11
click at [94, 193] on link "Target Group Discovery" at bounding box center [80, 190] width 96 height 10
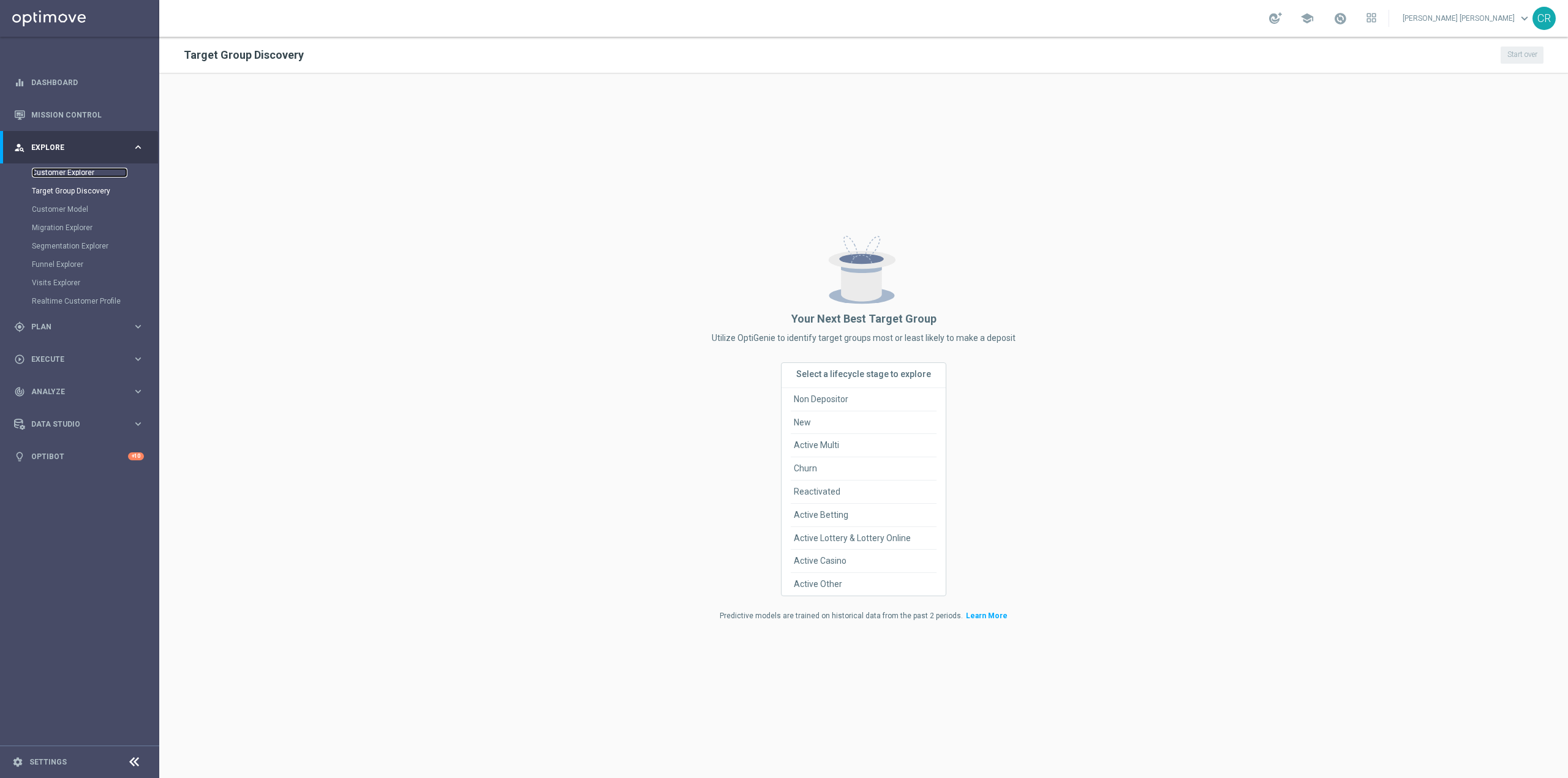
click at [52, 170] on link "Customer Explorer" at bounding box center [80, 172] width 96 height 10
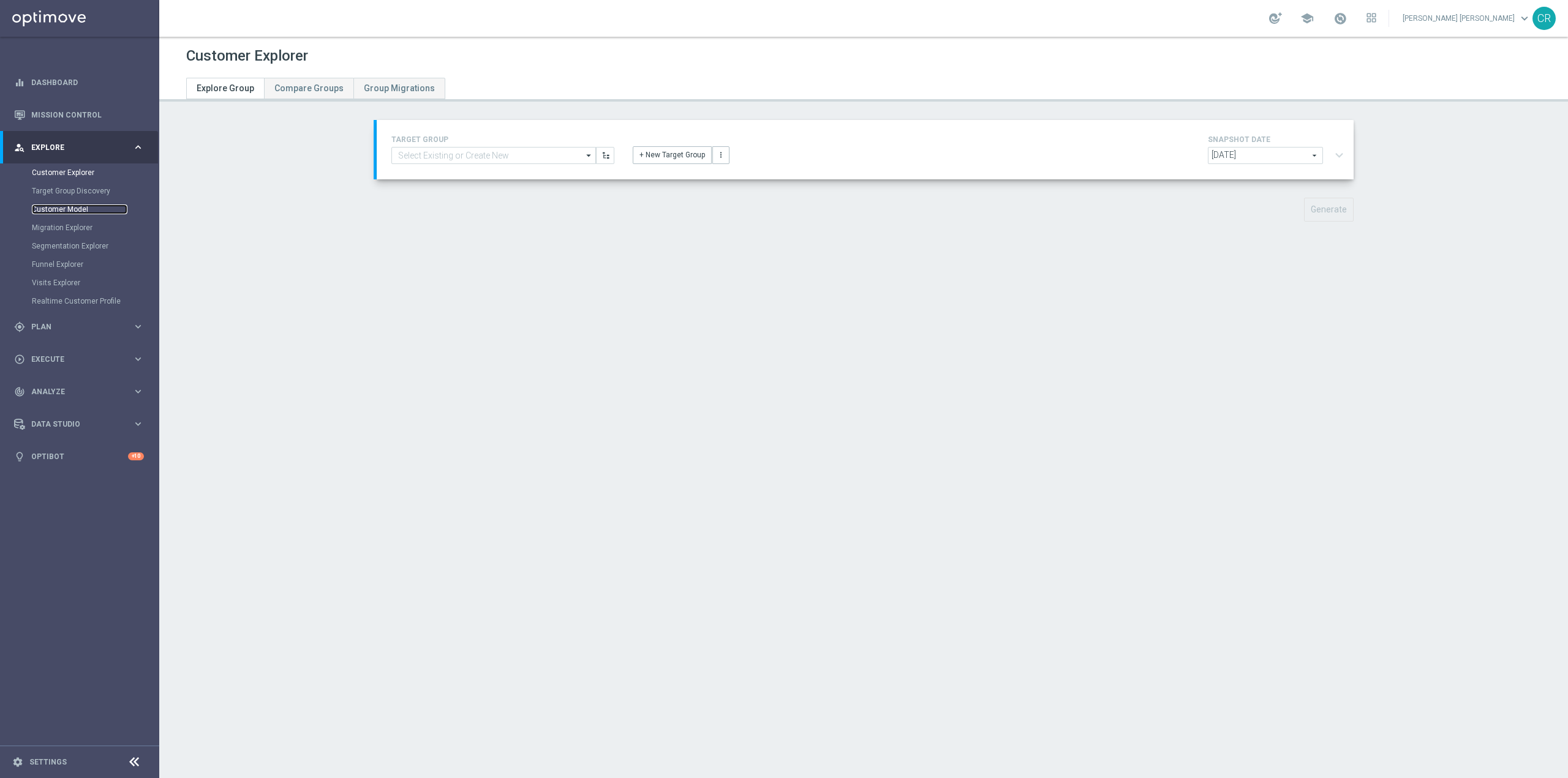
click at [52, 209] on link "Customer Model" at bounding box center [80, 209] width 96 height 10
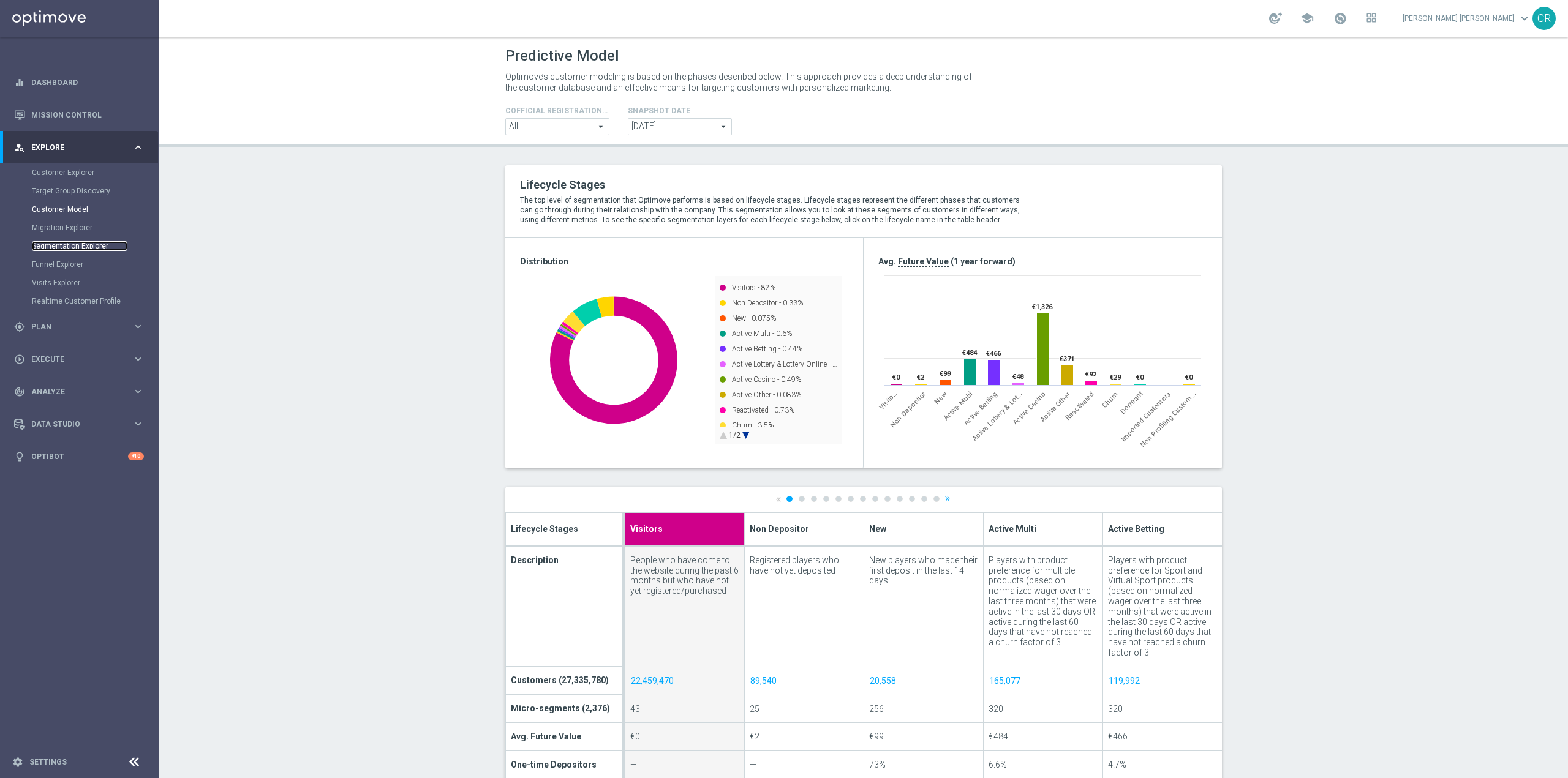
click at [71, 246] on link "Segmentation Explorer" at bounding box center [80, 246] width 96 height 10
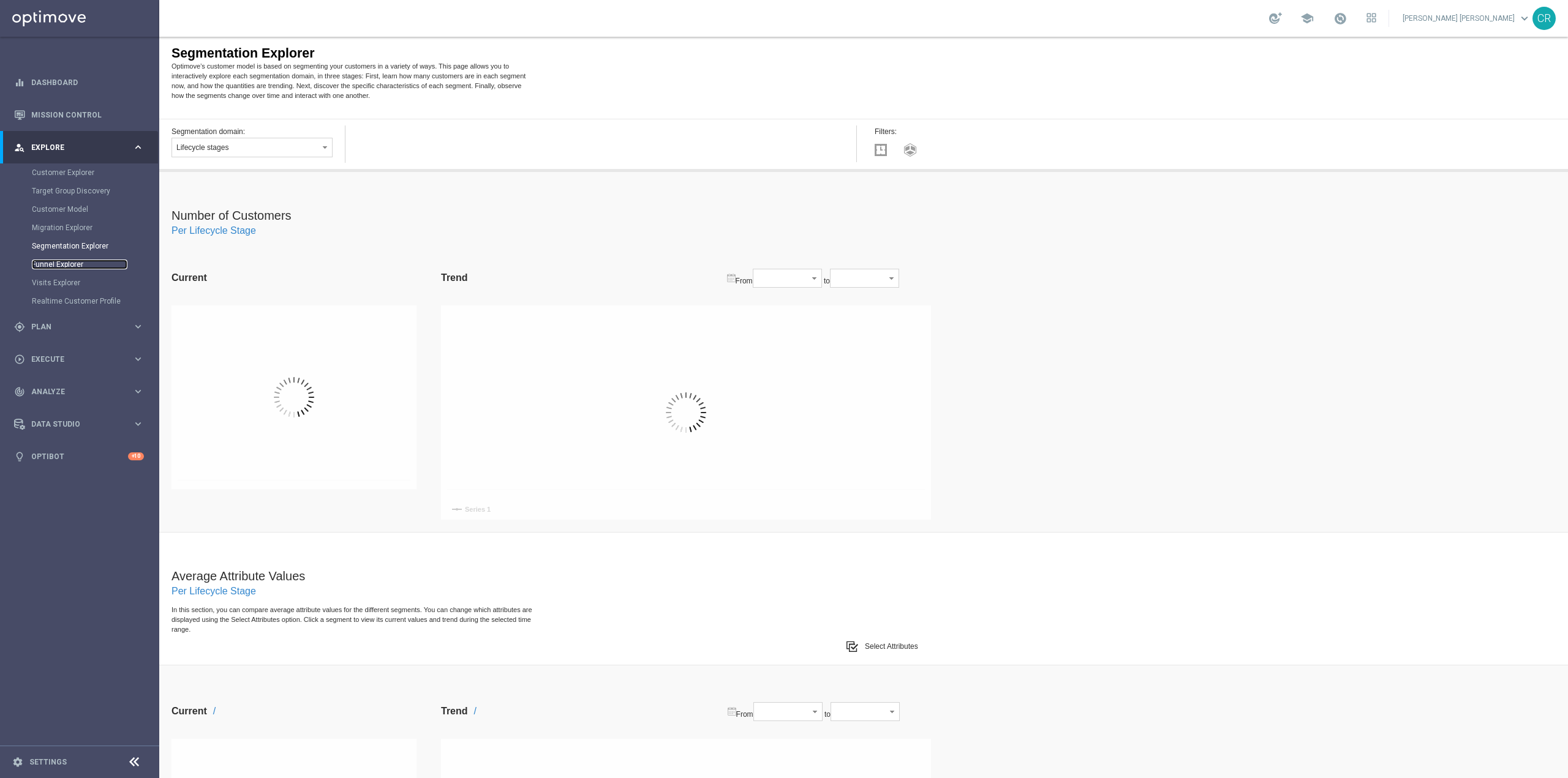
click at [68, 262] on link "Funnel Explorer" at bounding box center [80, 264] width 96 height 10
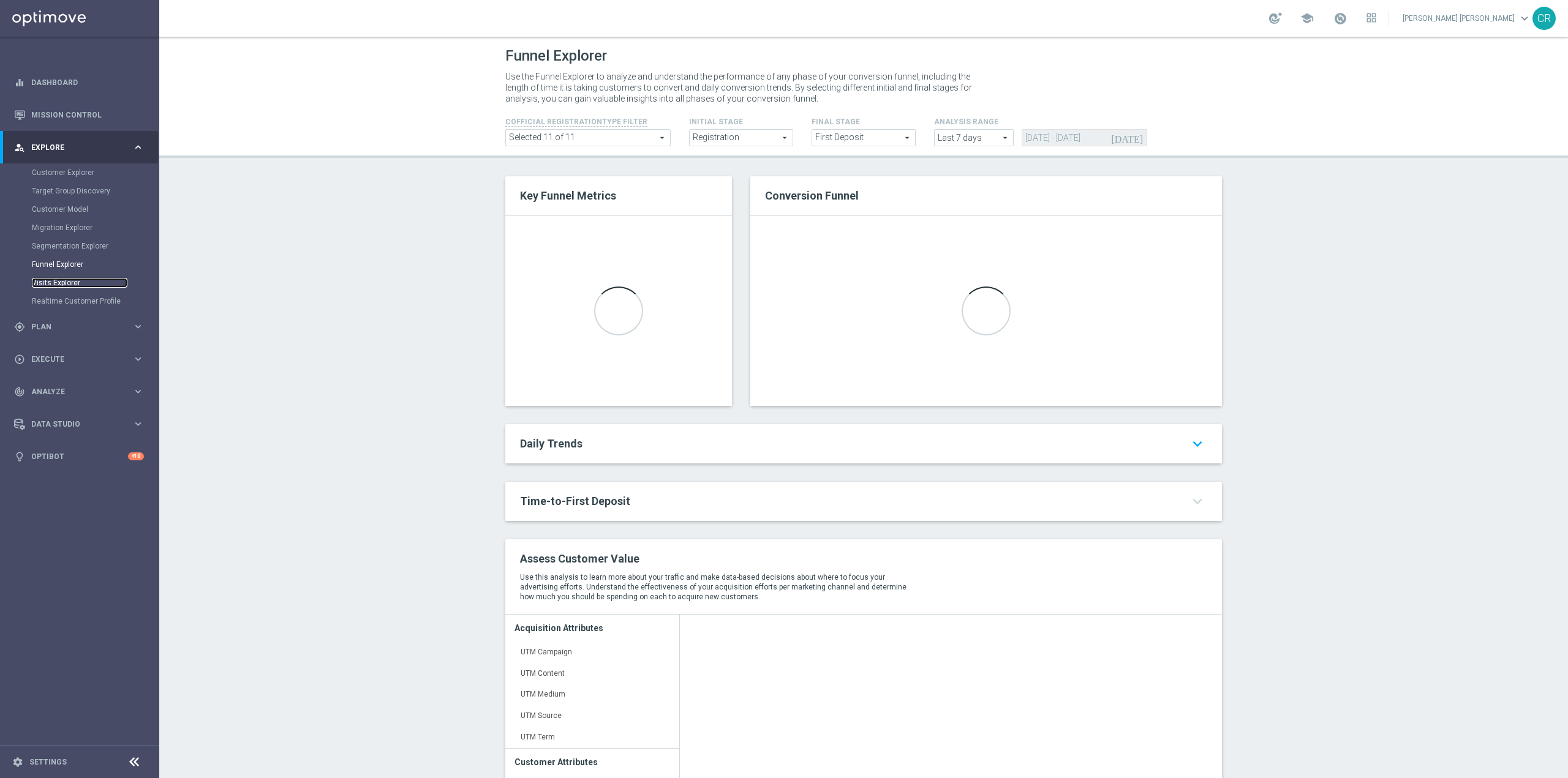
click at [58, 284] on link "Visits Explorer" at bounding box center [80, 283] width 96 height 10
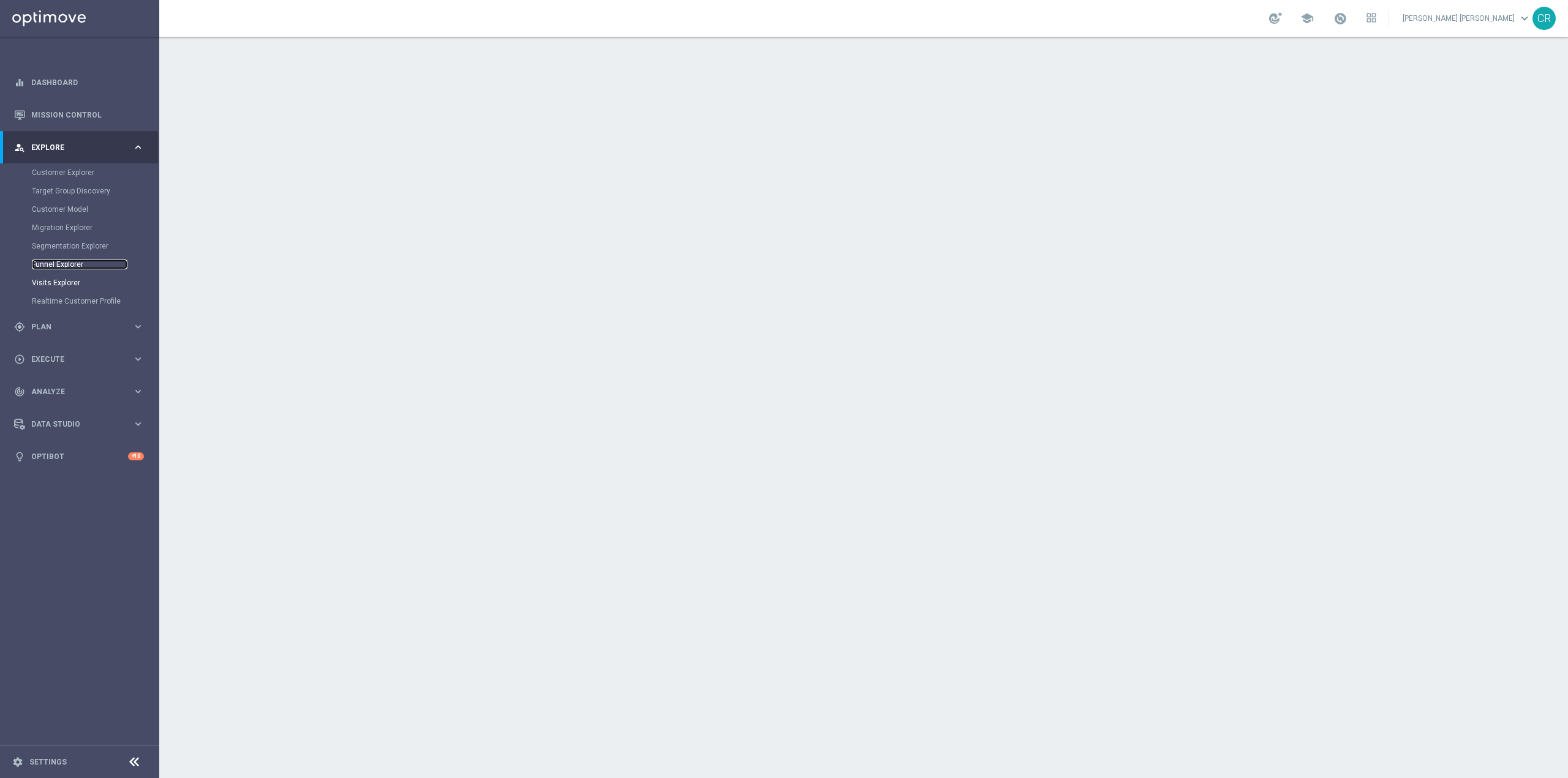
click at [61, 265] on link "Funnel Explorer" at bounding box center [80, 264] width 96 height 10
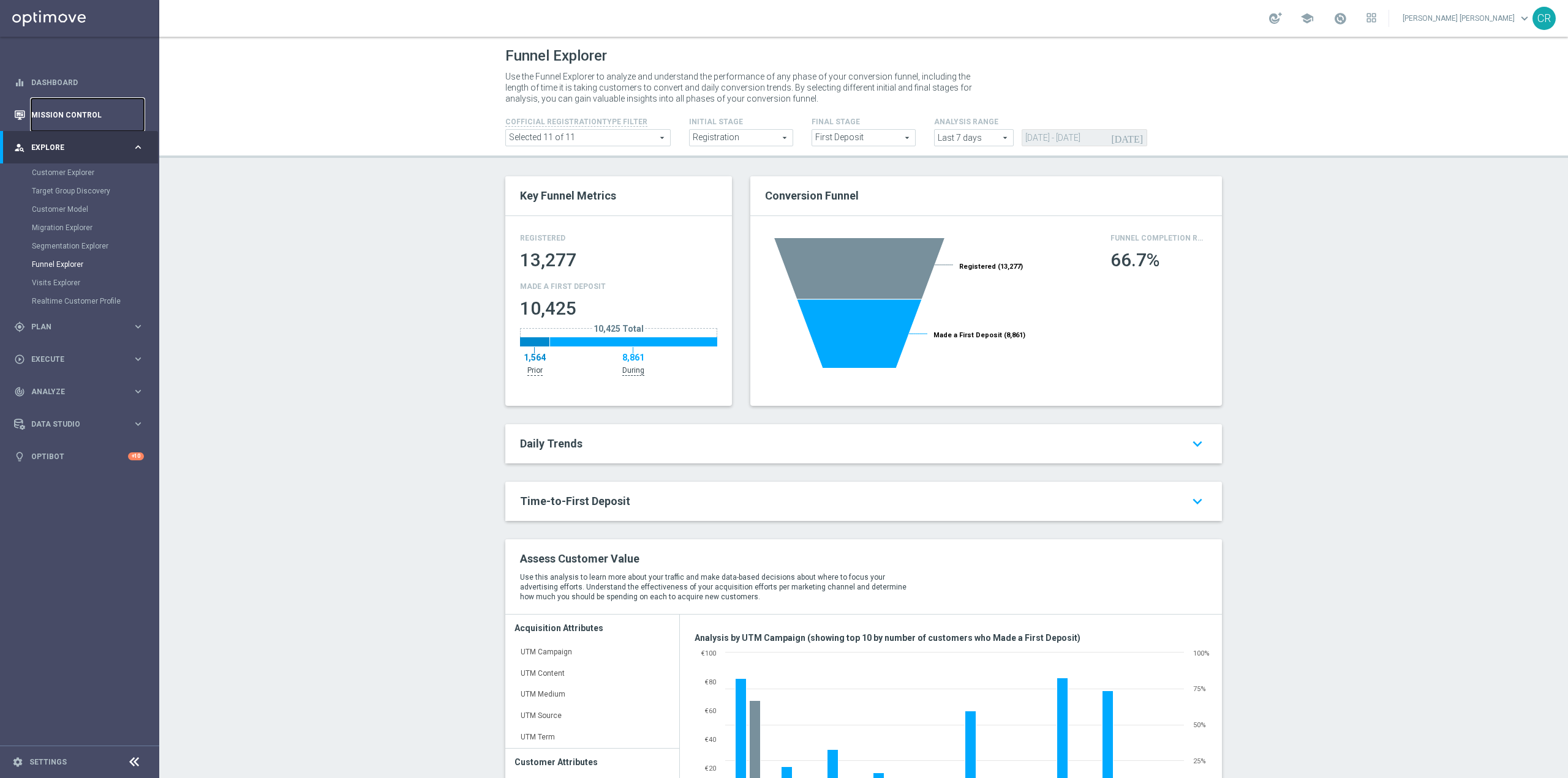
click at [54, 111] on link "Mission Control" at bounding box center [87, 115] width 113 height 33
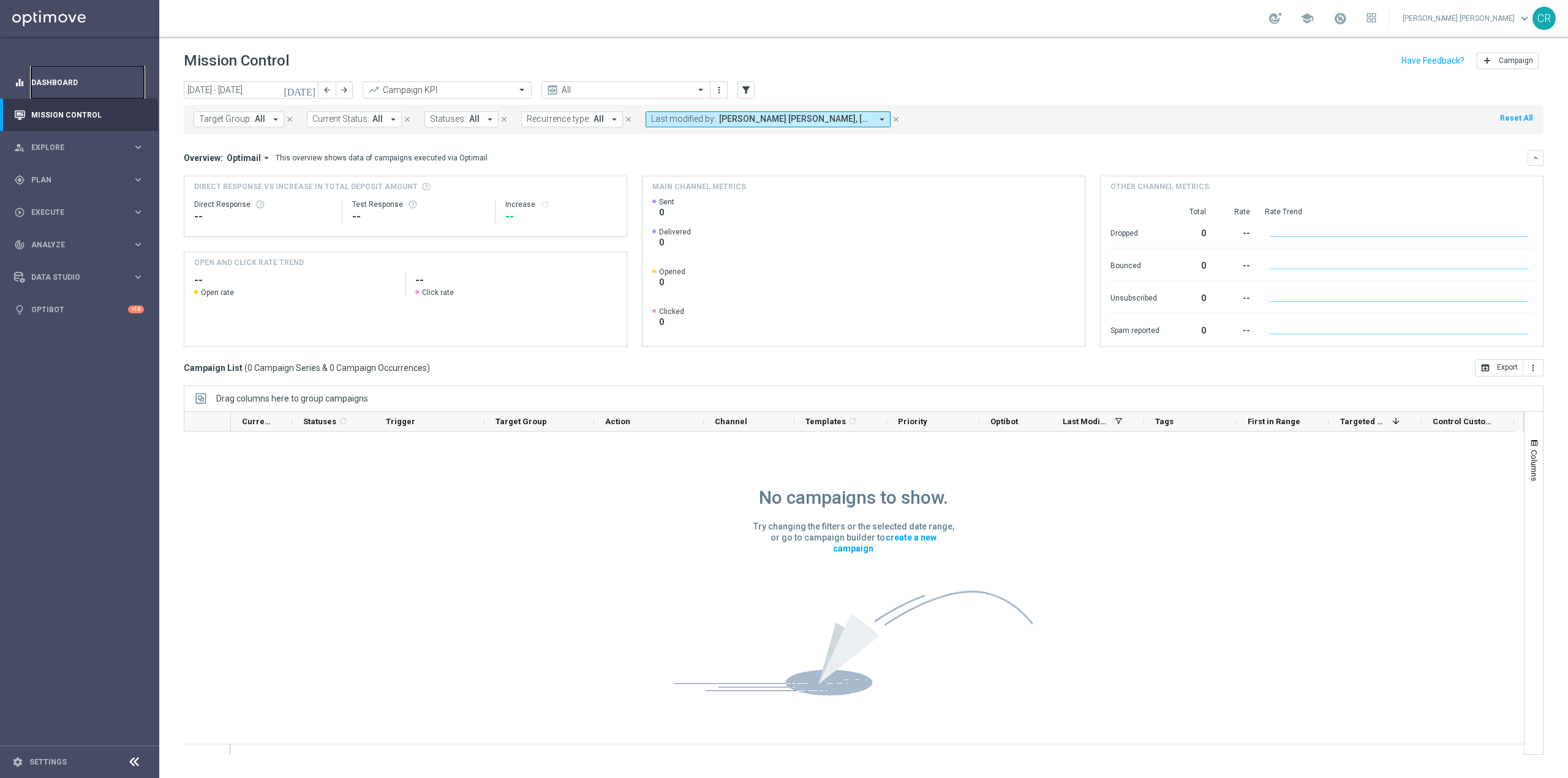
click at [64, 85] on link "Dashboard" at bounding box center [87, 82] width 113 height 33
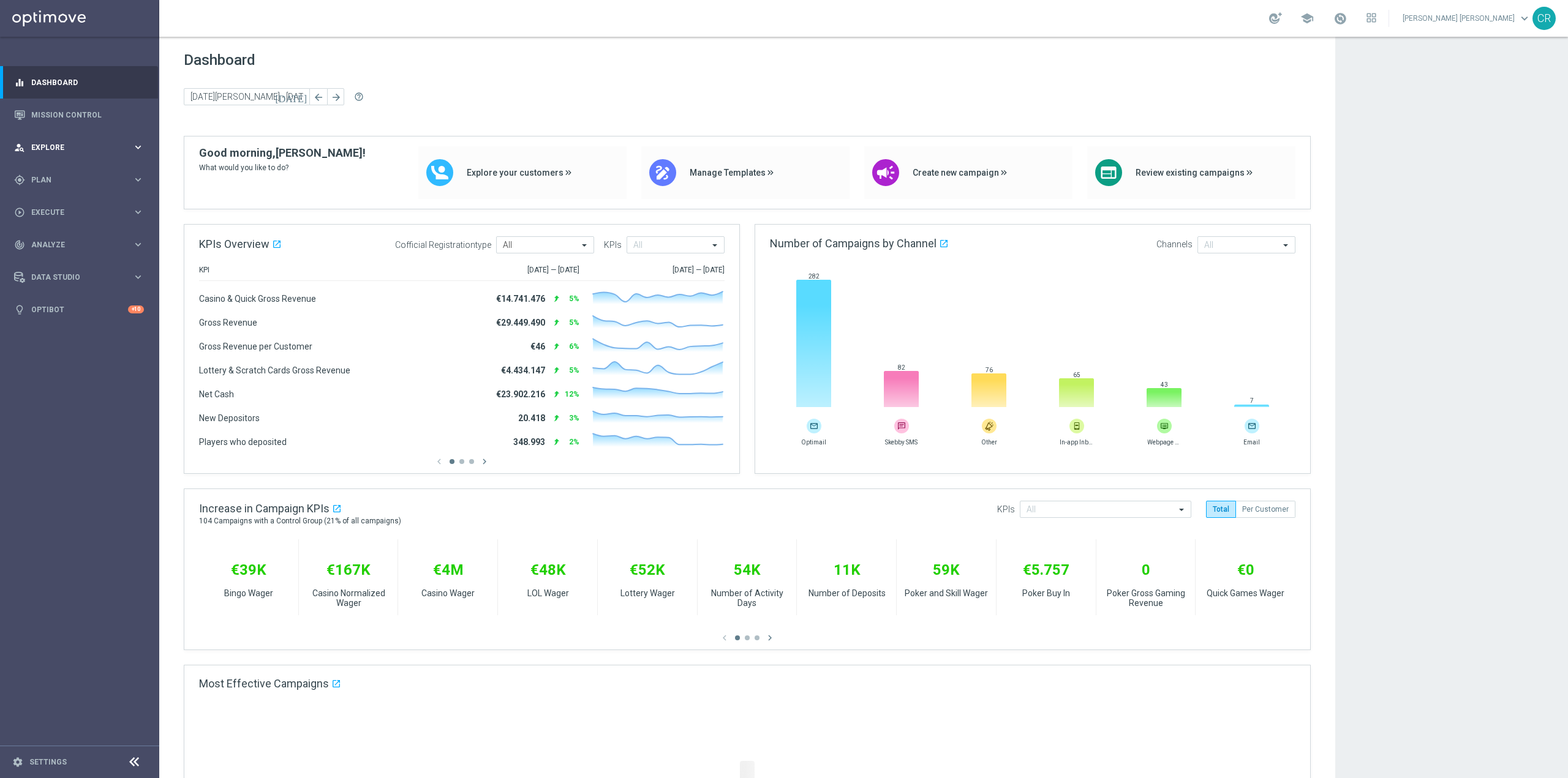
click at [103, 146] on span "Explore" at bounding box center [81, 148] width 101 height 8
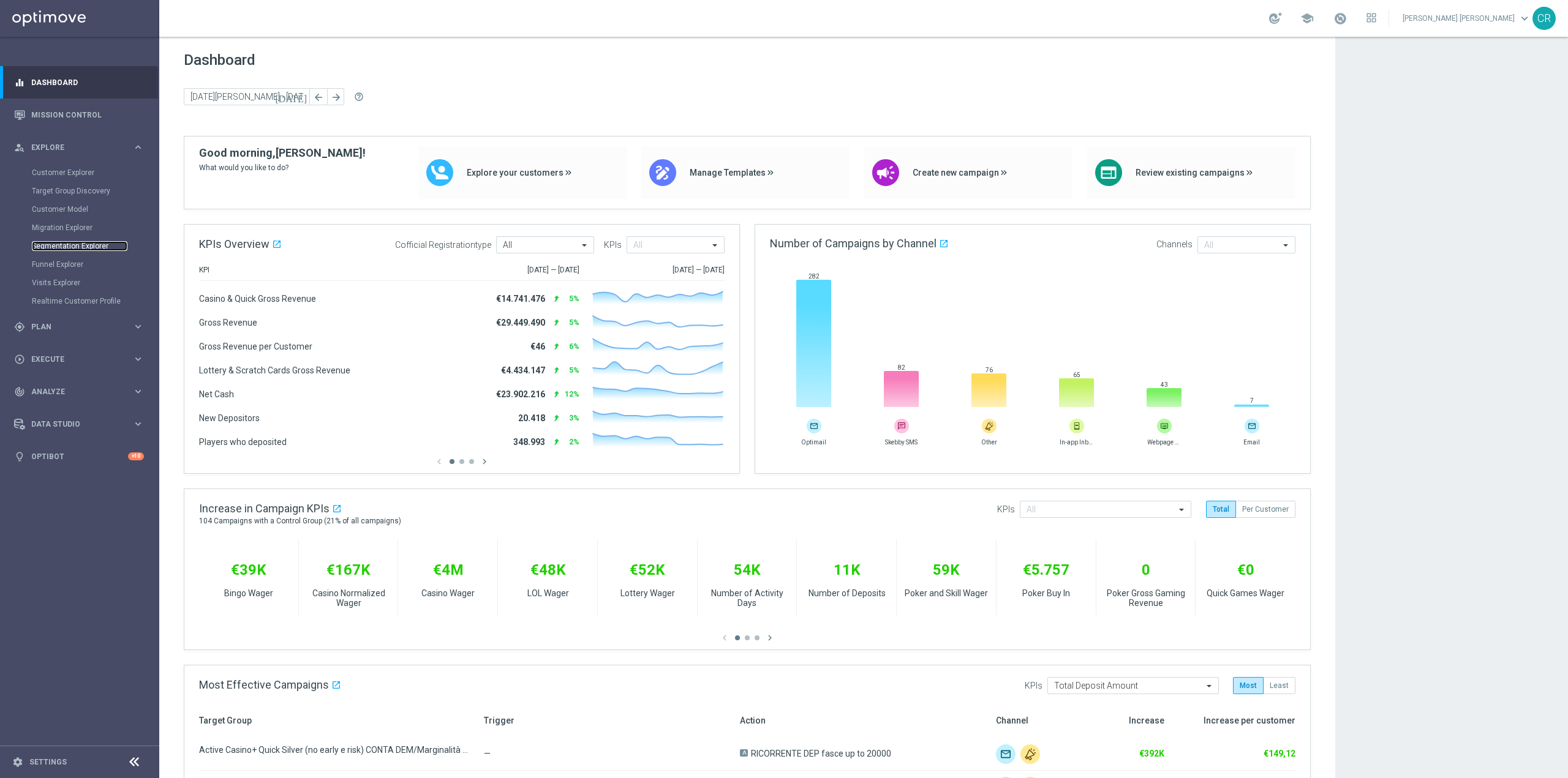
click at [90, 243] on link "Segmentation Explorer" at bounding box center [80, 246] width 96 height 10
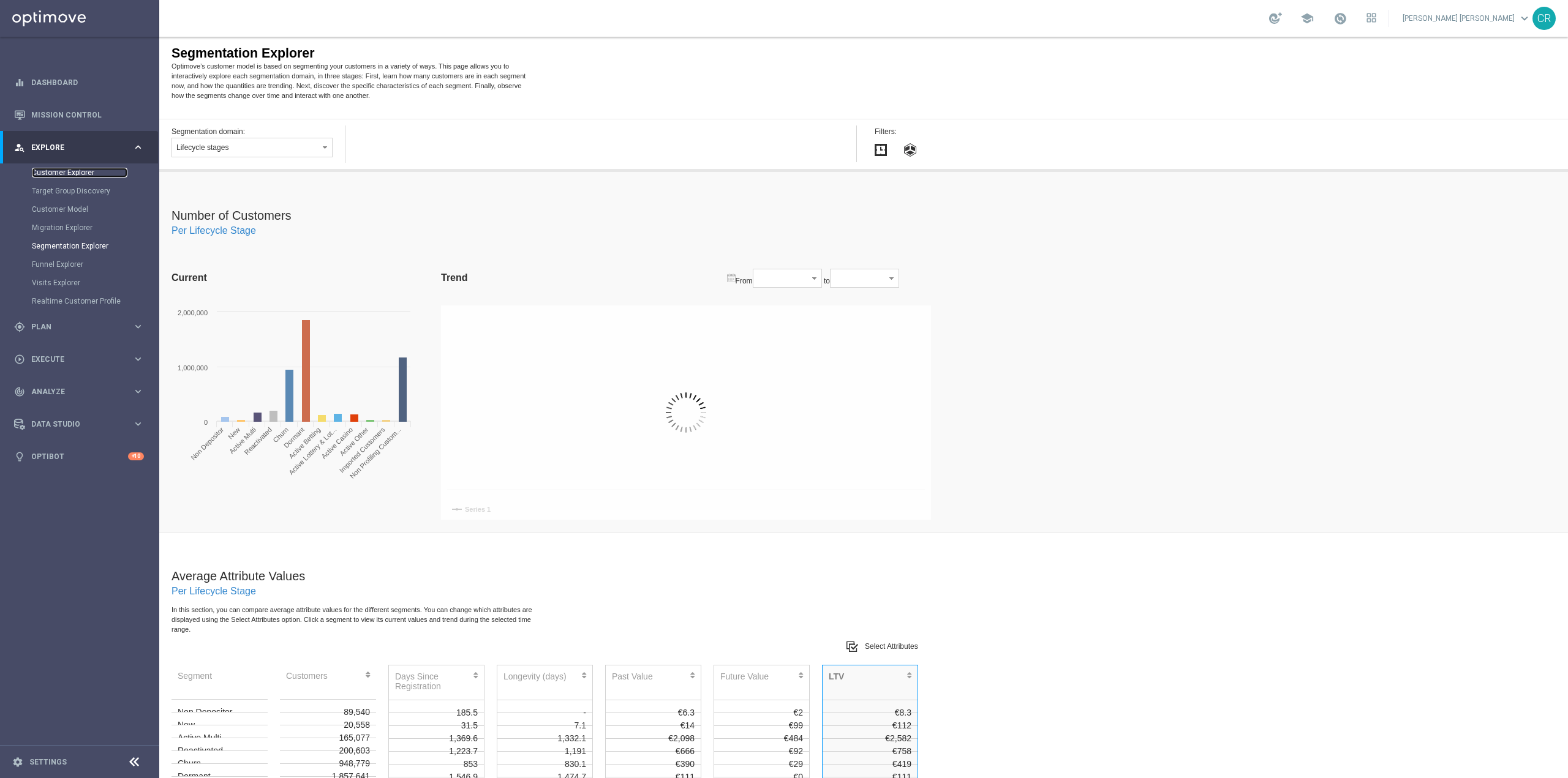
click at [75, 173] on link "Customer Explorer" at bounding box center [80, 172] width 96 height 10
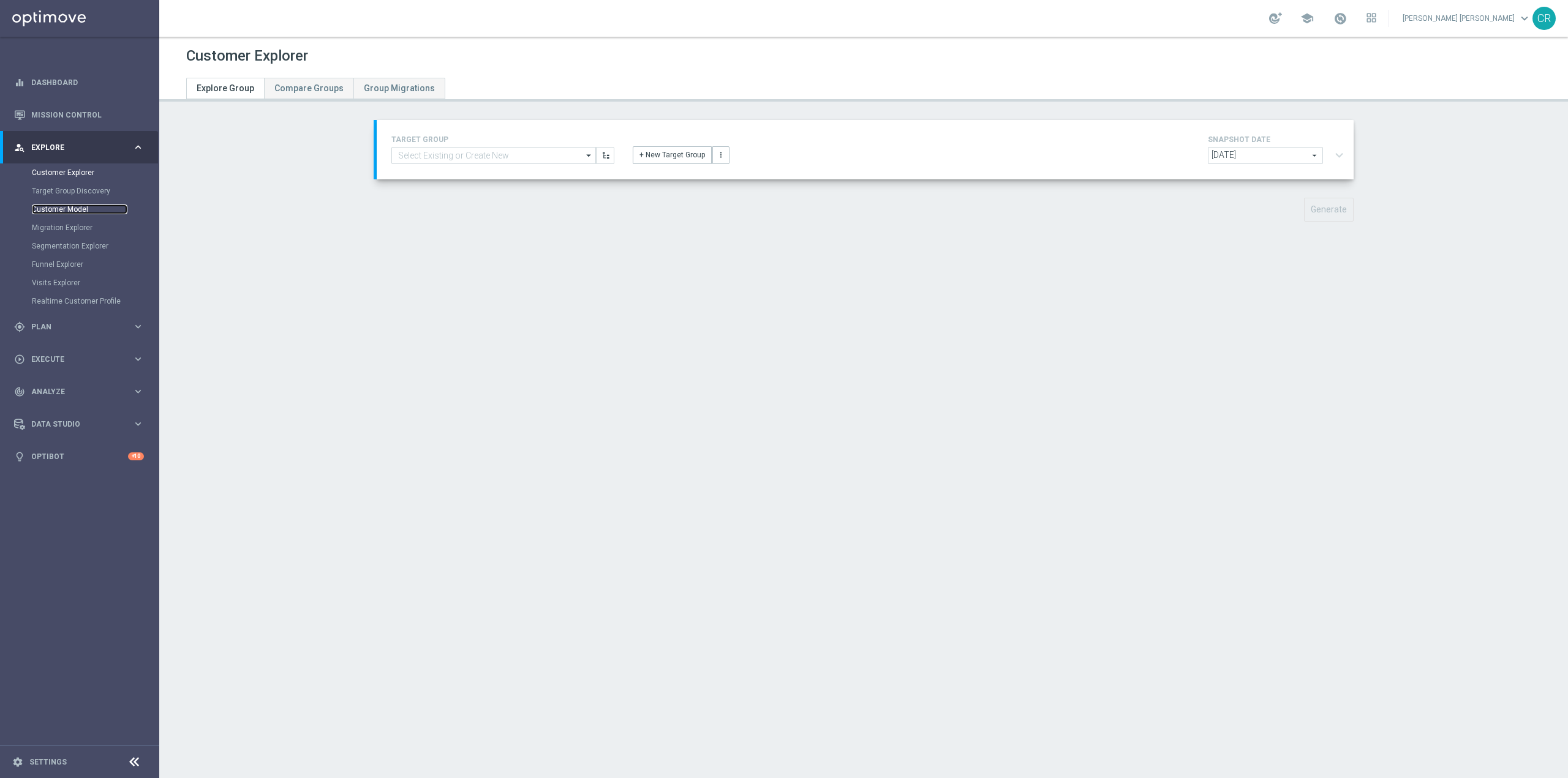
click at [72, 209] on link "Customer Model" at bounding box center [80, 209] width 96 height 10
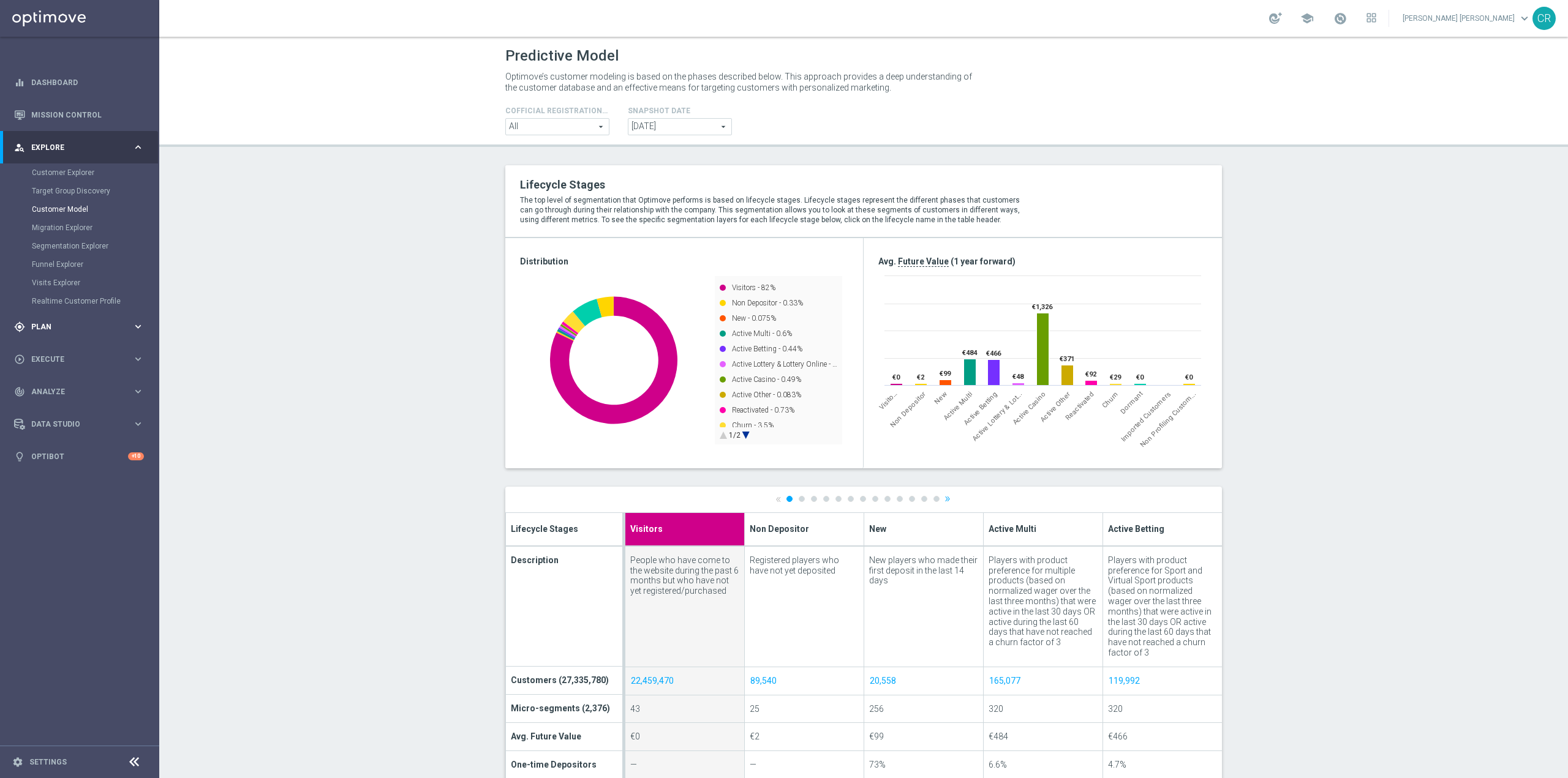
click at [115, 320] on div "gps_fixed Plan keyboard_arrow_right" at bounding box center [79, 326] width 158 height 33
click at [80, 205] on link "Target Groups" at bounding box center [80, 205] width 96 height 10
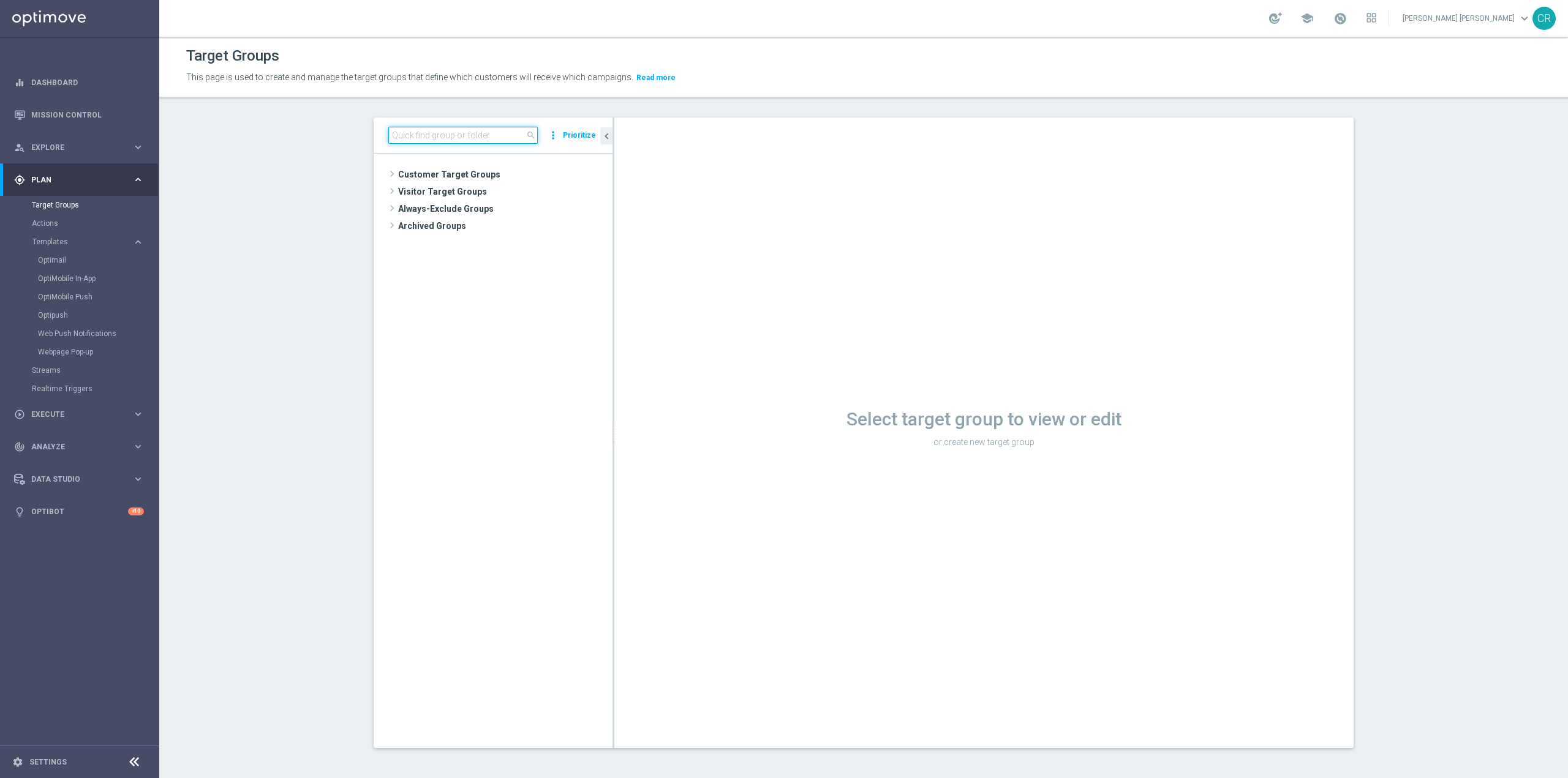
click at [470, 143] on input at bounding box center [463, 135] width 149 height 17
paste input "Multi Talent ggr nb lm > 0 1st Casino & GeV lm saldo"
type input "Multi Talent ggr nb lm > 0 1st Casino & GeV lm saldo"
click at [502, 212] on span "Multi Talent ggr nb lm > 0 1st Casino & GeV lm saldo" at bounding box center [510, 210] width 149 height 11
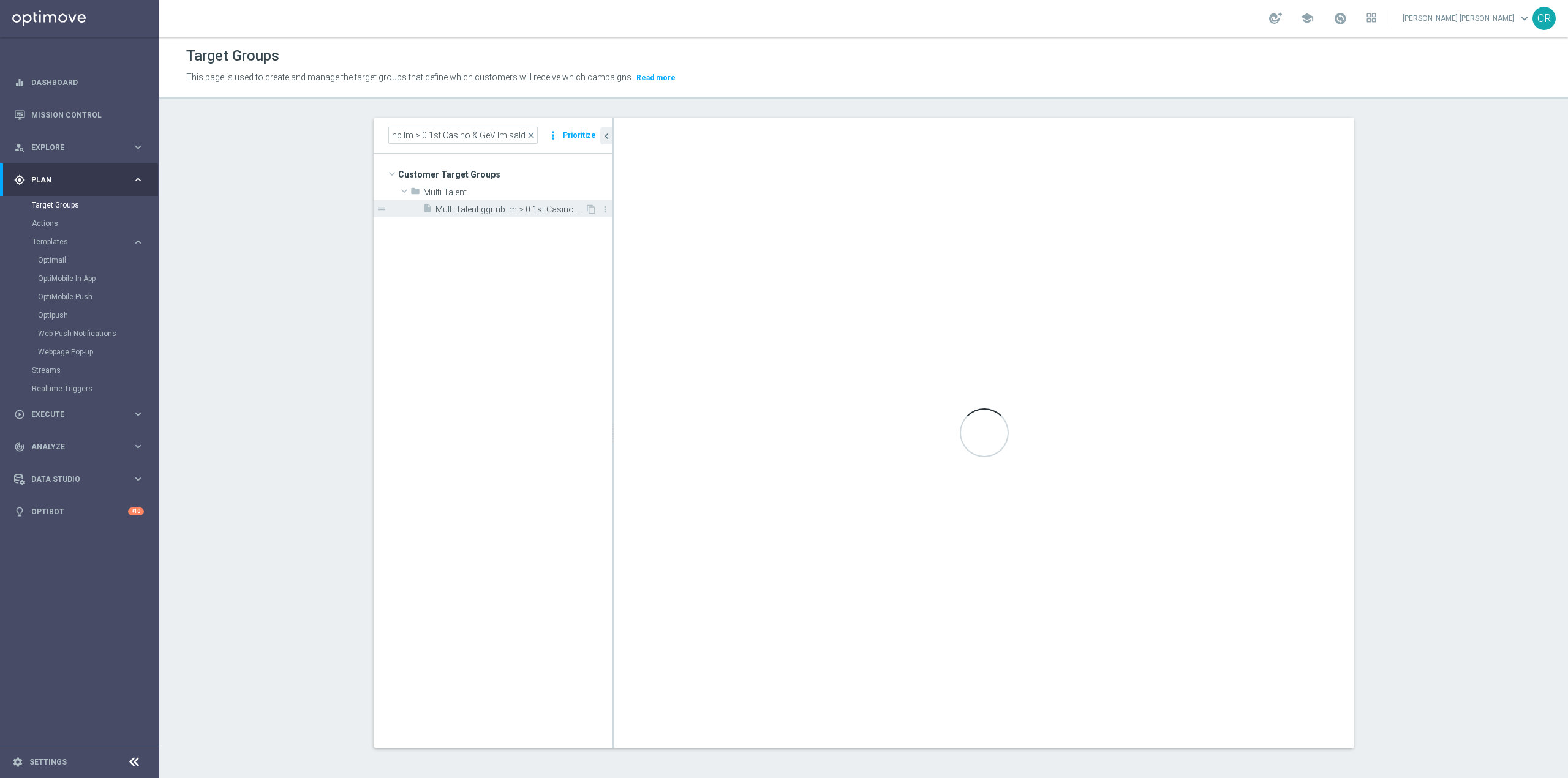
scroll to position [0, 0]
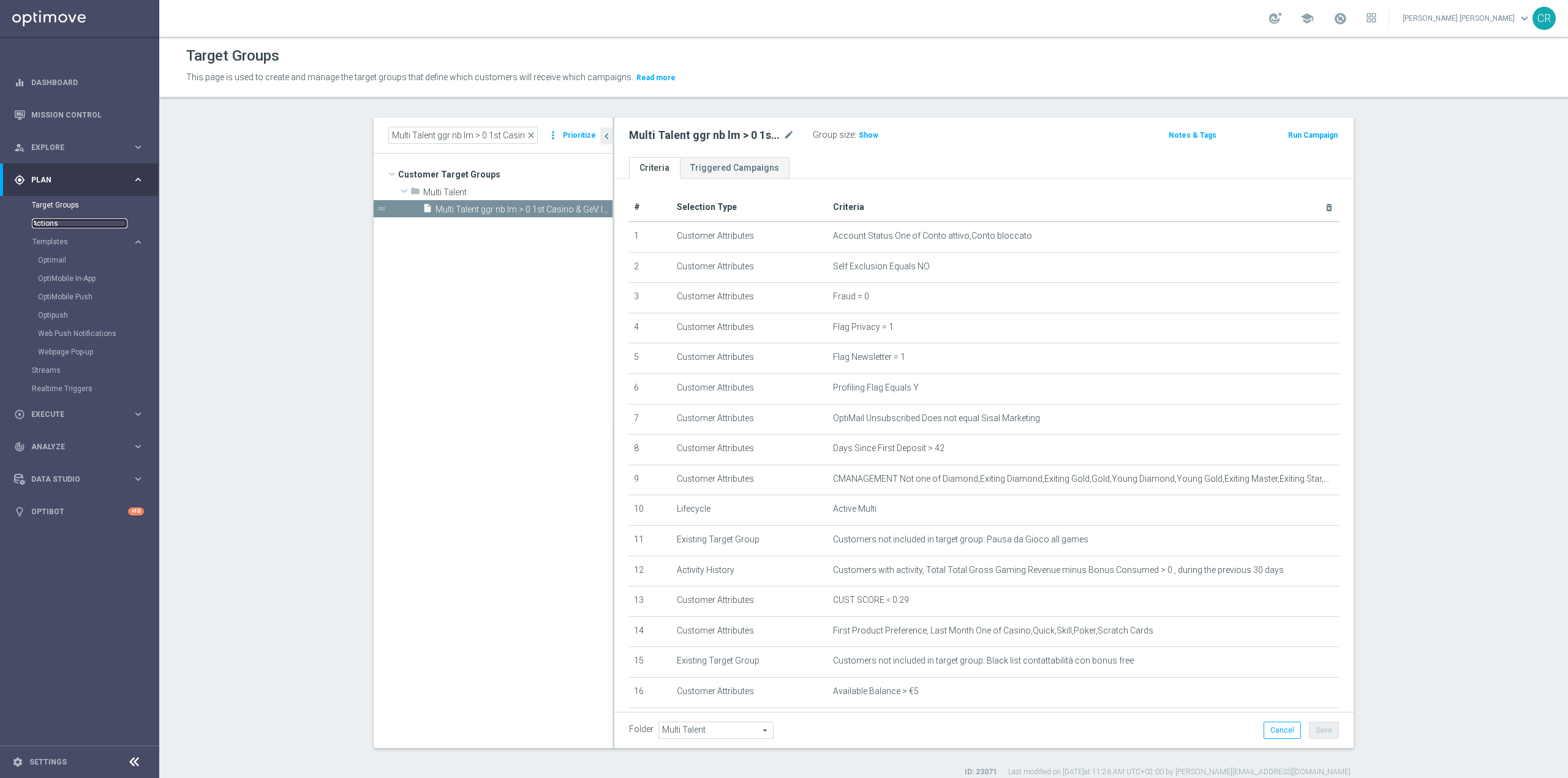
click at [44, 221] on link "Actions" at bounding box center [80, 223] width 96 height 10
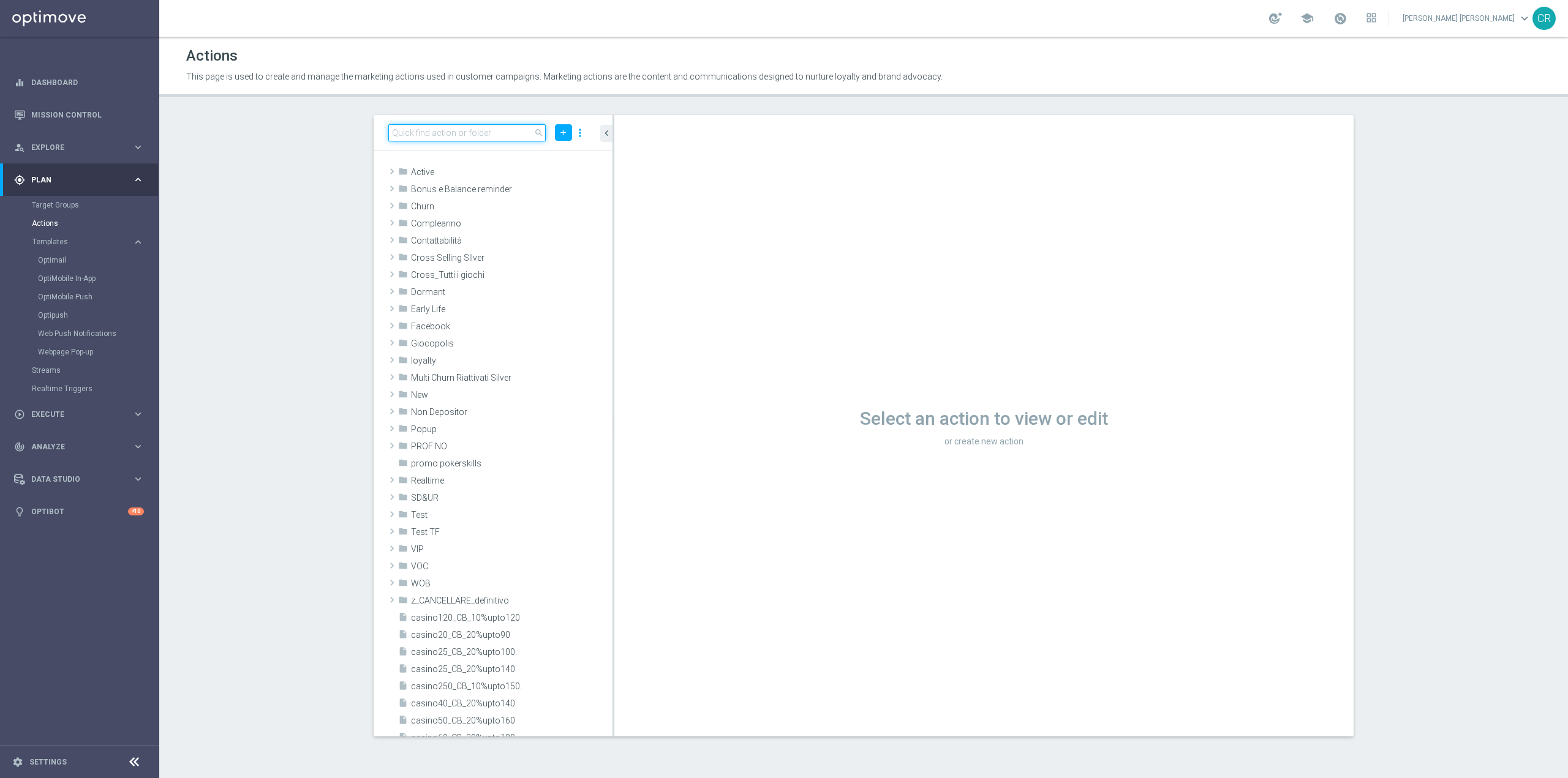
click at [447, 135] on input at bounding box center [467, 133] width 158 height 17
paste input "Multi Talent ggr nb lm > 0 1st Casino & GeV lm saldo"
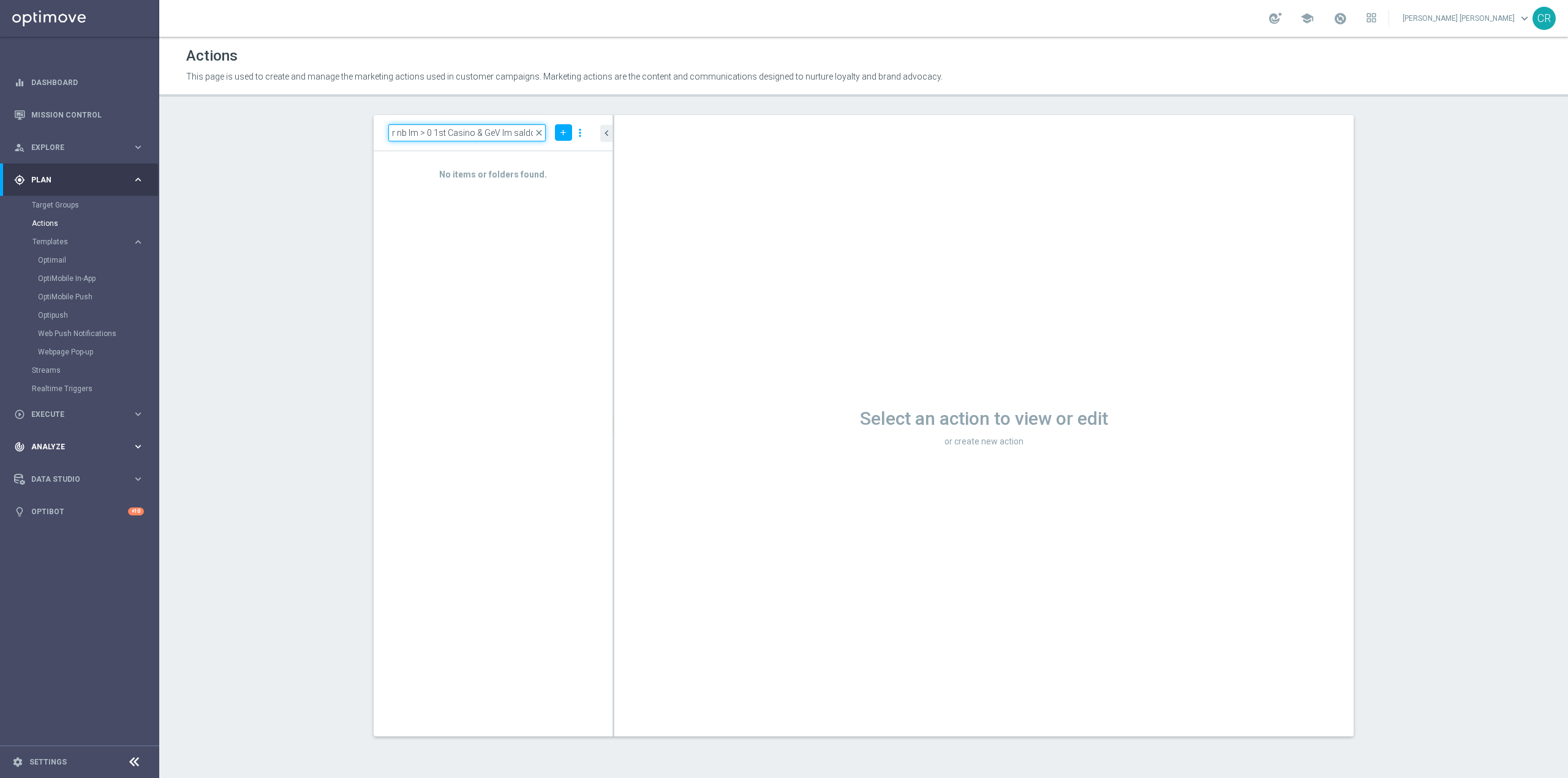
type input "Multi Talent ggr nb lm > 0 1st Casino & GeV lm saldo"
click at [96, 444] on span "Analyze" at bounding box center [81, 447] width 101 height 8
click at [94, 139] on div "person_search Explore keyboard_arrow_right" at bounding box center [79, 147] width 158 height 33
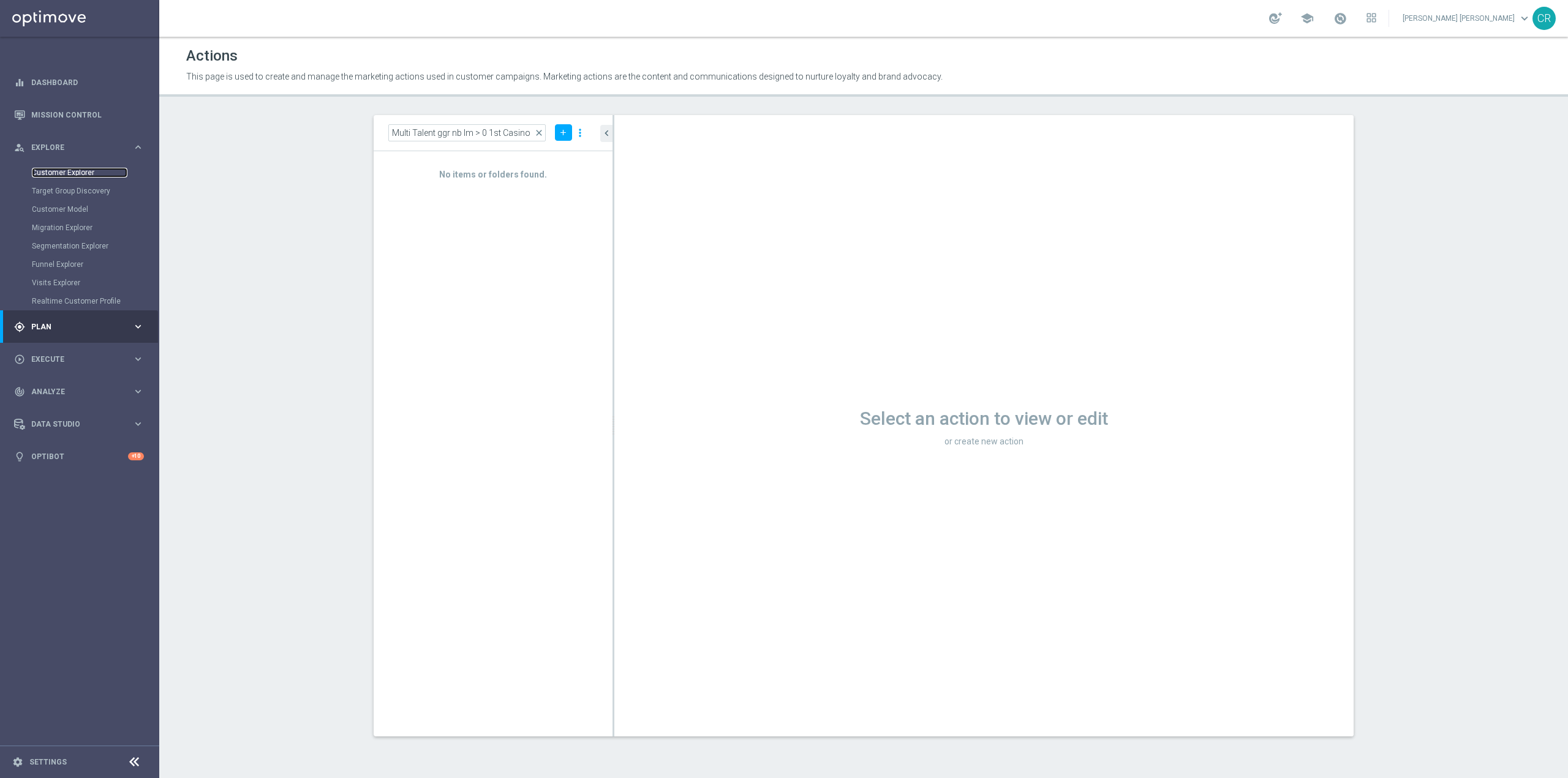
click at [81, 169] on link "Customer Explorer" at bounding box center [80, 172] width 96 height 10
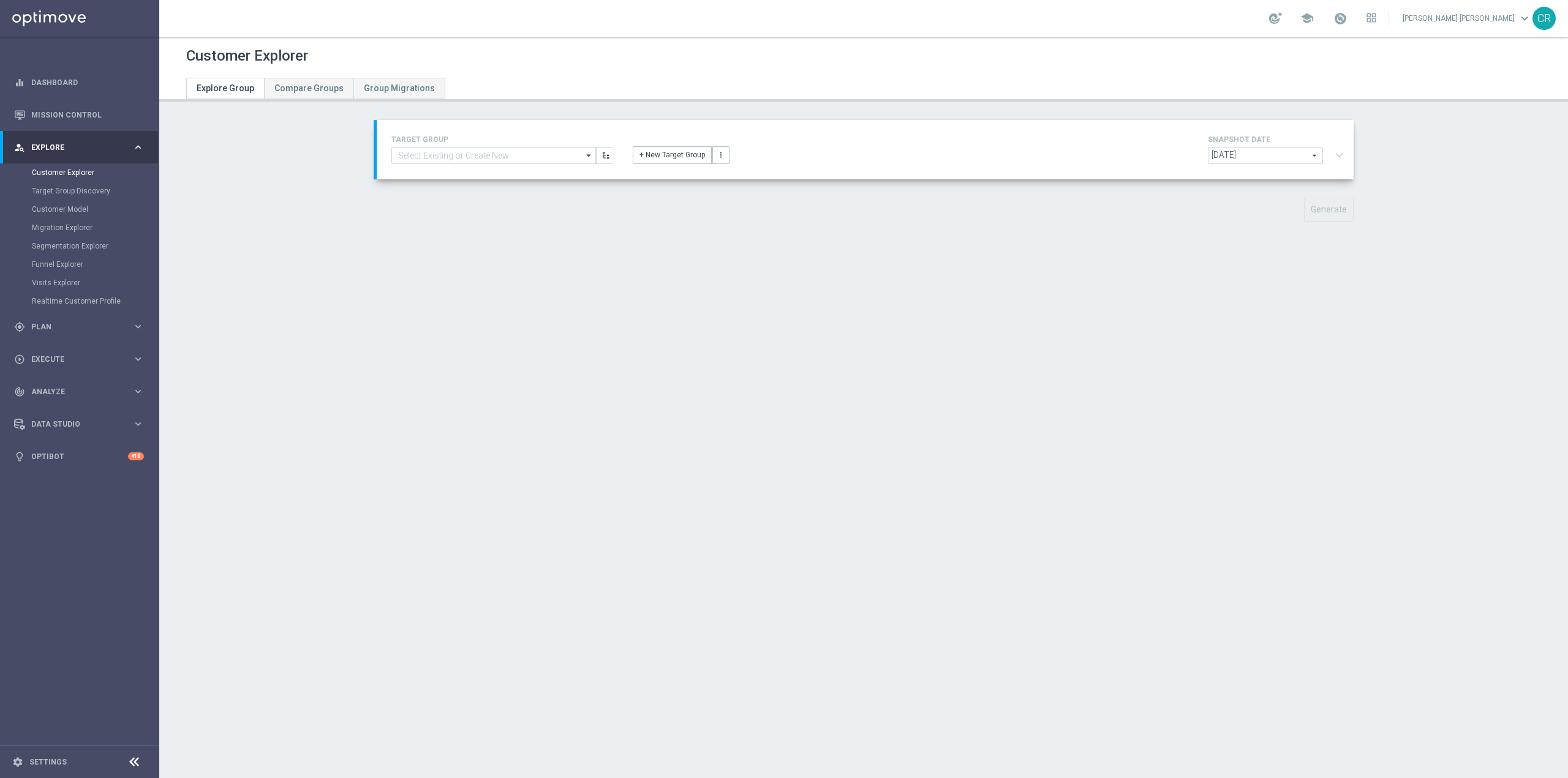
click at [75, 593] on sidenavbar "equalizer Dashboard Mission Control" at bounding box center [80, 389] width 159 height 778
click at [488, 151] on input at bounding box center [494, 155] width 205 height 17
paste input "Multi Talent ggr nb lm > 0 1st Casino & GeV lm saldo"
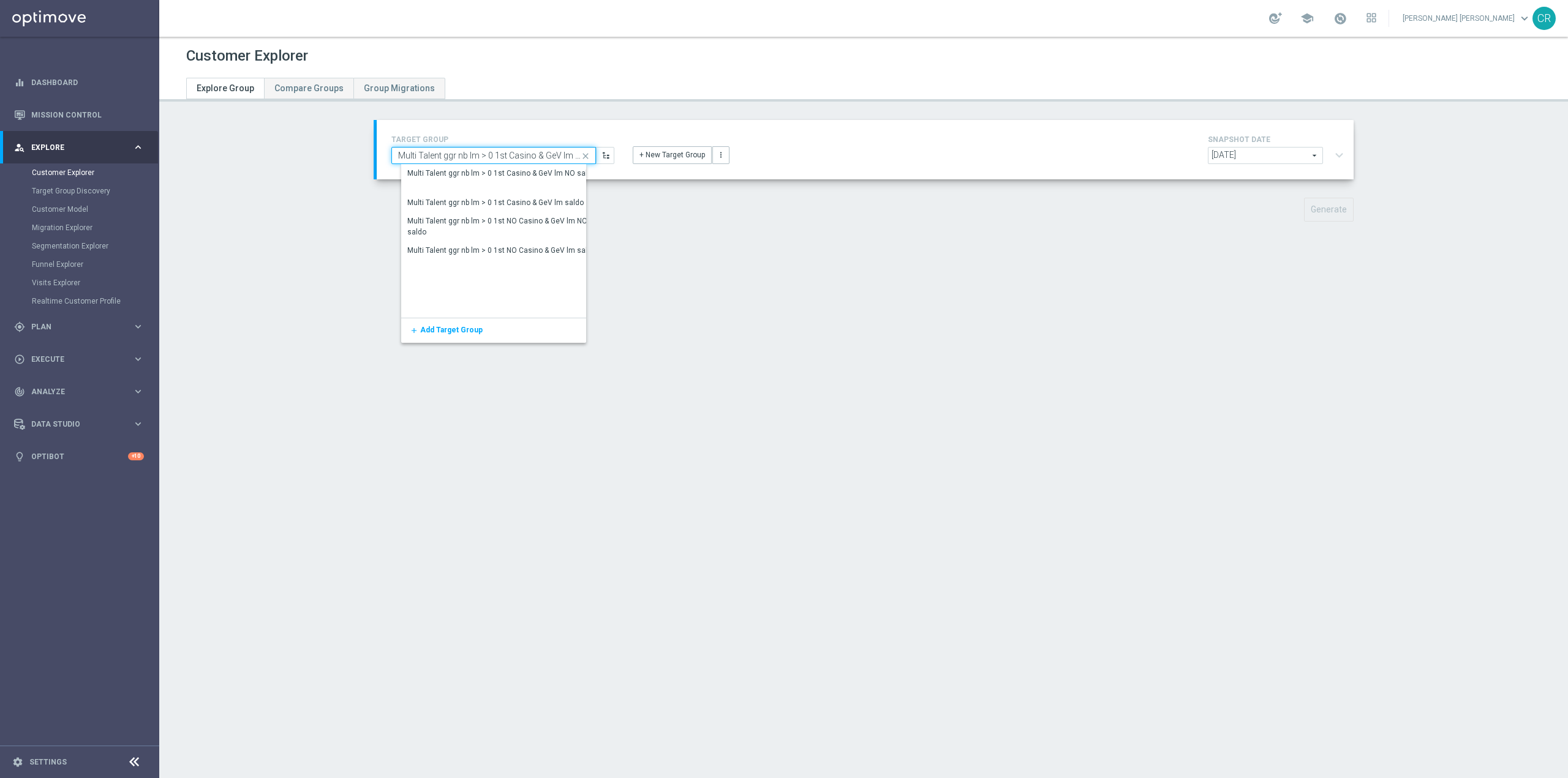
scroll to position [0, 11]
type input "Multi Talent ggr nb lm > 0 1st Casino & GeV lm saldo"
click at [566, 177] on div "Multi Talent ggr nb lm > 0 1st Casino & GeV lm NO saldo" at bounding box center [501, 173] width 189 height 11
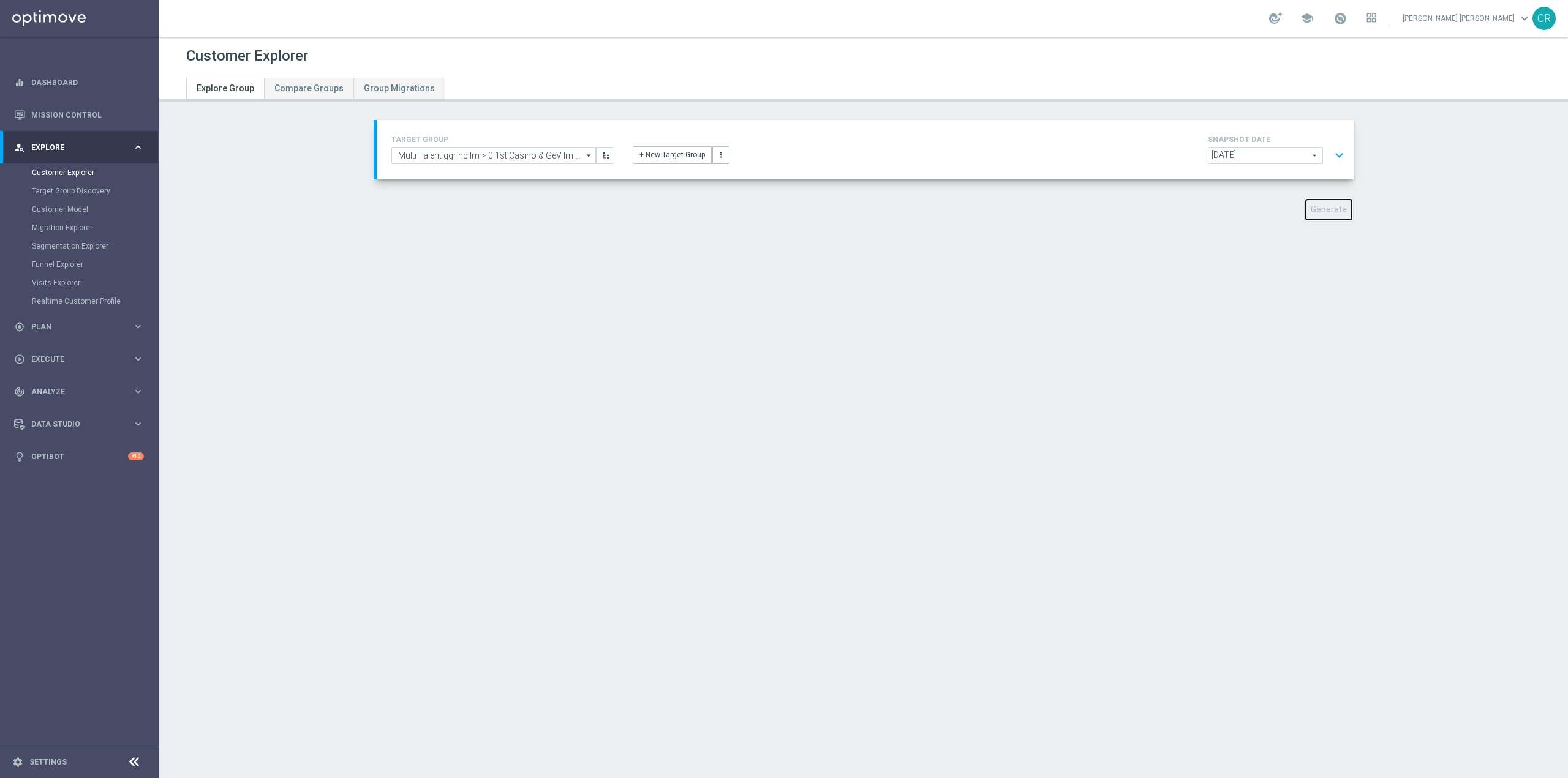
click at [1322, 212] on button "Generate" at bounding box center [1328, 209] width 49 height 24
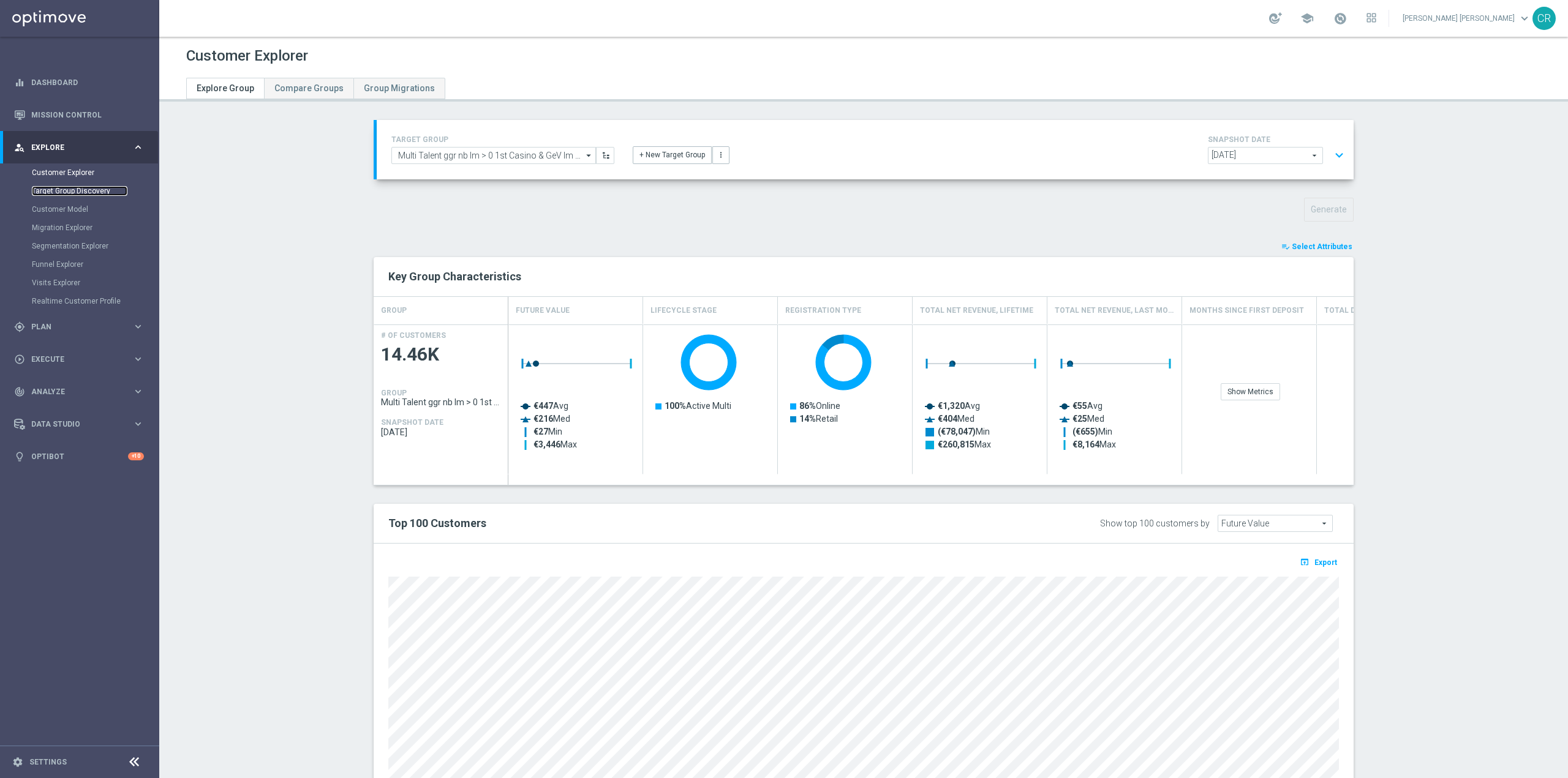
click at [75, 190] on link "Target Group Discovery" at bounding box center [80, 190] width 96 height 10
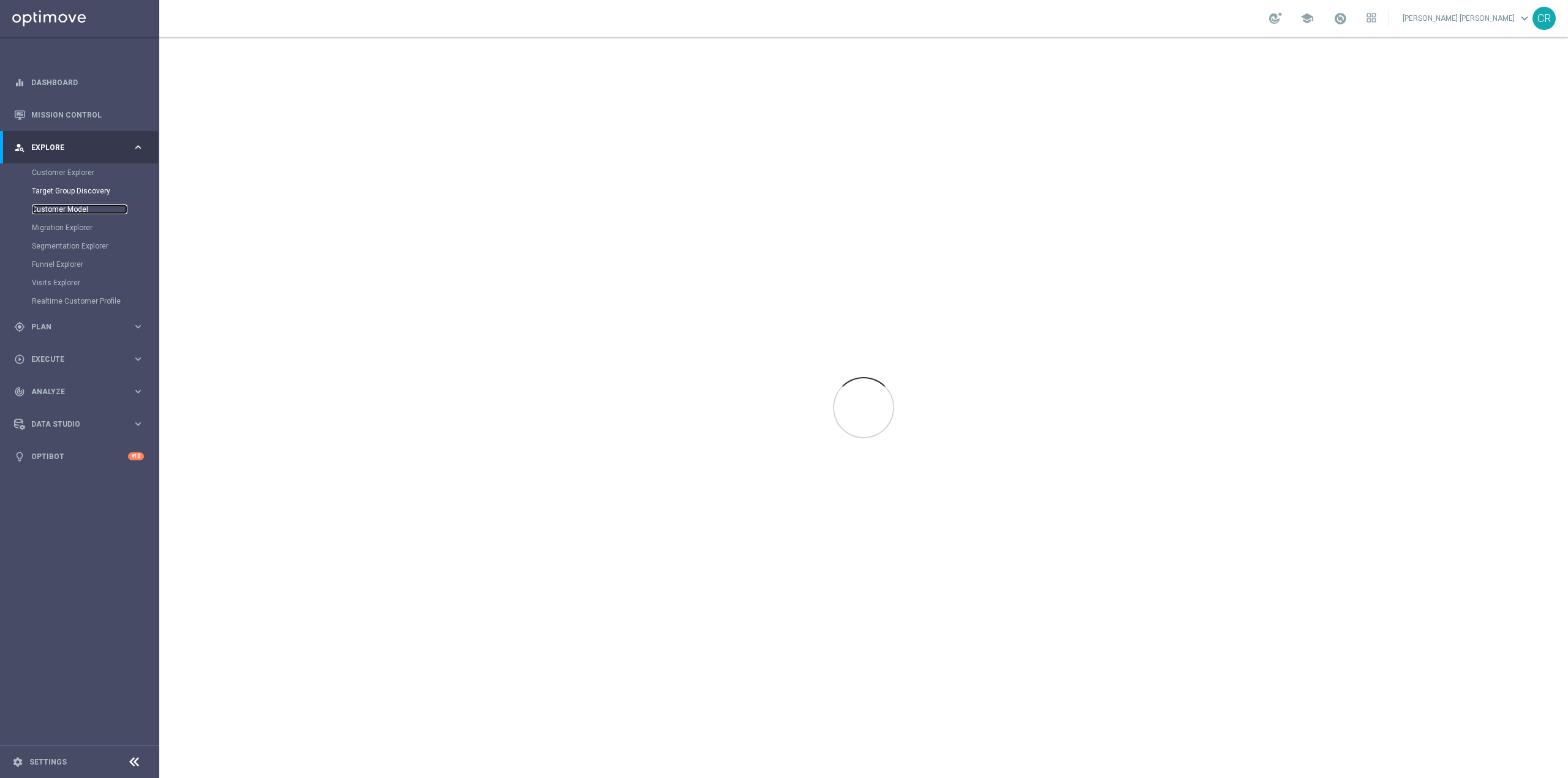
click at [73, 208] on link "Customer Model" at bounding box center [80, 209] width 96 height 10
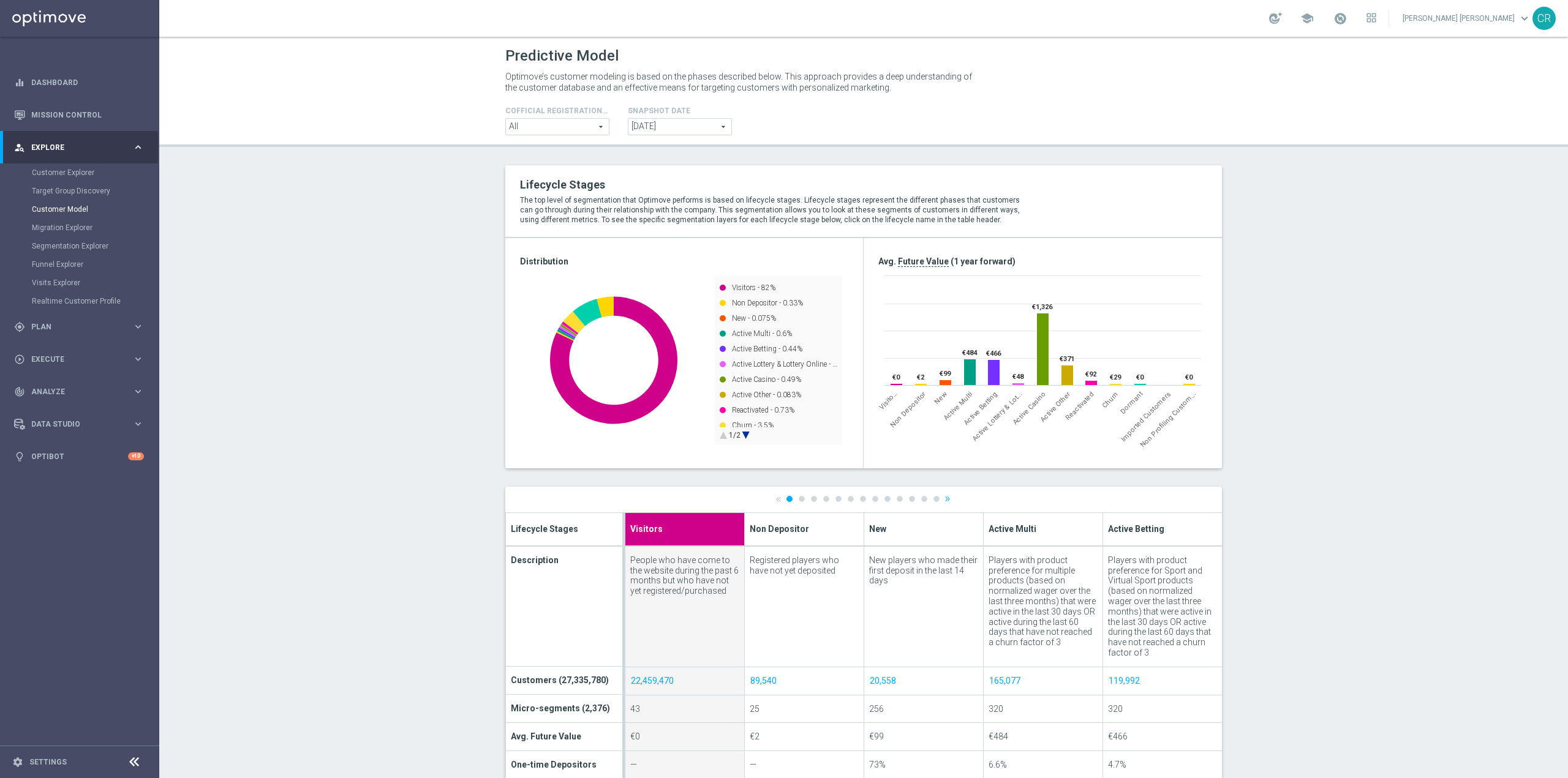
click at [73, 221] on div "Migration Explorer" at bounding box center [95, 227] width 126 height 18
click at [71, 228] on link "Migration Explorer" at bounding box center [80, 227] width 96 height 10
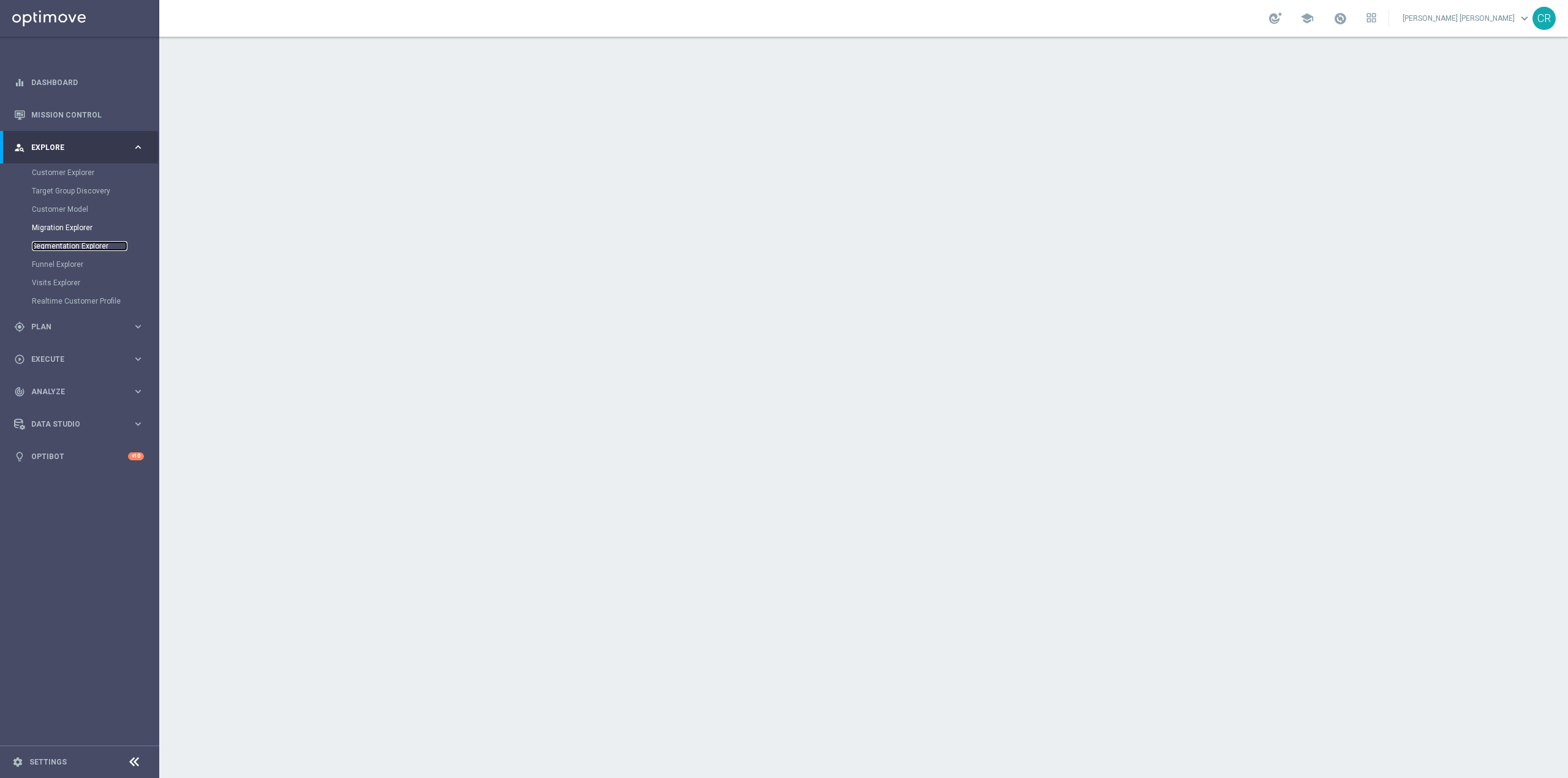
click at [87, 244] on link "Segmentation Explorer" at bounding box center [80, 246] width 96 height 10
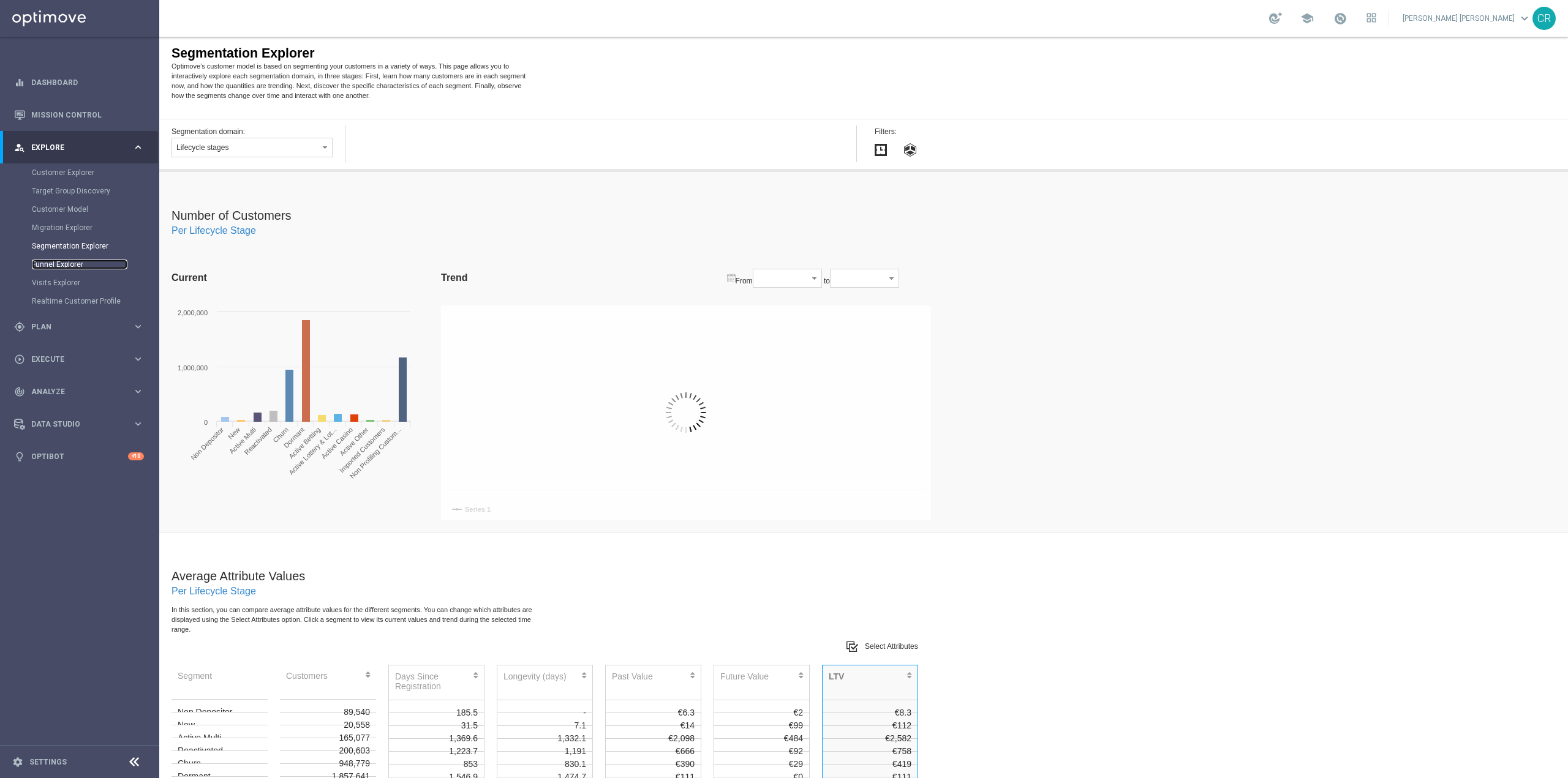
click at [68, 260] on link "Funnel Explorer" at bounding box center [80, 264] width 96 height 10
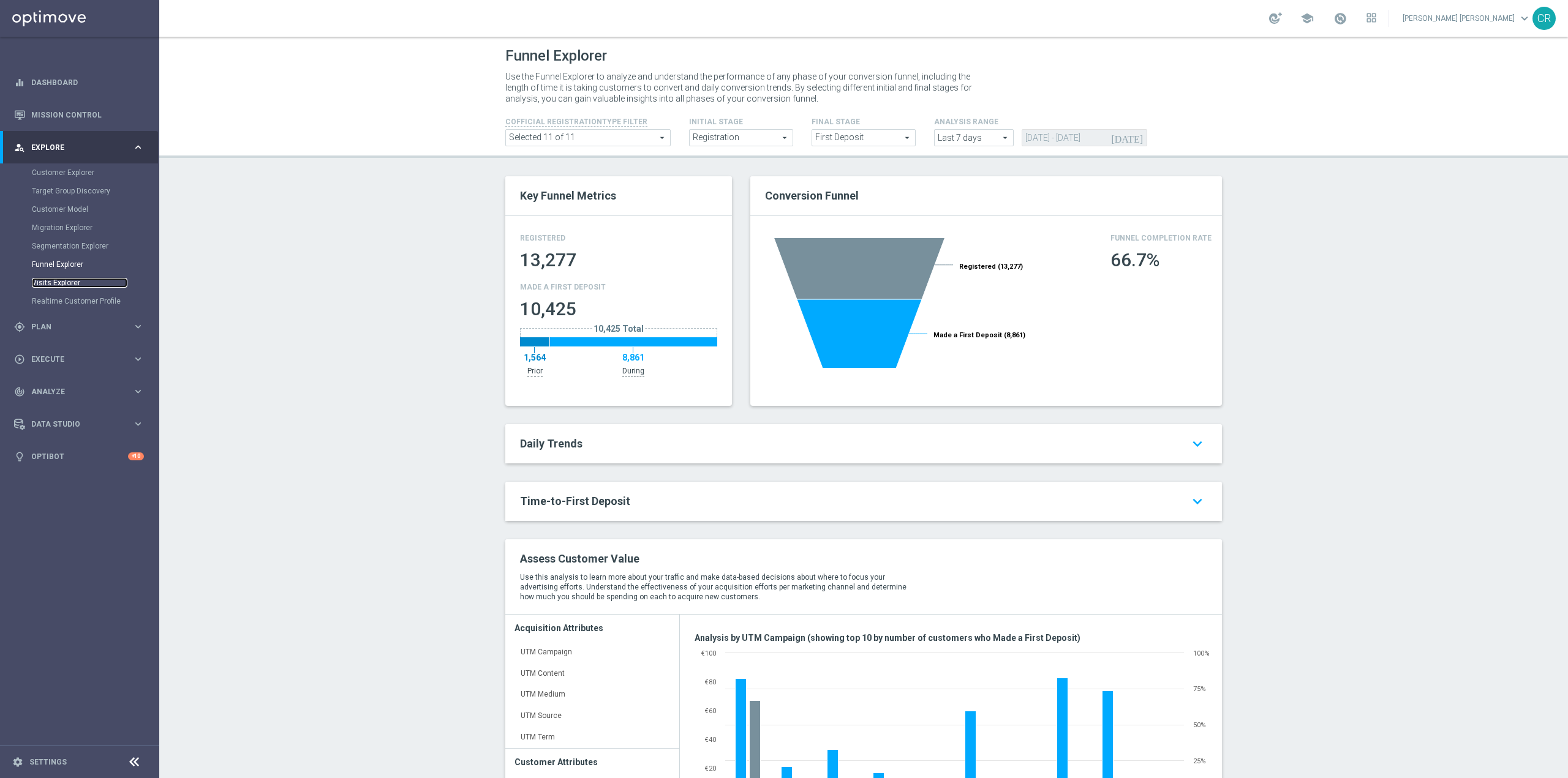
click at [60, 284] on link "Visits Explorer" at bounding box center [80, 283] width 96 height 10
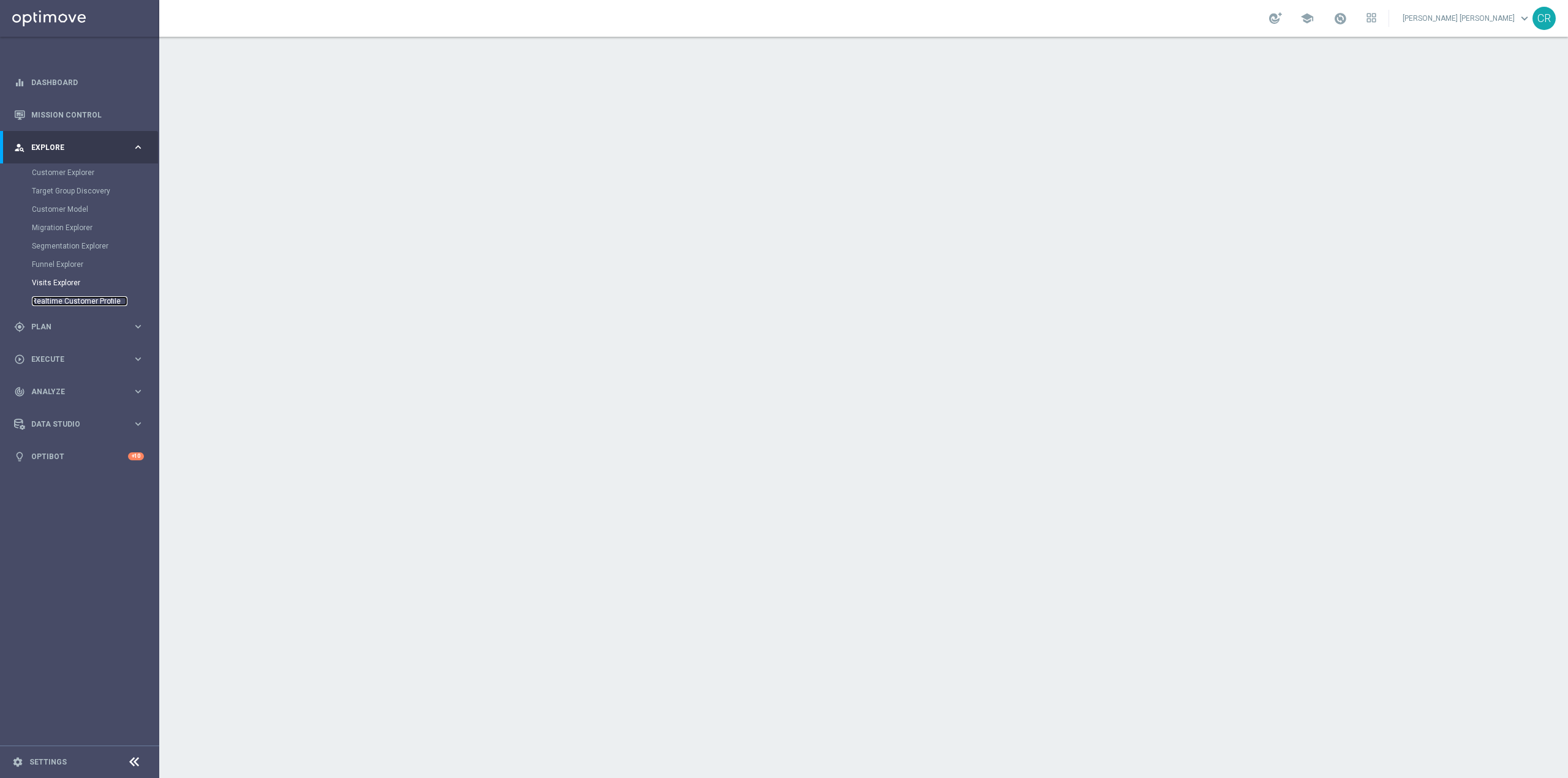
click at [61, 303] on link "Realtime Customer Profile" at bounding box center [80, 301] width 96 height 10
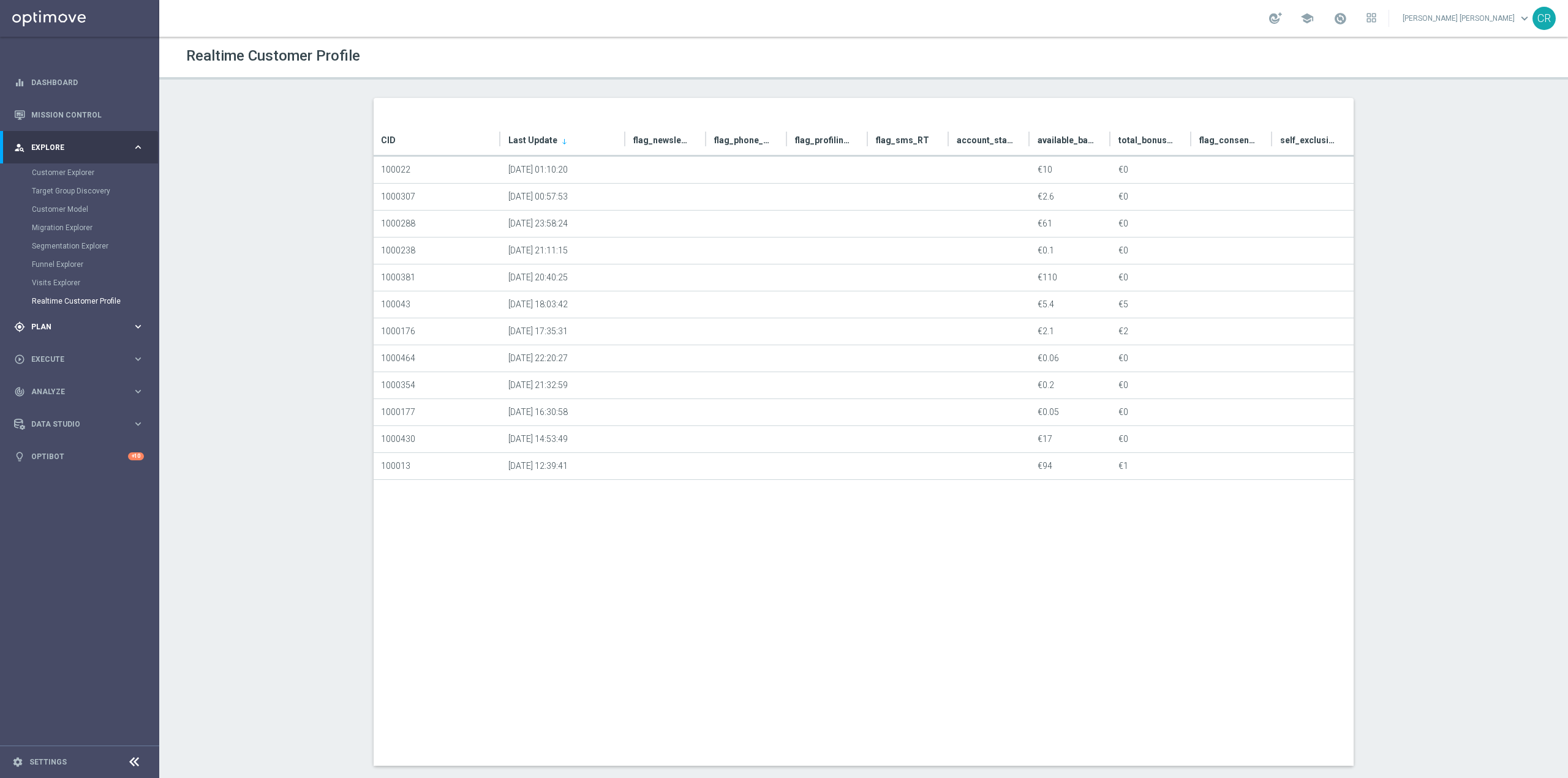
click at [55, 323] on span "Plan" at bounding box center [81, 327] width 101 height 8
click at [65, 257] on link "Optimail" at bounding box center [83, 260] width 90 height 10
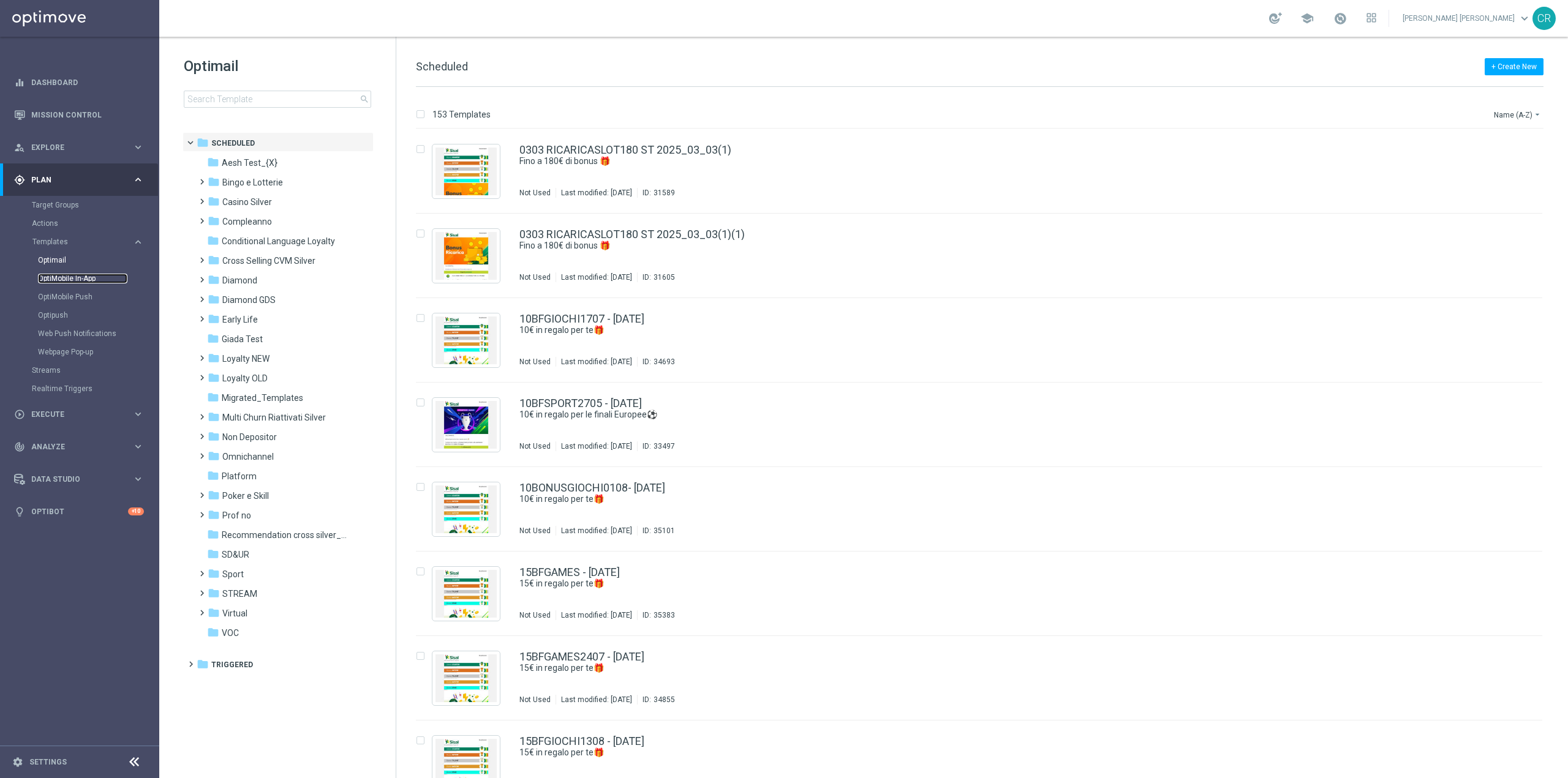
click at [62, 278] on link "OptiMobile In-App" at bounding box center [83, 278] width 90 height 10
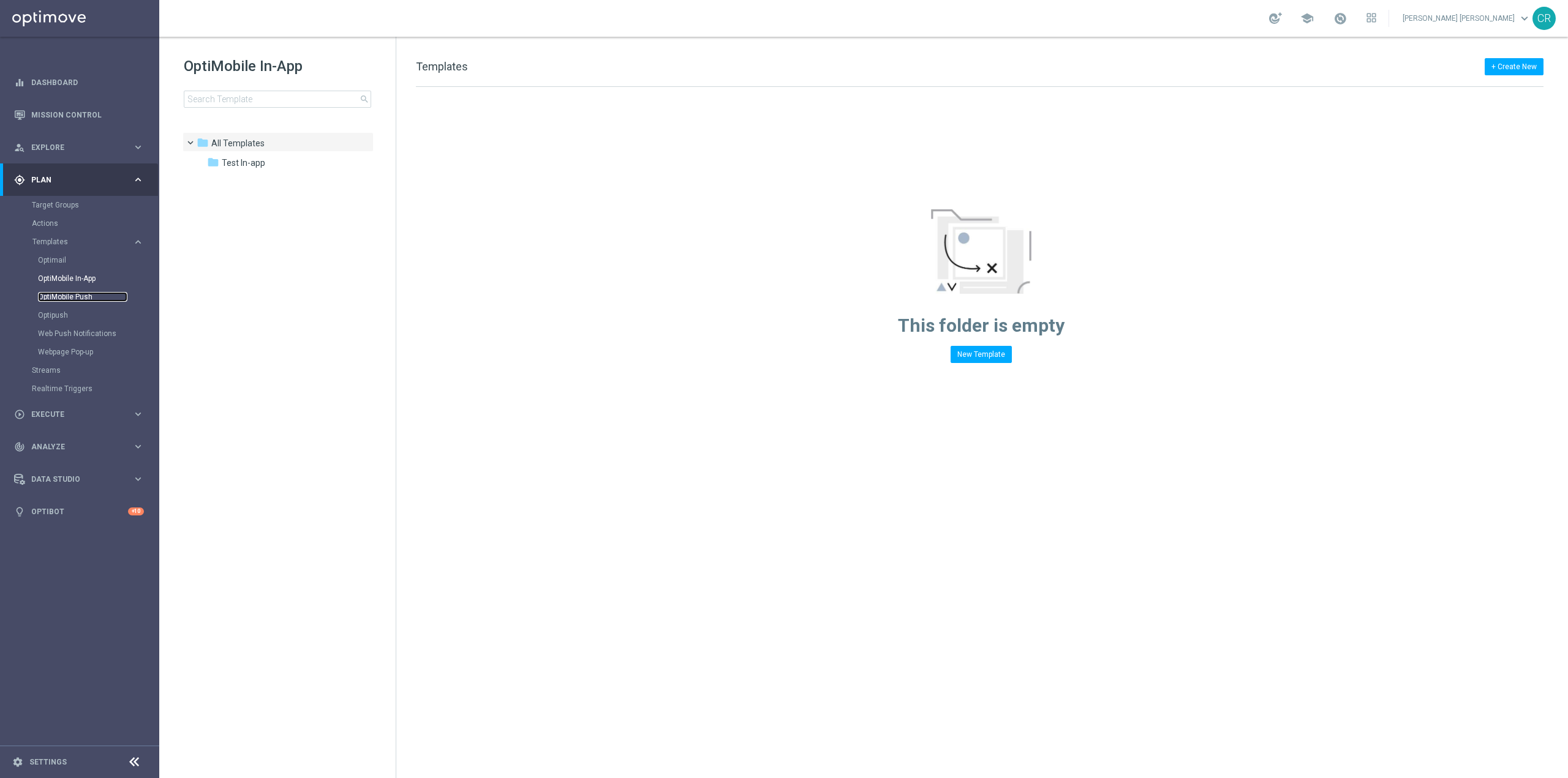
click at [61, 295] on link "OptiMobile Push" at bounding box center [83, 296] width 90 height 10
click at [55, 315] on link "Optipush" at bounding box center [83, 315] width 90 height 10
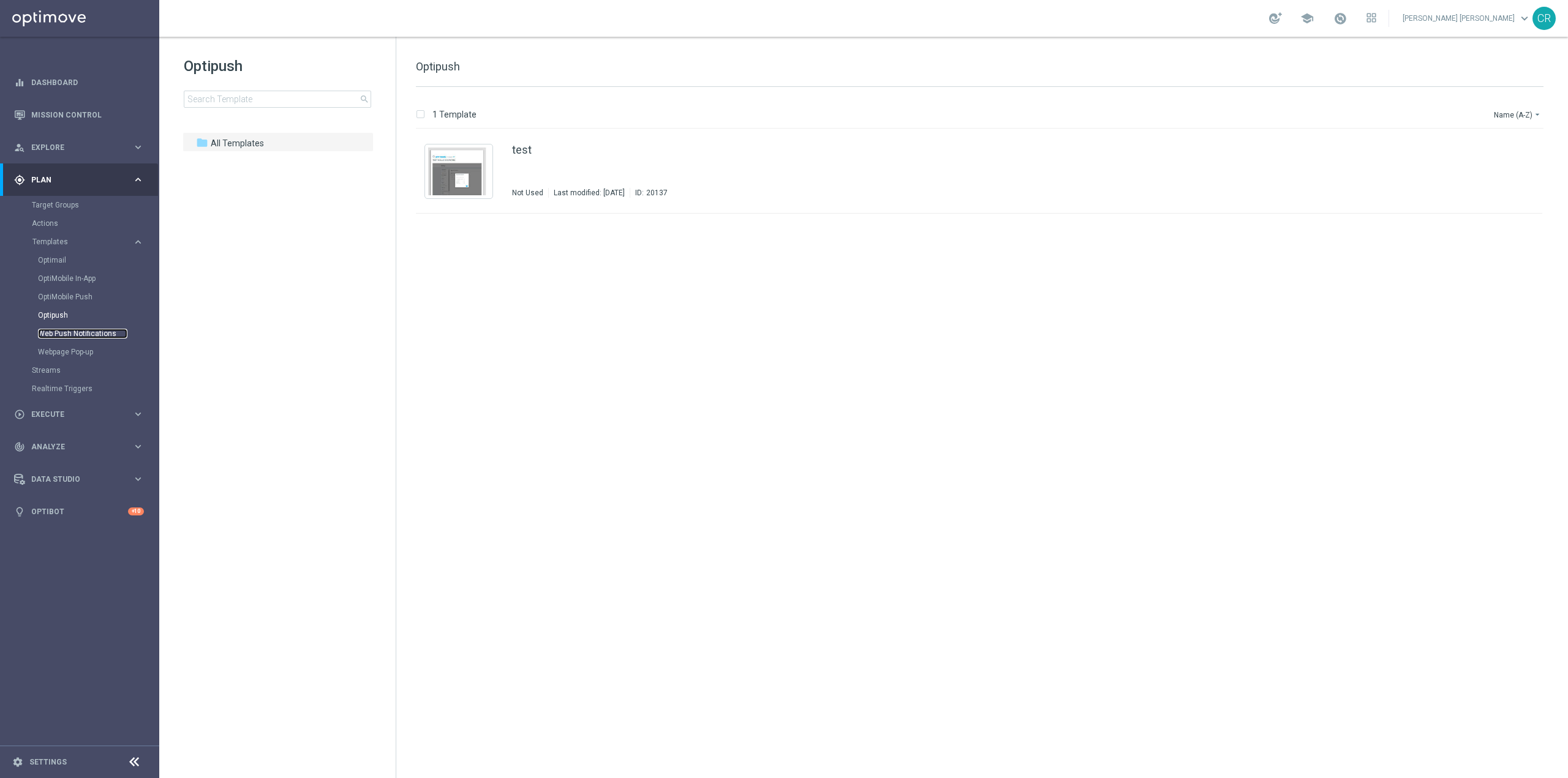
click at [55, 334] on link "Web Push Notifications" at bounding box center [83, 334] width 90 height 10
click at [51, 369] on link "Streams" at bounding box center [80, 370] width 96 height 10
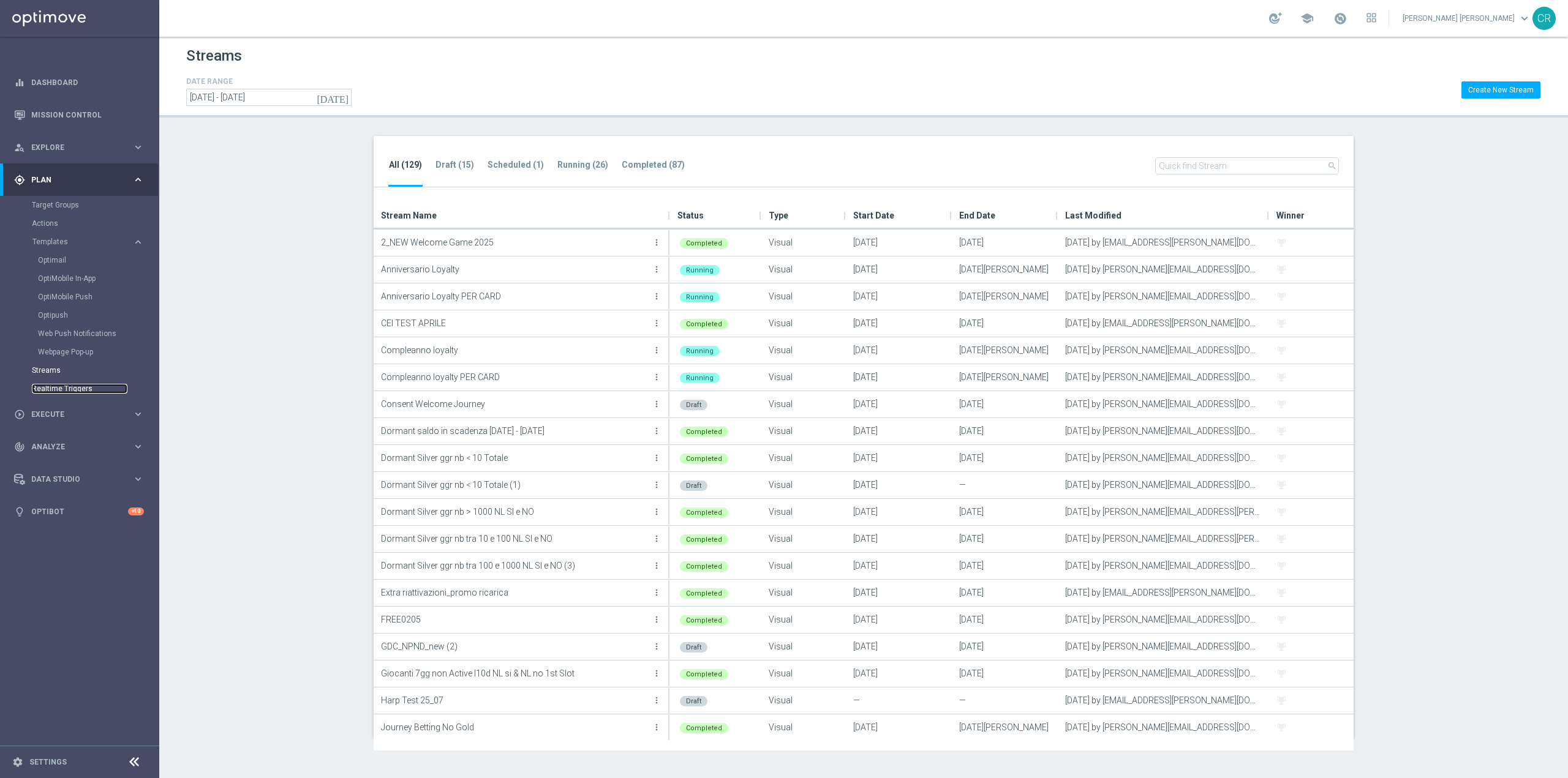
click at [48, 391] on link "Realtime Triggers" at bounding box center [80, 388] width 96 height 10
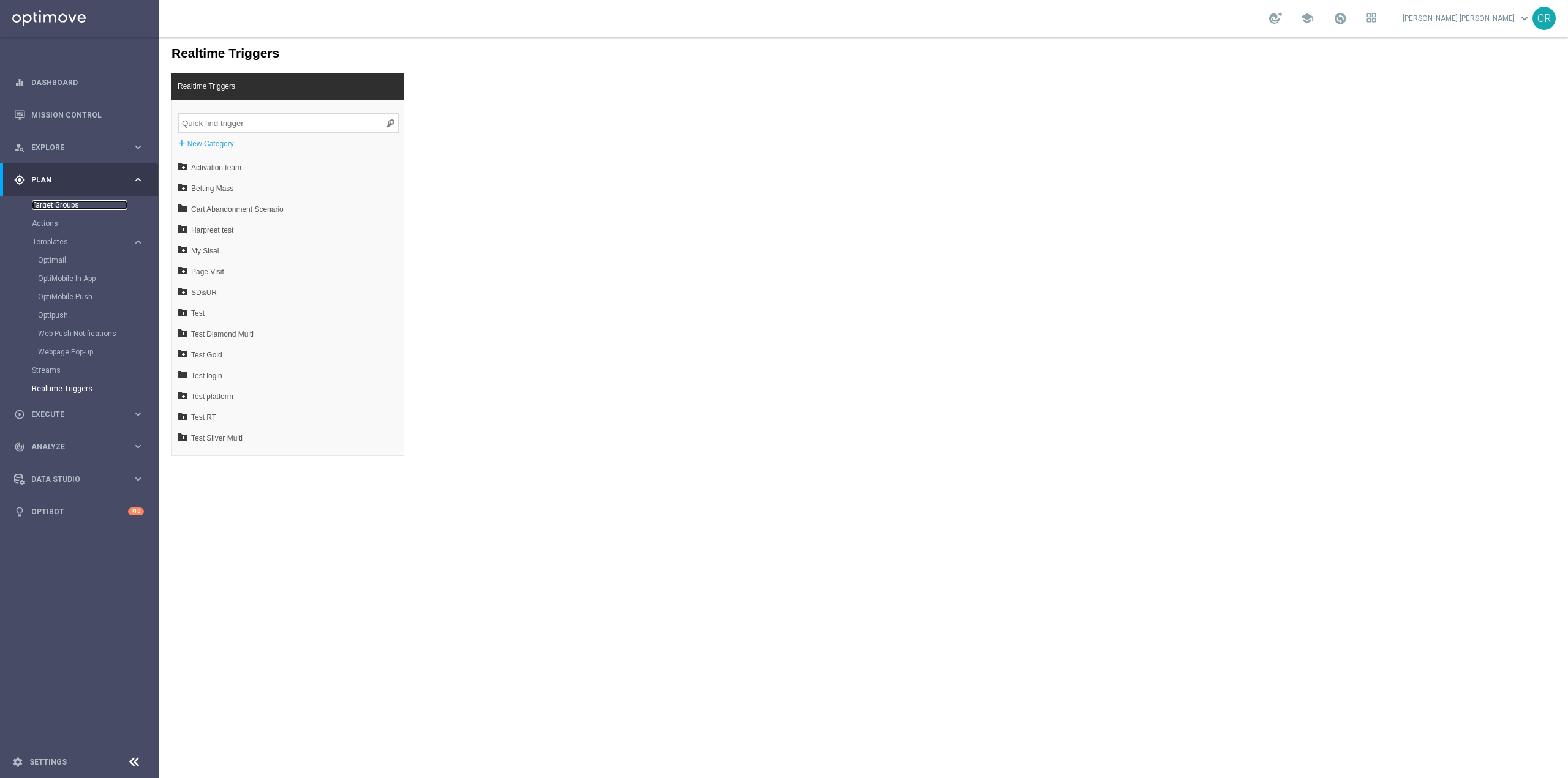
click at [55, 206] on link "Target Groups" at bounding box center [80, 205] width 96 height 10
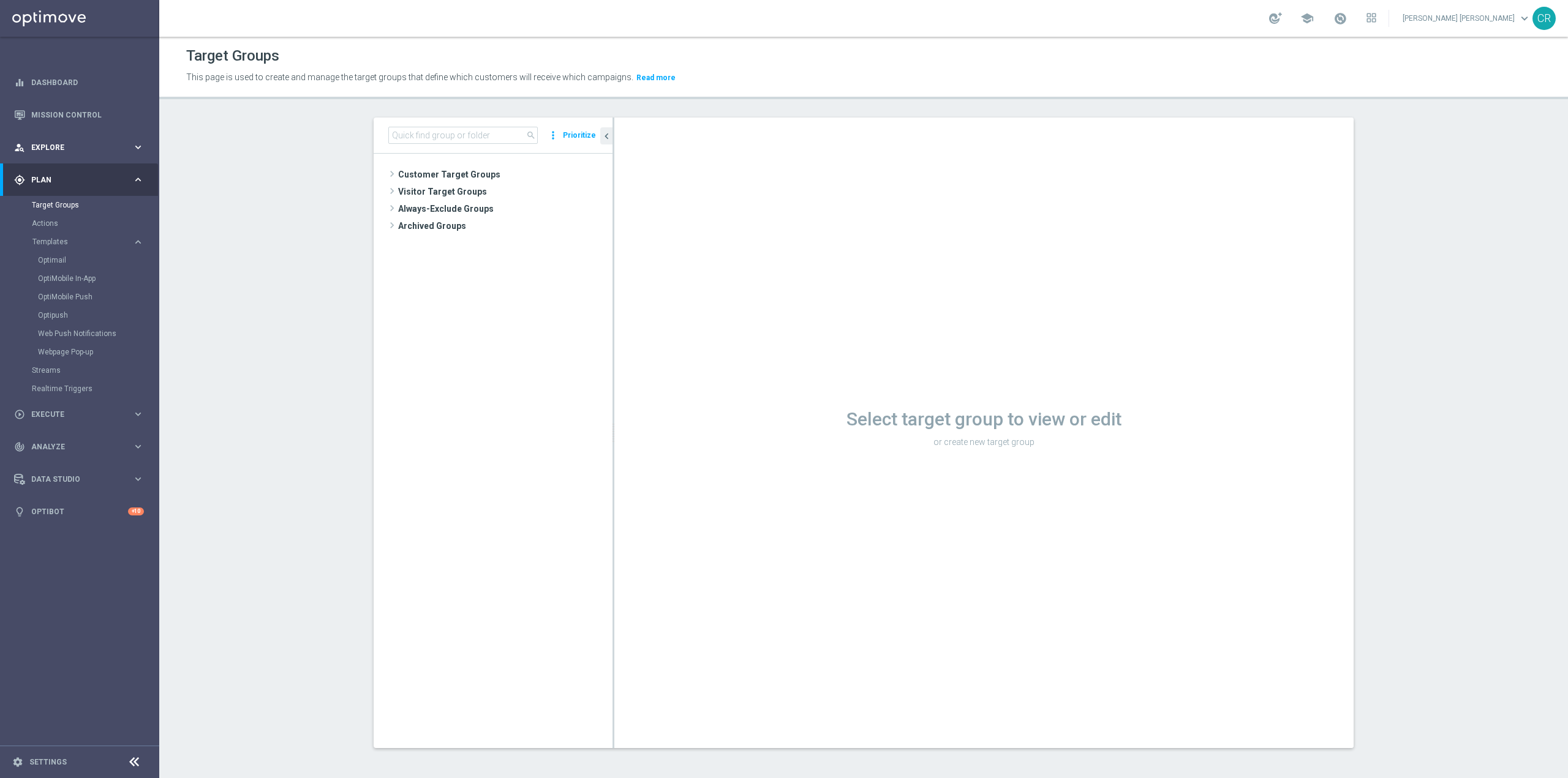
click at [72, 146] on span "Explore" at bounding box center [81, 148] width 101 height 8
click at [68, 169] on link "Customer Explorer" at bounding box center [80, 172] width 96 height 10
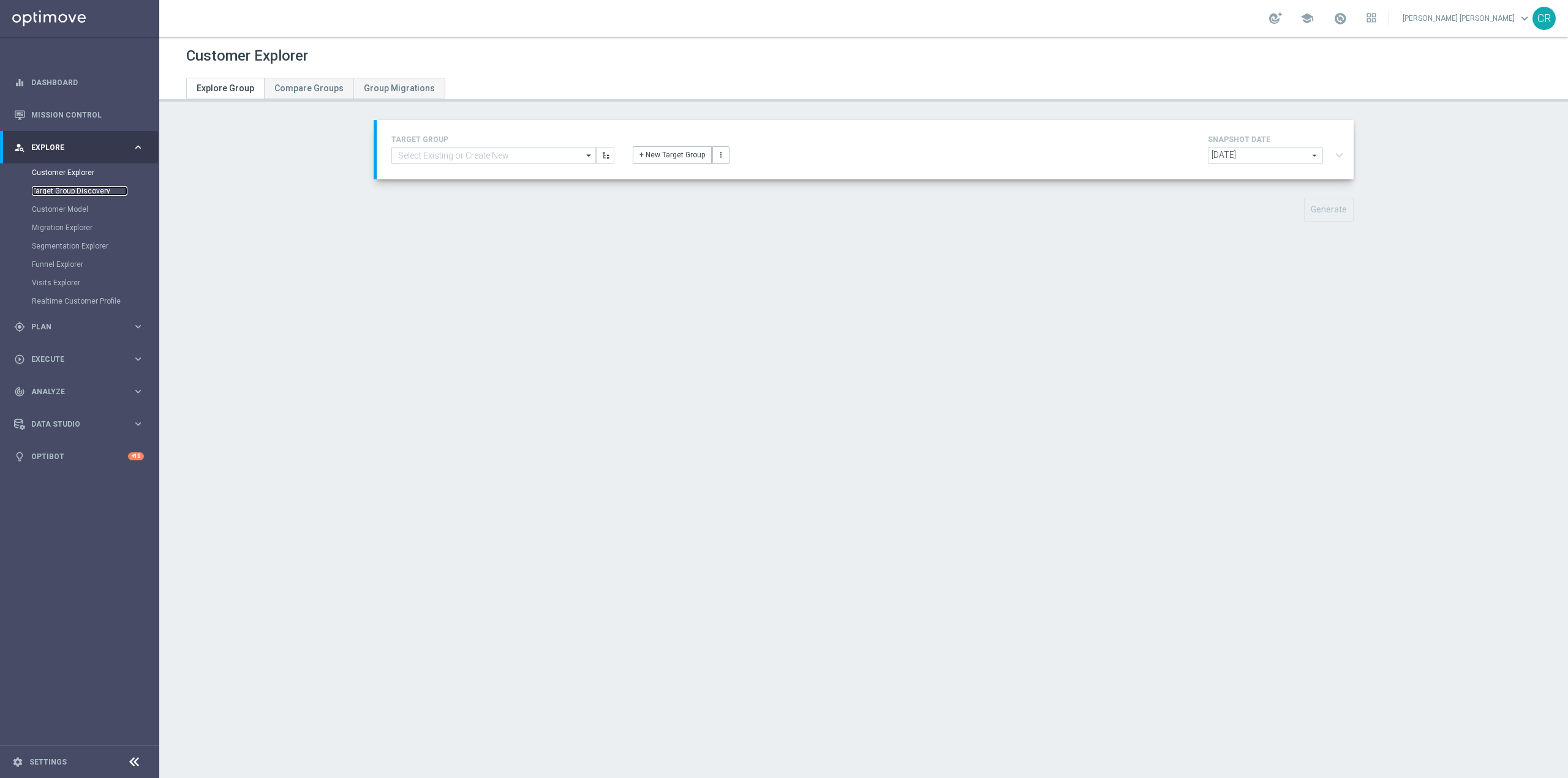
click at [57, 194] on link "Target Group Discovery" at bounding box center [80, 190] width 96 height 10
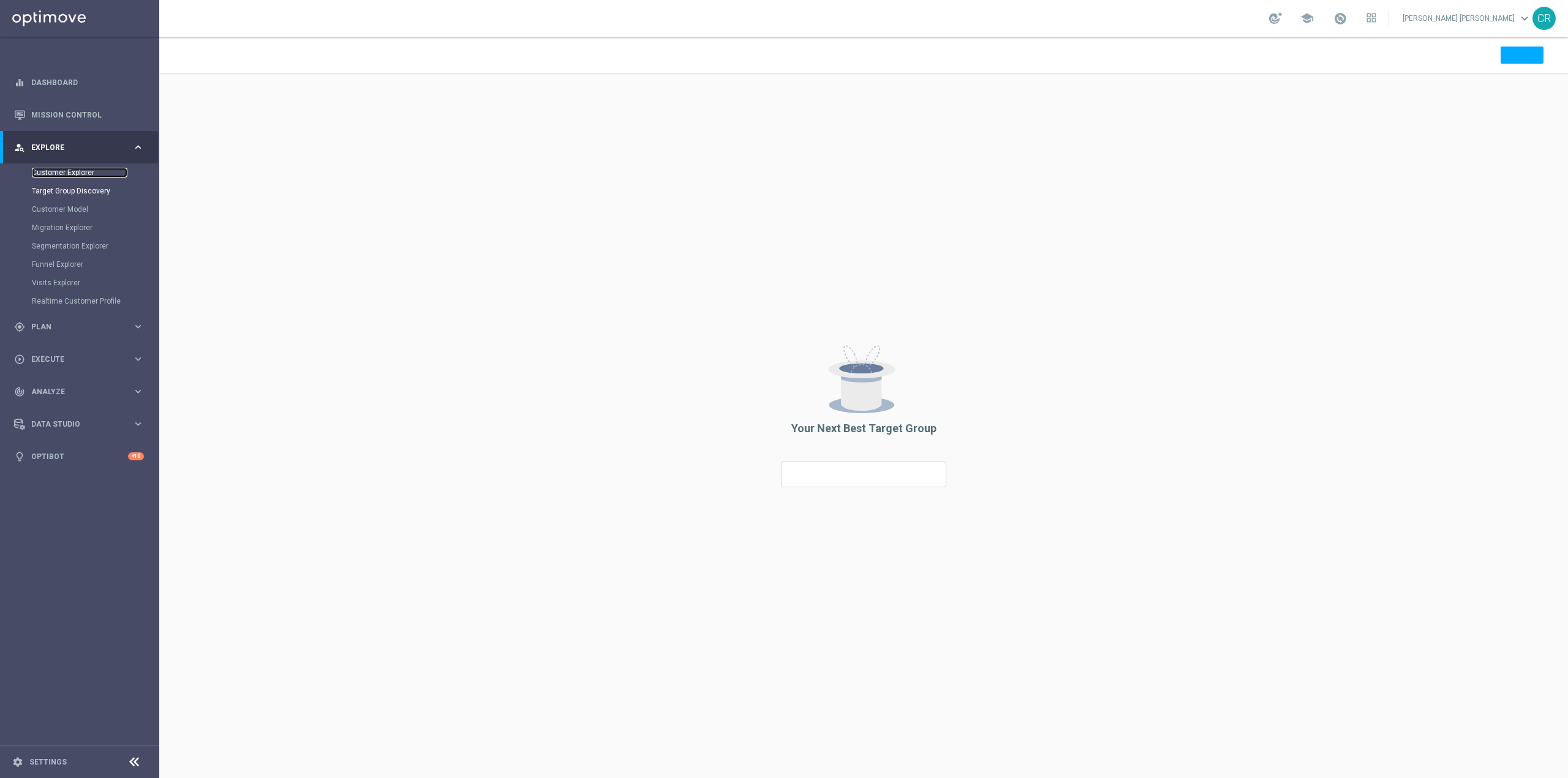
click at [57, 170] on link "Customer Explorer" at bounding box center [80, 172] width 96 height 10
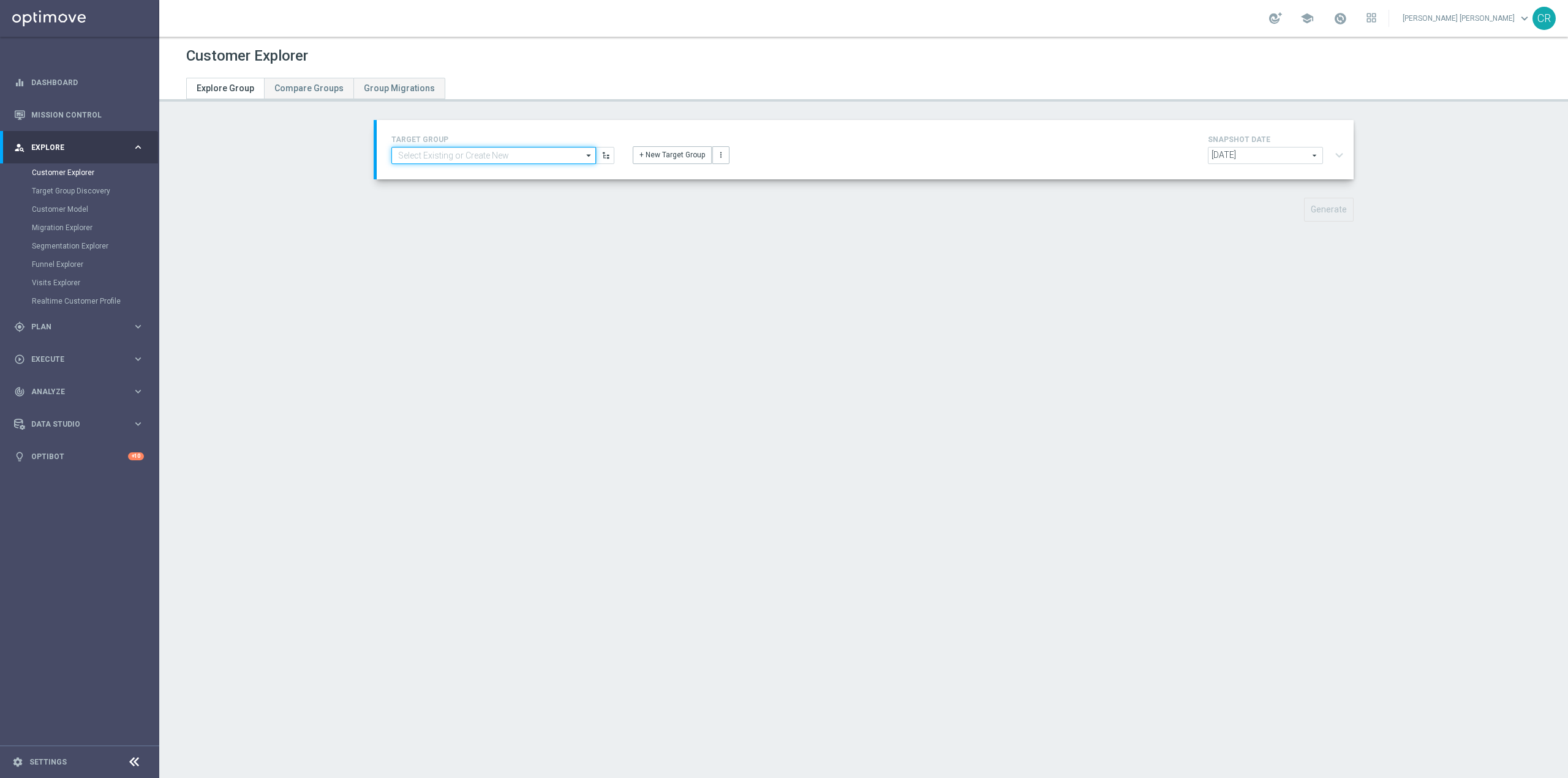
click at [475, 159] on input at bounding box center [494, 155] width 205 height 17
paste input "Multi Talent ggr nb lm > 0 1st Casino & GeV lm saldo"
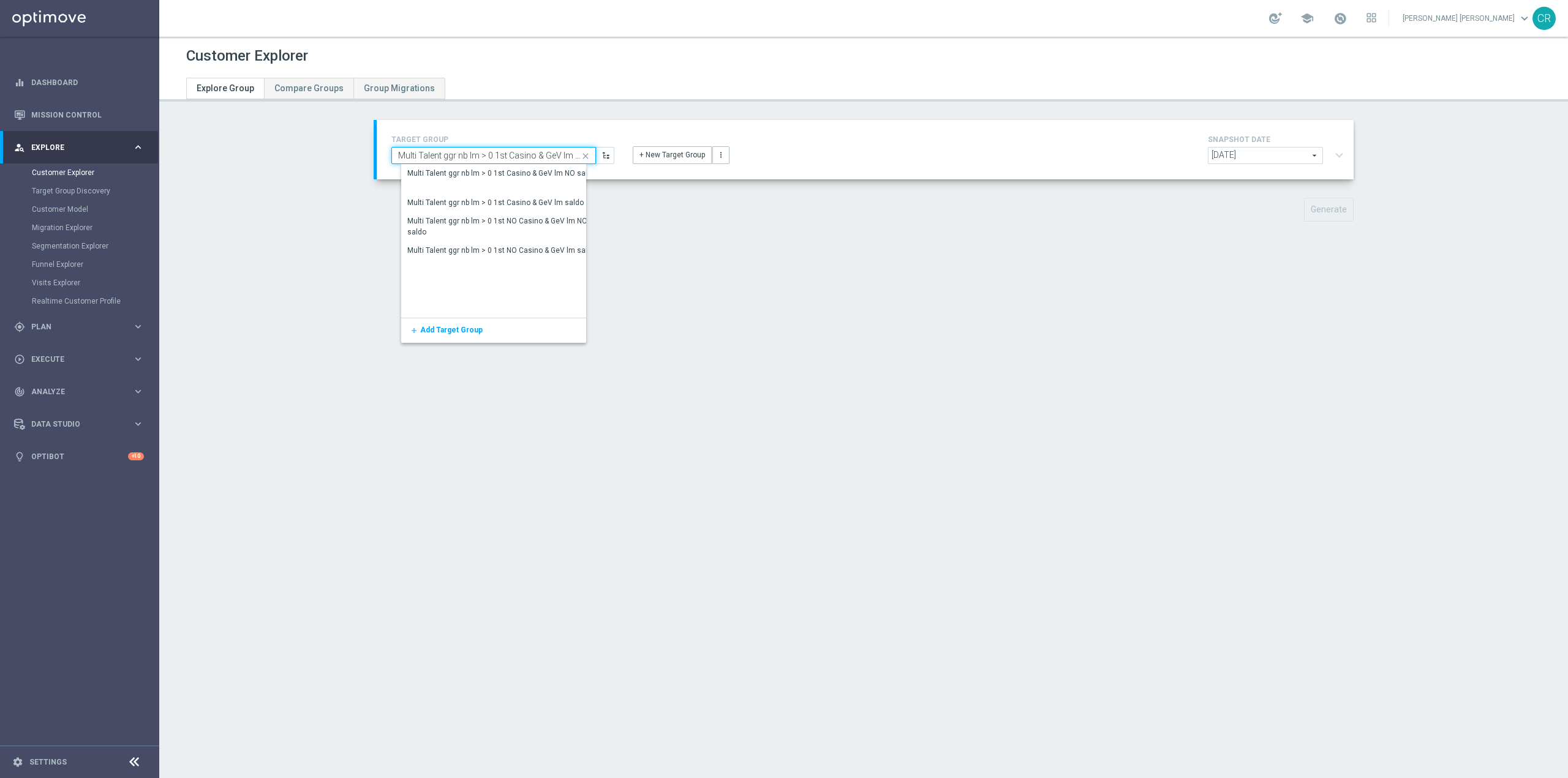
scroll to position [0, 11]
type input "Multi Talent ggr nb lm > 0 1st Casino & GeV lm saldo"
click at [476, 168] on div "Multi Talent ggr nb lm > 0 1st Casino & GeV lm NO saldo" at bounding box center [501, 173] width 189 height 11
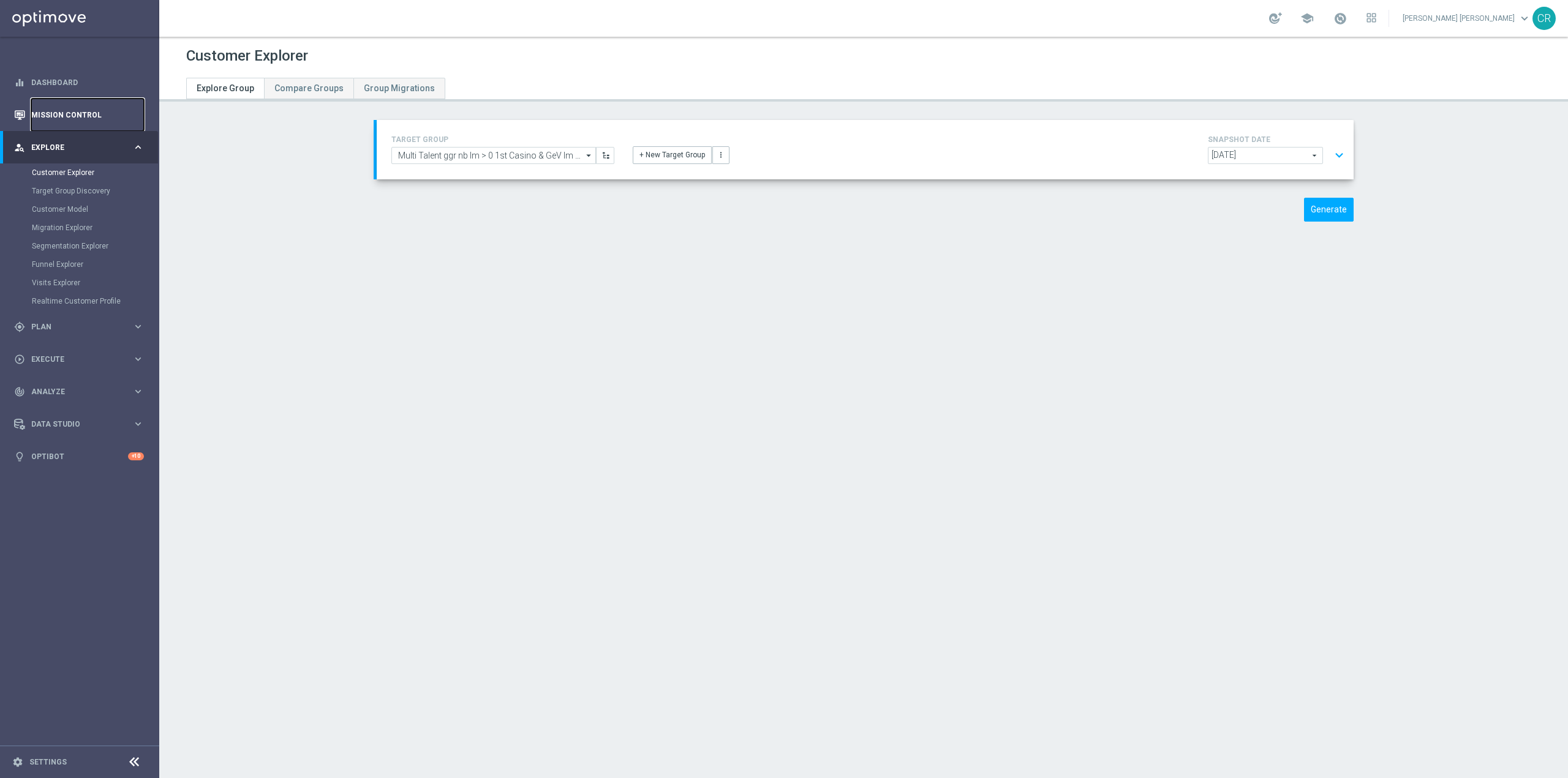
click at [68, 109] on link "Mission Control" at bounding box center [87, 115] width 113 height 33
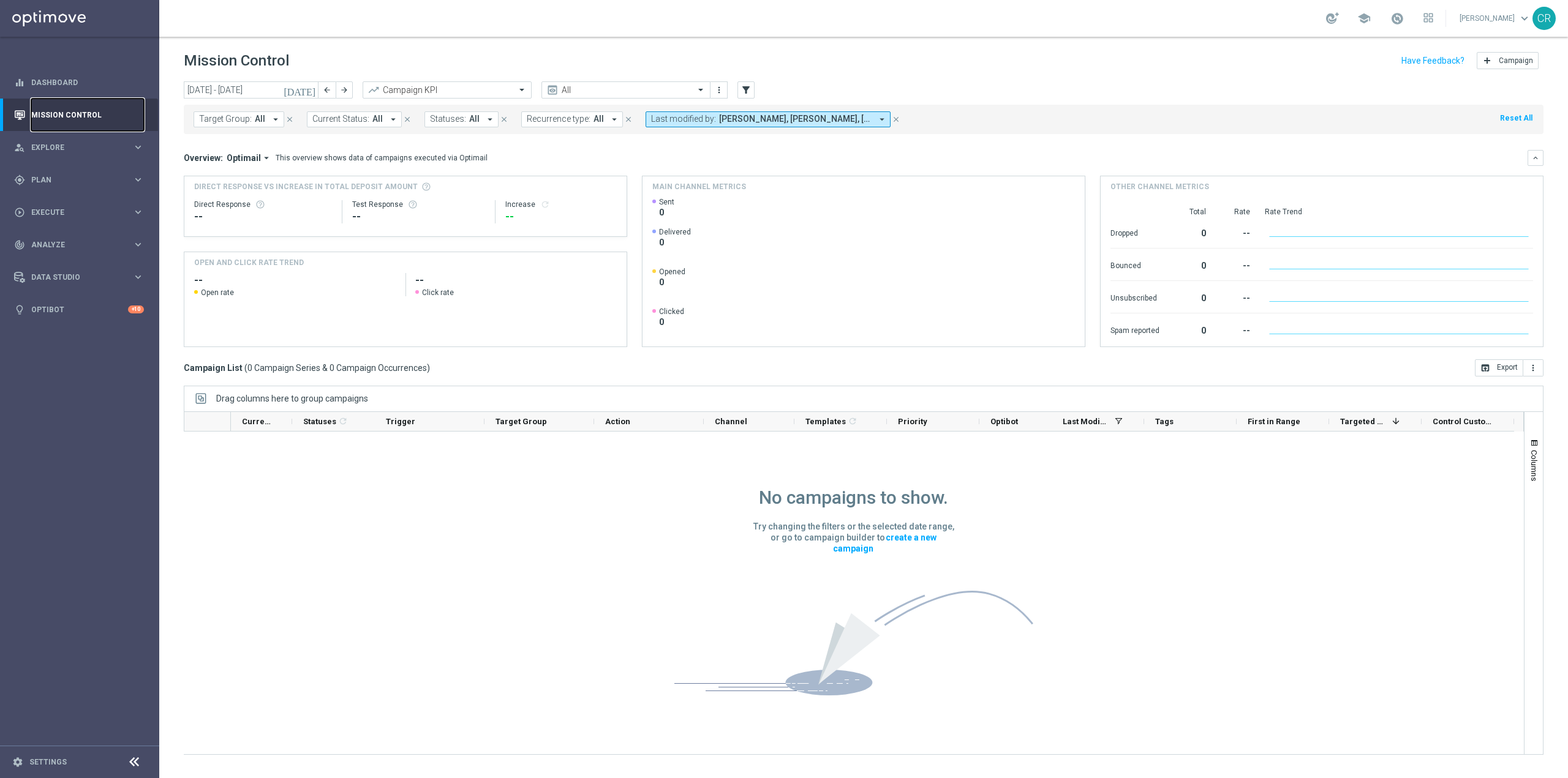
scroll to position [25502, 0]
click at [306, 93] on icon "[DATE]" at bounding box center [300, 89] width 33 height 11
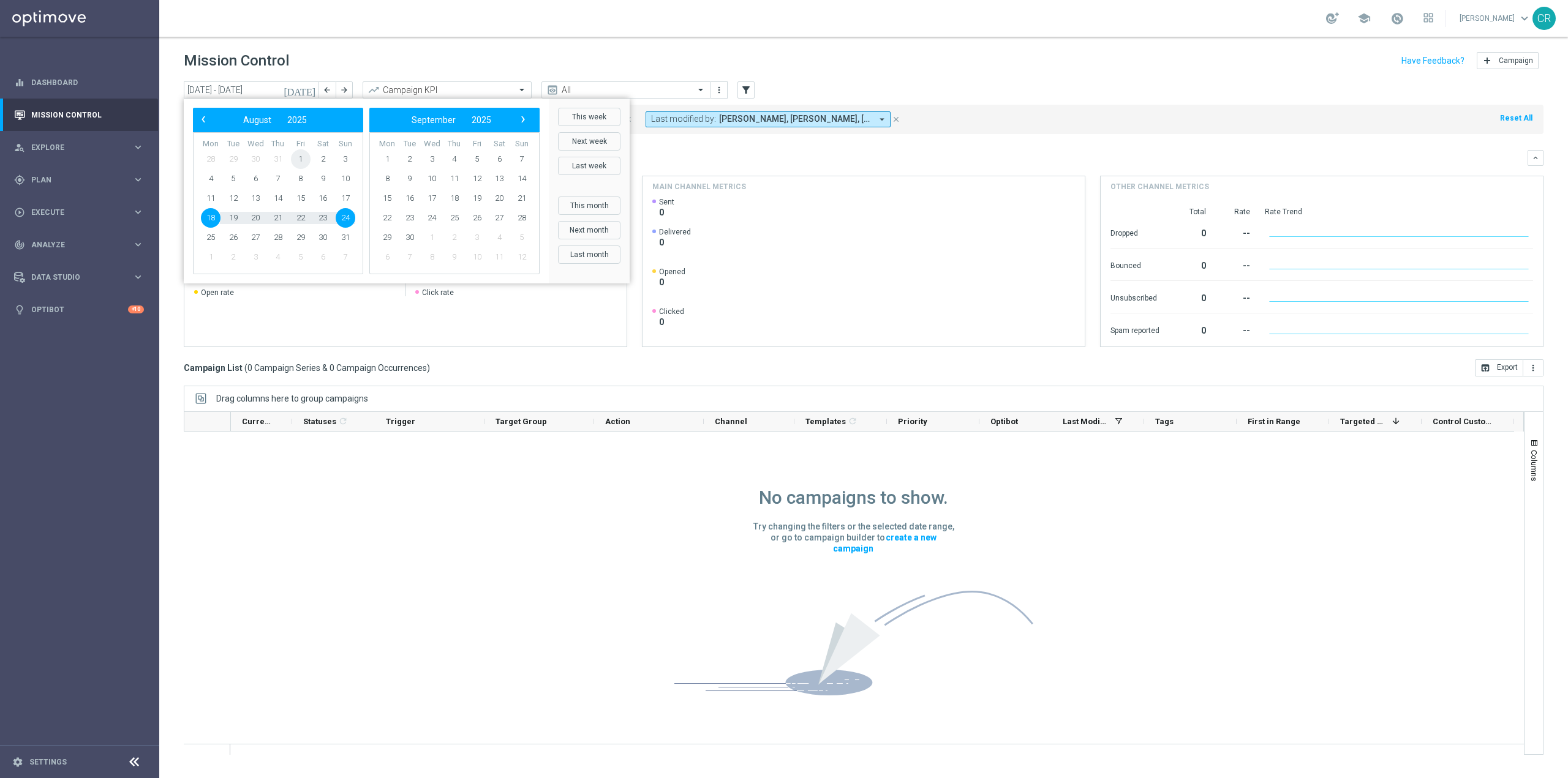
click at [295, 156] on span "1" at bounding box center [301, 159] width 20 height 20
click at [347, 201] on span "17" at bounding box center [346, 199] width 20 height 20
type input "01 Aug 2025 - 17 Aug 2025"
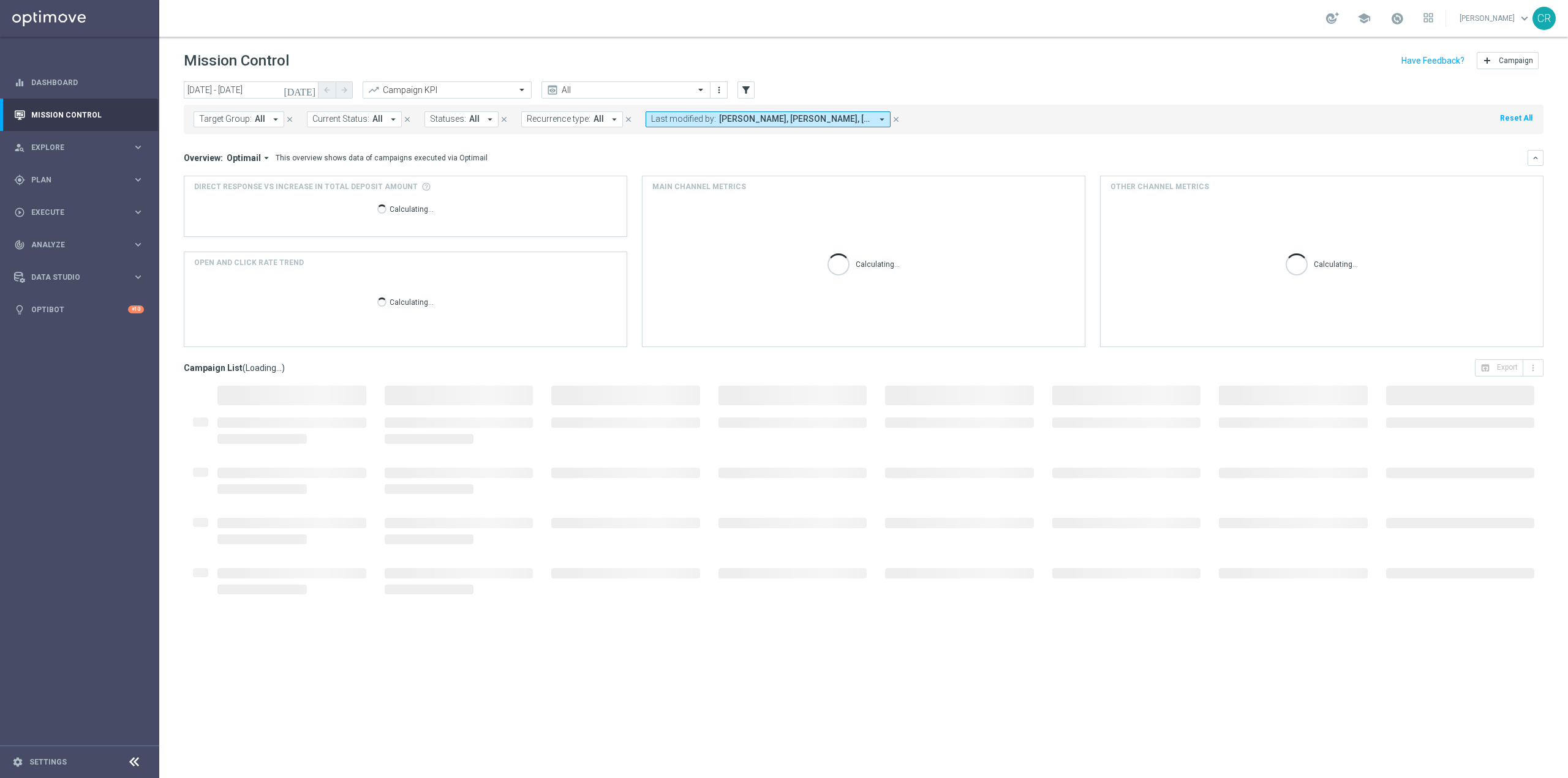
click at [239, 118] on span "Target Group:" at bounding box center [225, 119] width 52 height 11
click at [218, 203] on label "Multi Talent ggr nb lm > 0 1st Casino & GeV lm saldo" at bounding box center [297, 202] width 170 height 8
type input "Multi Talent ggr nb lm > 0 1st Casino & GeV lm saldo"
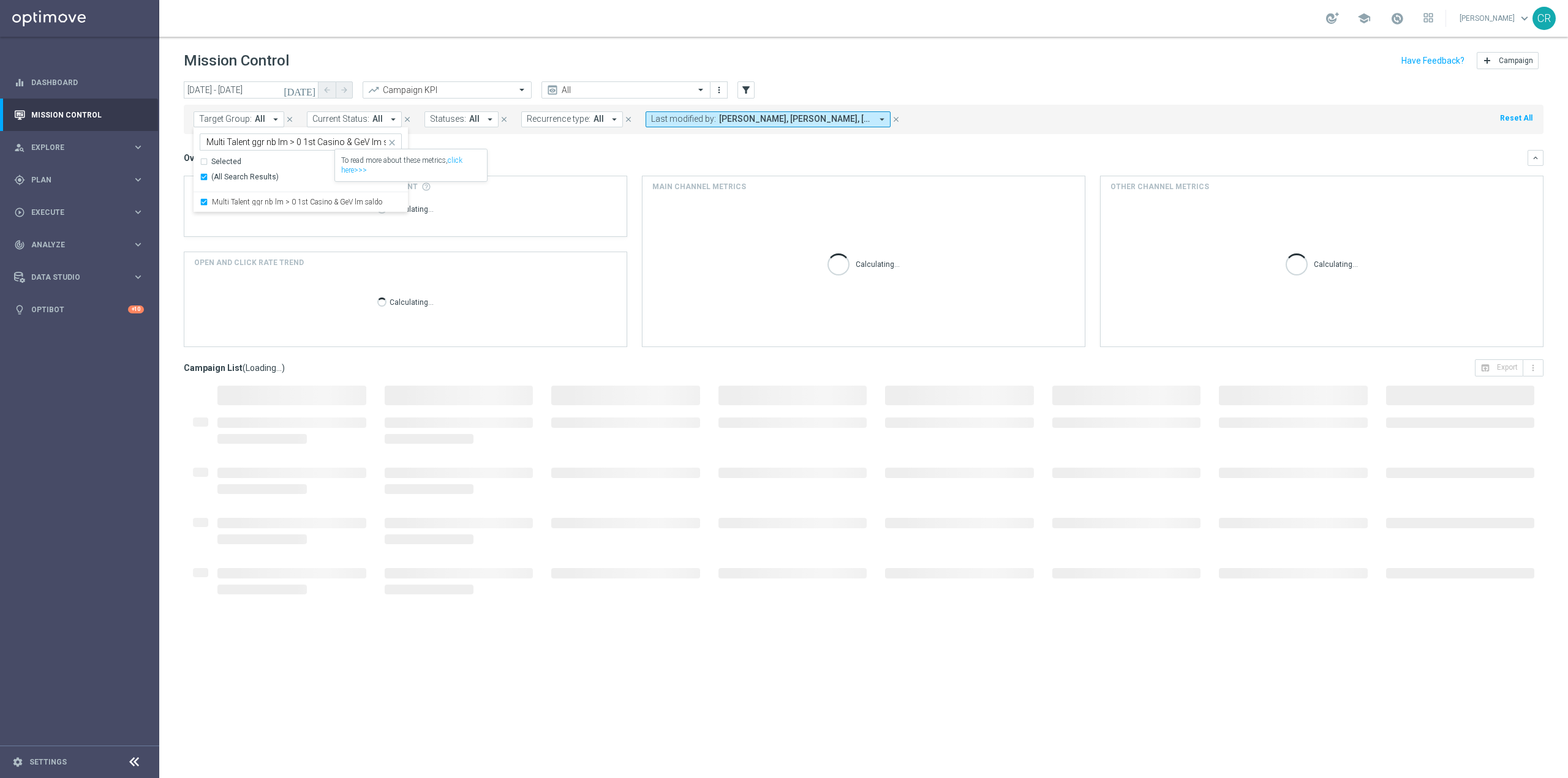
click at [543, 145] on mini-dashboard "Overview: Optimail arrow_drop_down This overview shows data of campaigns execut…" at bounding box center [863, 246] width 1360 height 225
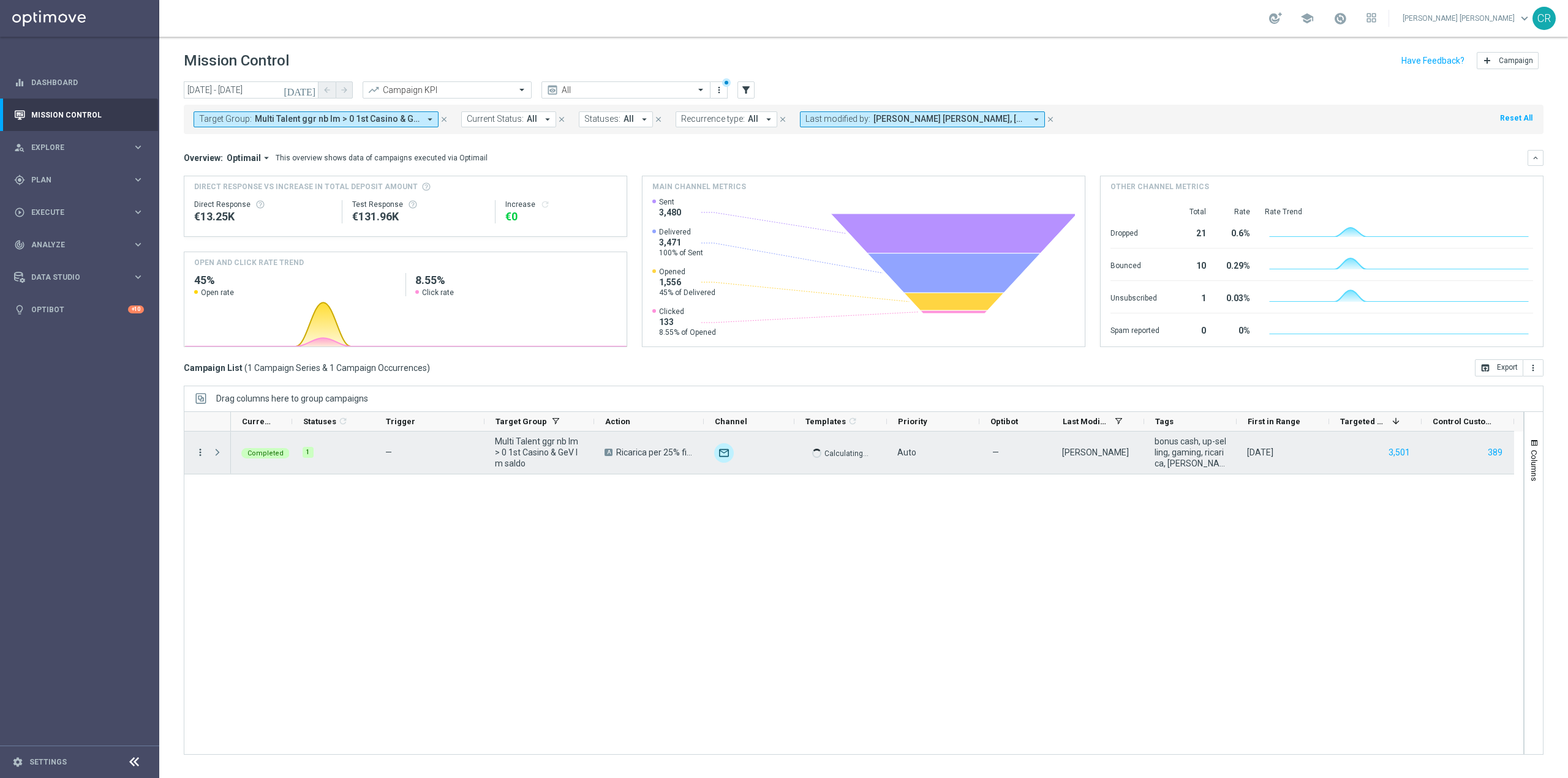
click at [197, 453] on icon "more_vert" at bounding box center [200, 452] width 11 height 11
click at [239, 523] on div "bar_chart Go to Campaign Analysis" at bounding box center [275, 529] width 138 height 17
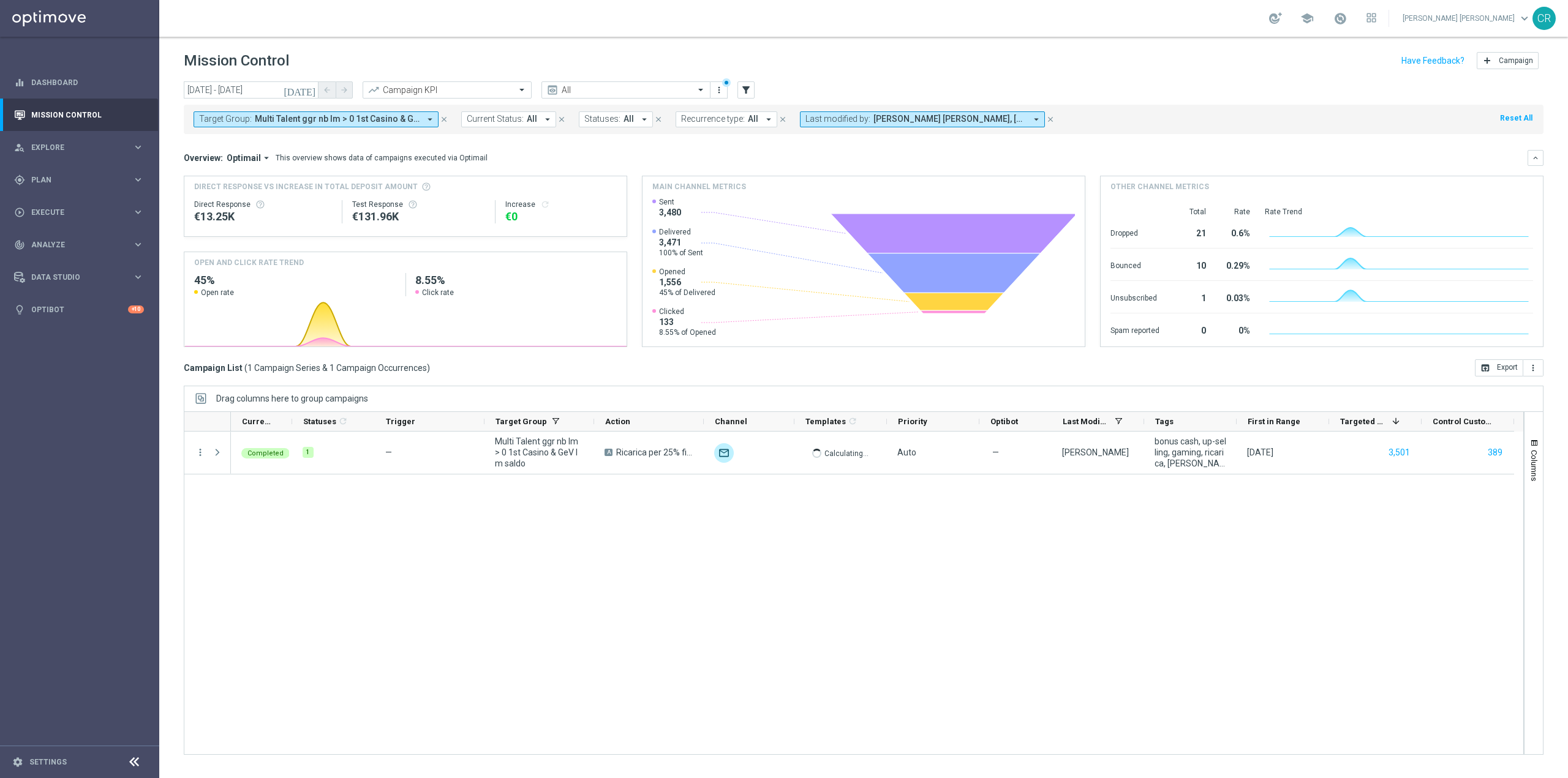
click at [385, 119] on span "Multi Talent ggr nb lm > 0 1st Casino & GeV lm saldo" at bounding box center [337, 119] width 165 height 11
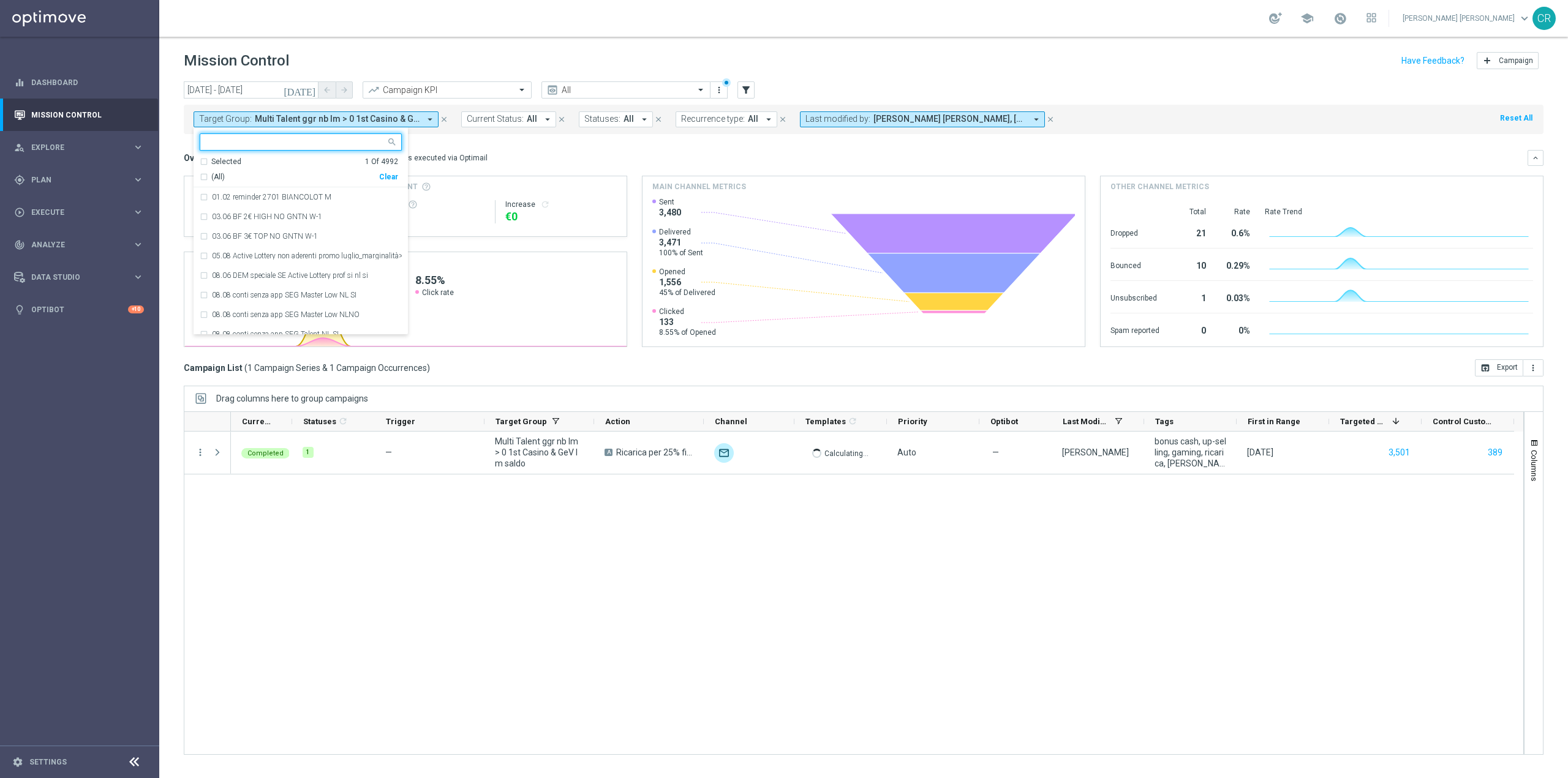
click at [0, 0] on div "Clear" at bounding box center [0, 0] width 0 height 0
click at [313, 141] on input "text" at bounding box center [296, 143] width 180 height 11
paste input "Multi Talent ggr nb lm > 0 1st NO Casino & GeV lm saldo"
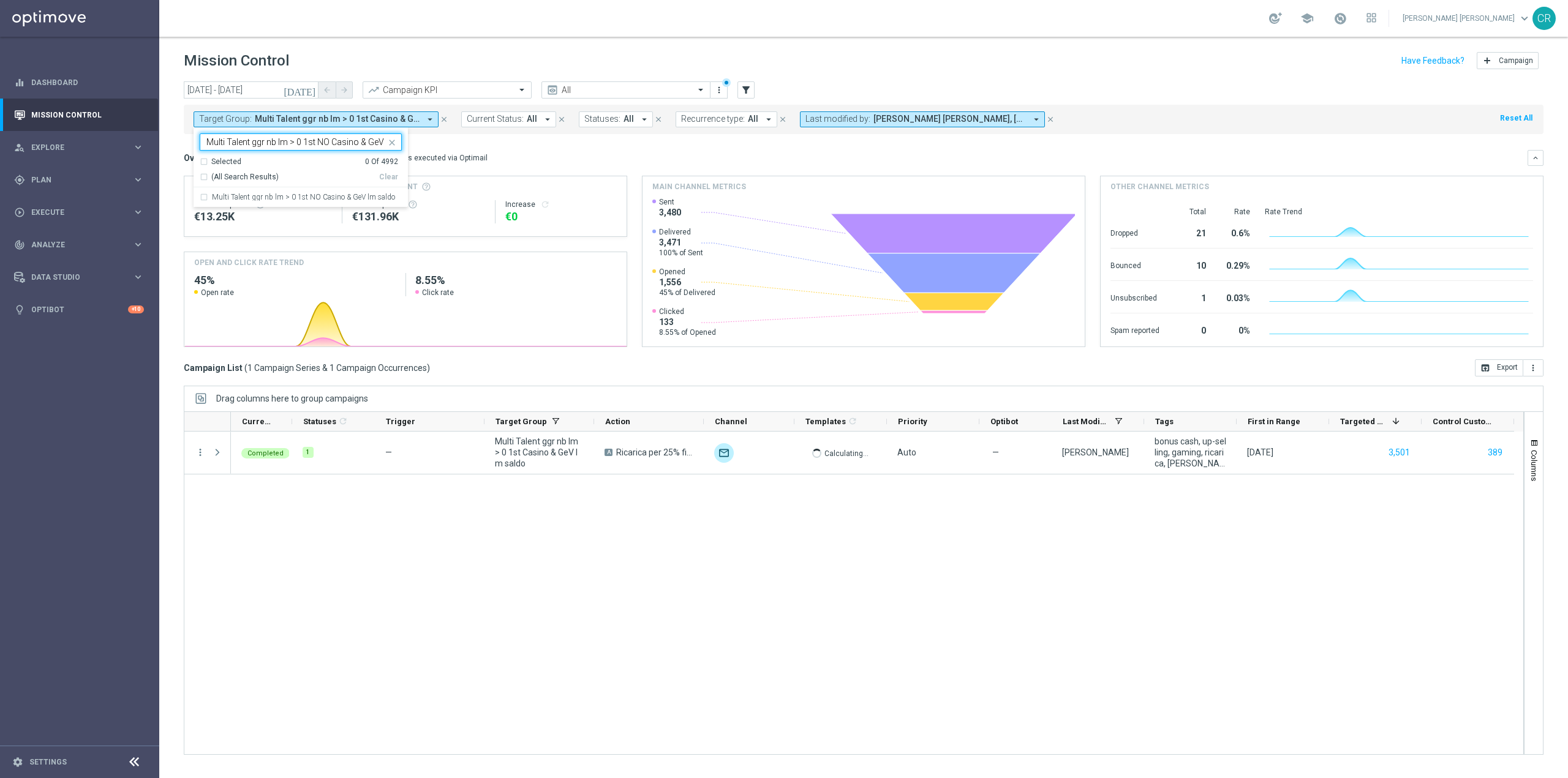
scroll to position [0, 30]
click at [259, 197] on label "Multi Talent ggr nb lm > 0 1st NO Casino & GeV lm saldo" at bounding box center [303, 197] width 183 height 8
type input "Multi Talent ggr nb lm > 0 1st NO Casino & GeV lm saldo"
click at [595, 143] on mini-dashboard "Overview: Optimail arrow_drop_down This overview shows data of campaigns execut…" at bounding box center [863, 246] width 1360 height 225
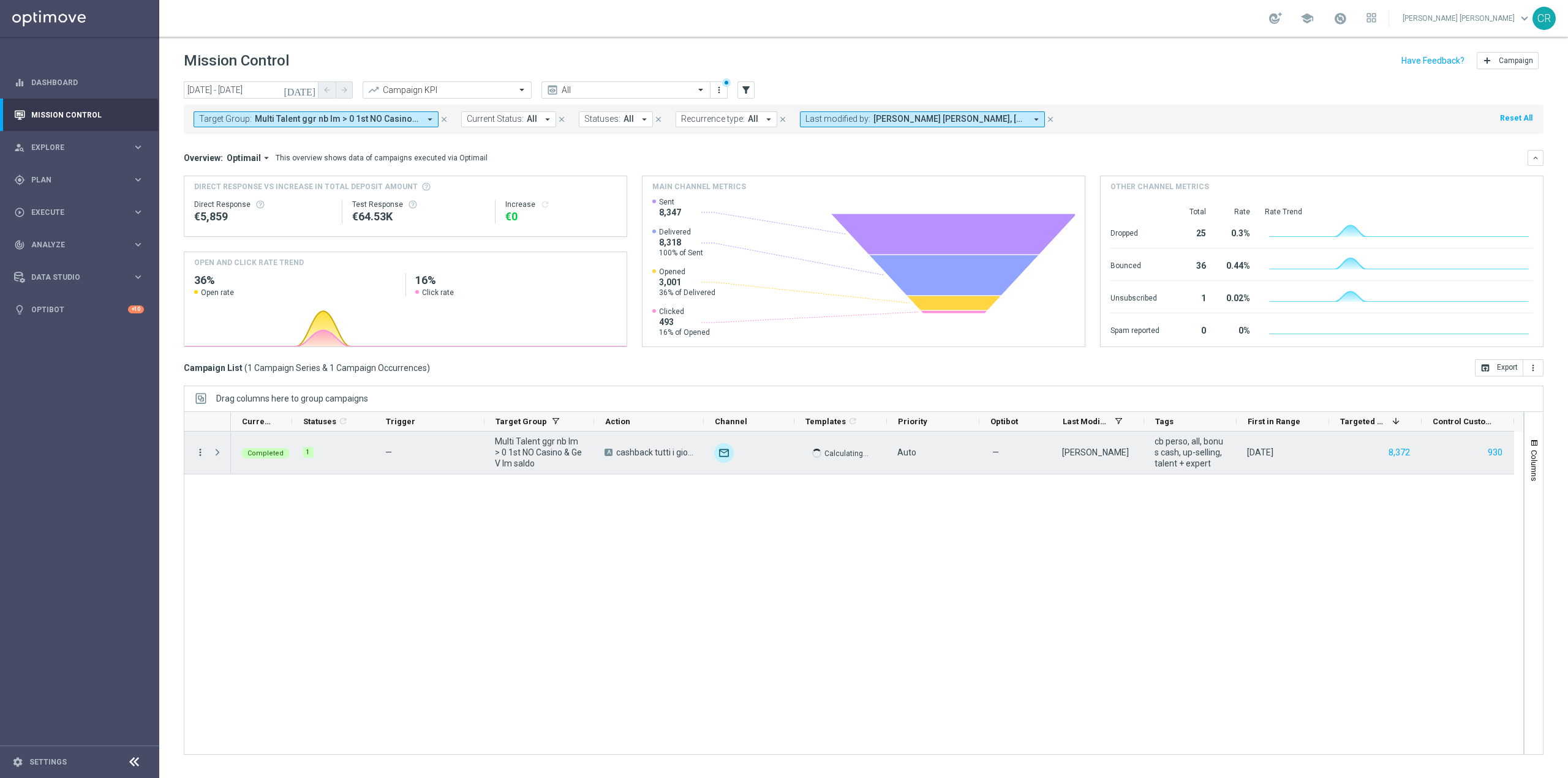
click at [201, 450] on icon "more_vert" at bounding box center [200, 452] width 11 height 11
click at [228, 529] on span "Go to Campaign Analysis" at bounding box center [268, 528] width 87 height 8
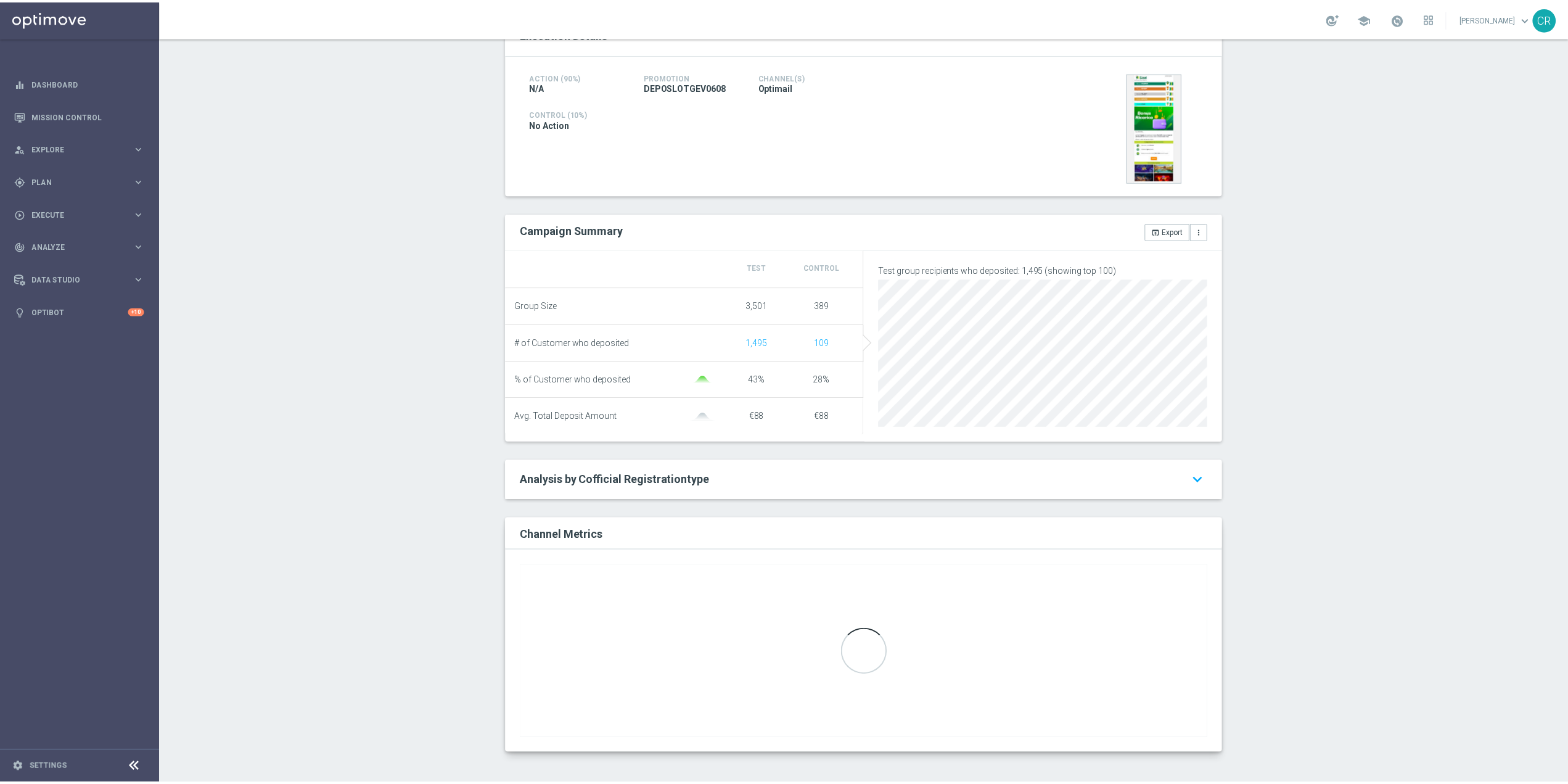
scroll to position [284, 0]
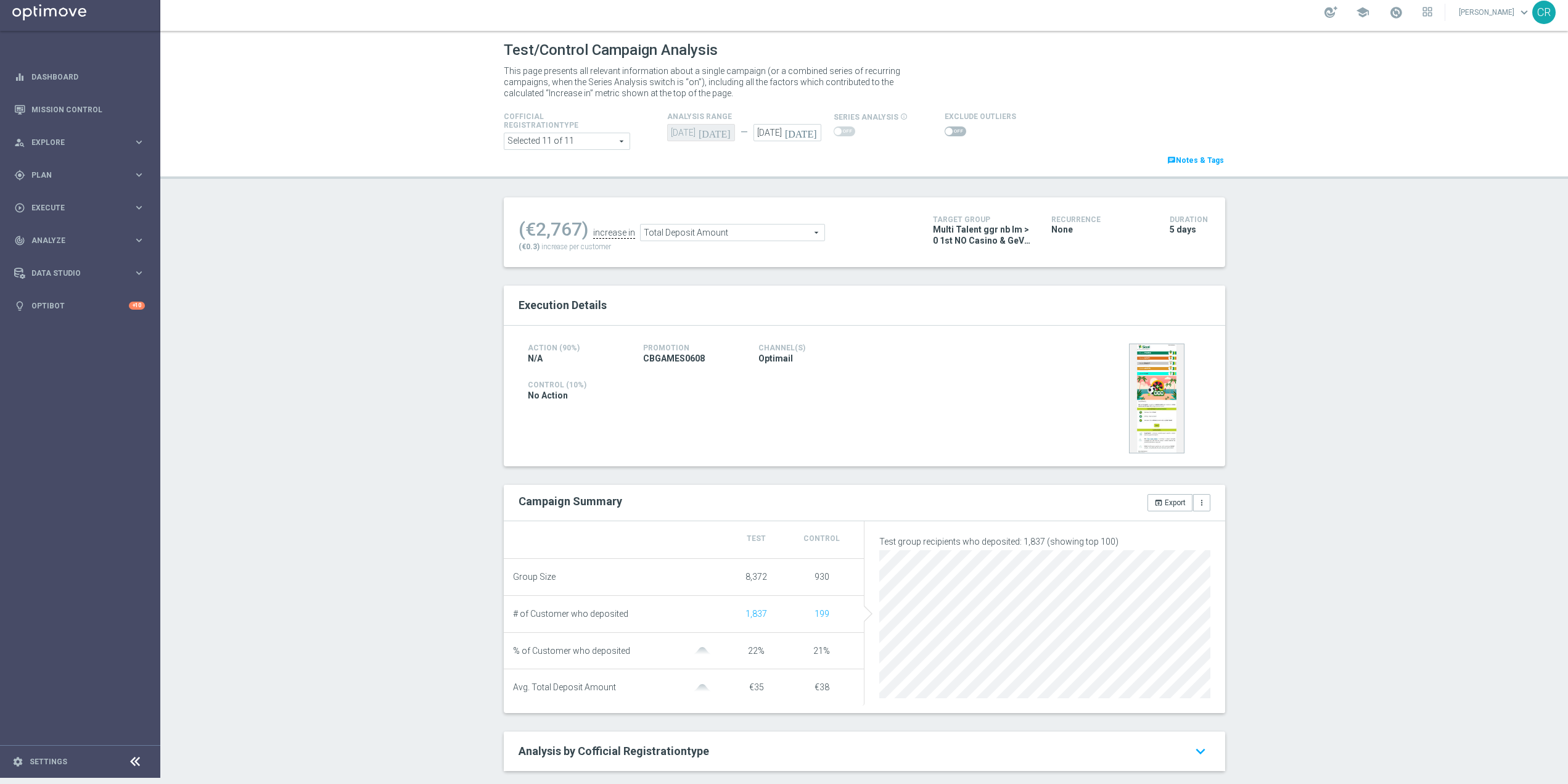
click at [746, 229] on span "Total Deposit Amount" at bounding box center [732, 232] width 184 height 16
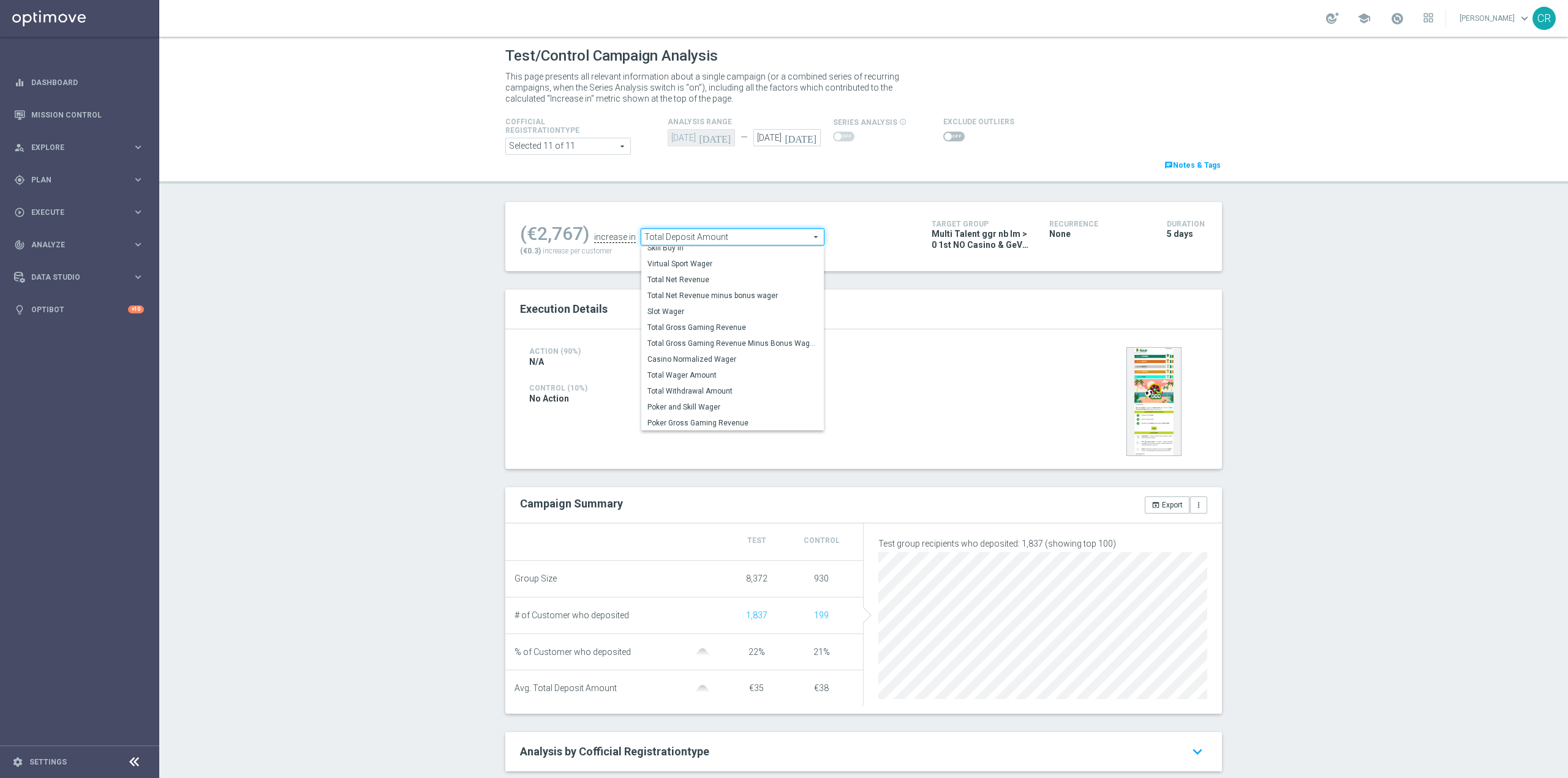
scroll to position [176, 0]
click at [734, 373] on span "Total Wager Amount" at bounding box center [733, 375] width 170 height 10
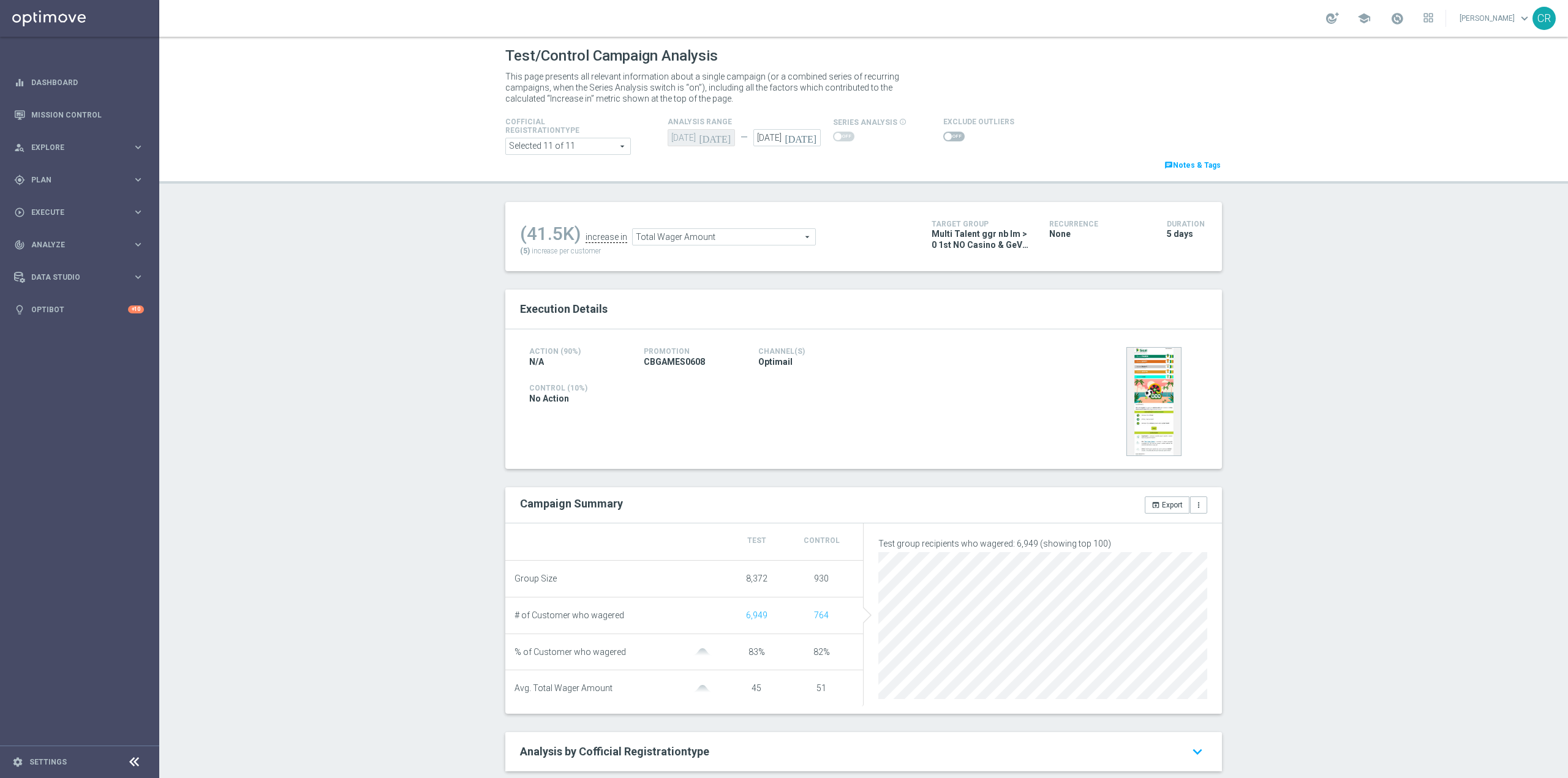
click at [775, 240] on span "Total Wager Amount" at bounding box center [724, 237] width 183 height 16
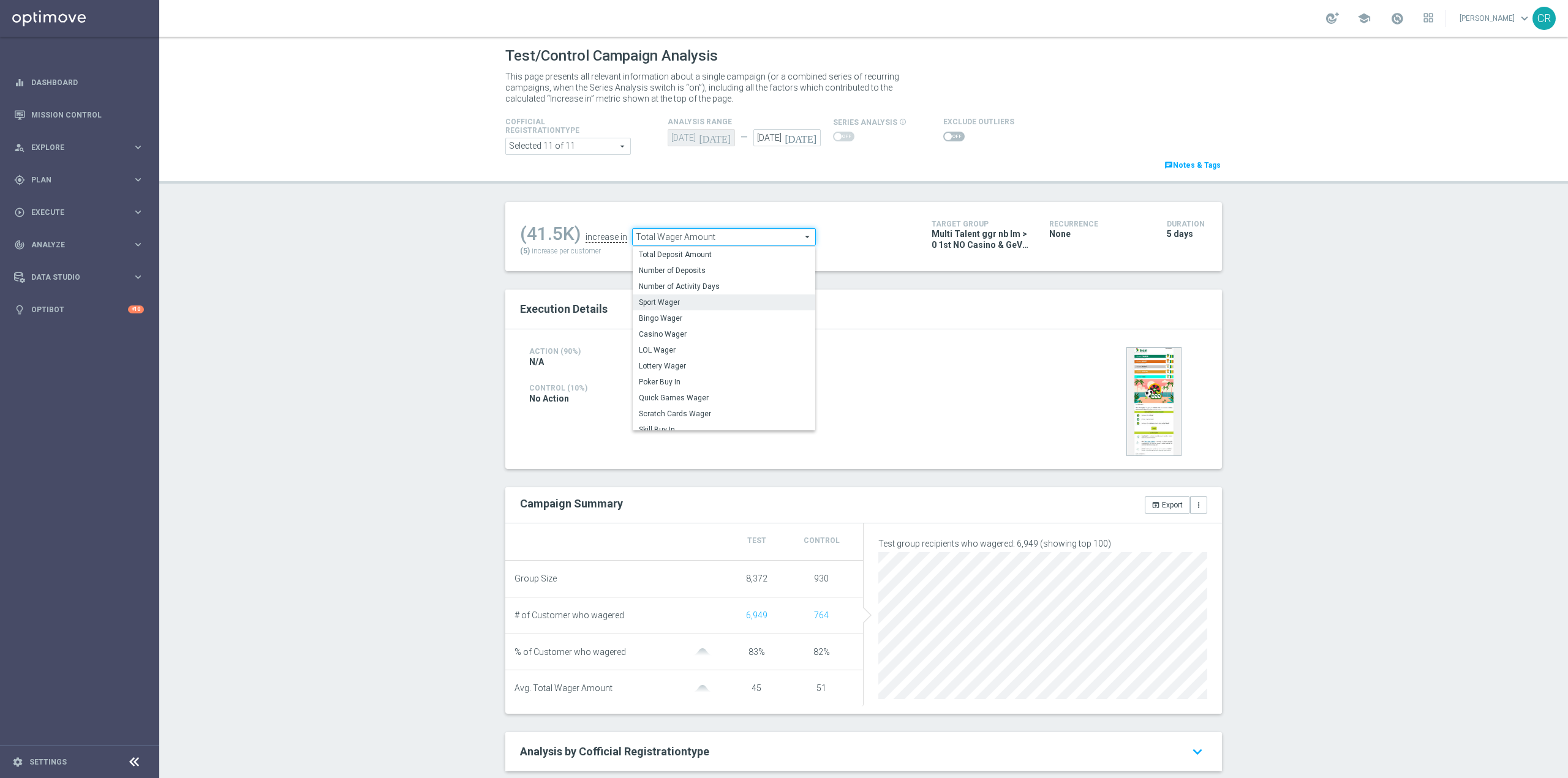
click at [717, 297] on label "Sport Wager" at bounding box center [724, 302] width 183 height 16
type input "Sport Wager"
